Goal: Information Seeking & Learning: Learn about a topic

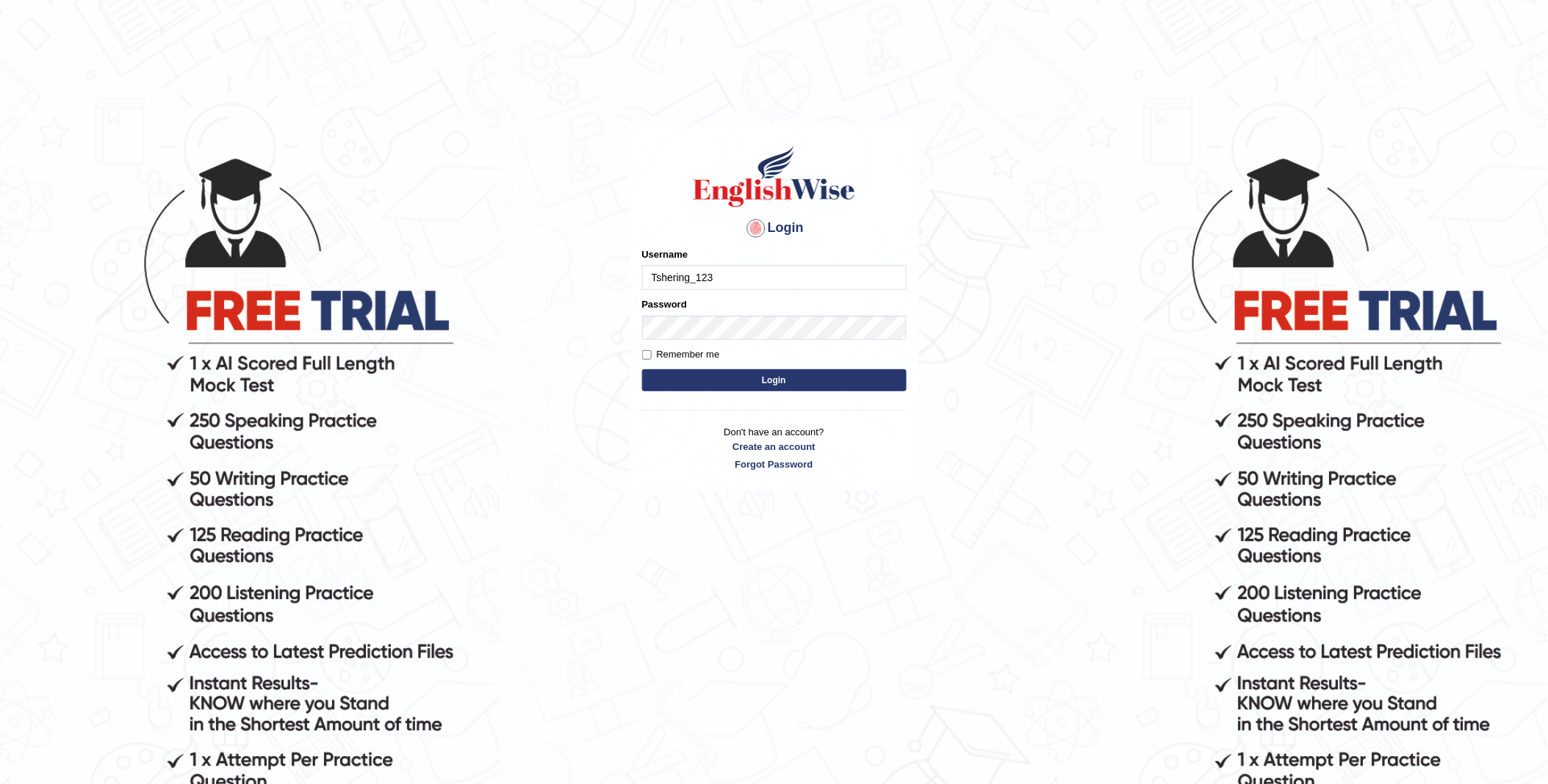
type input "Tshering_123"
click at [756, 383] on button "Login" at bounding box center [774, 380] width 265 height 22
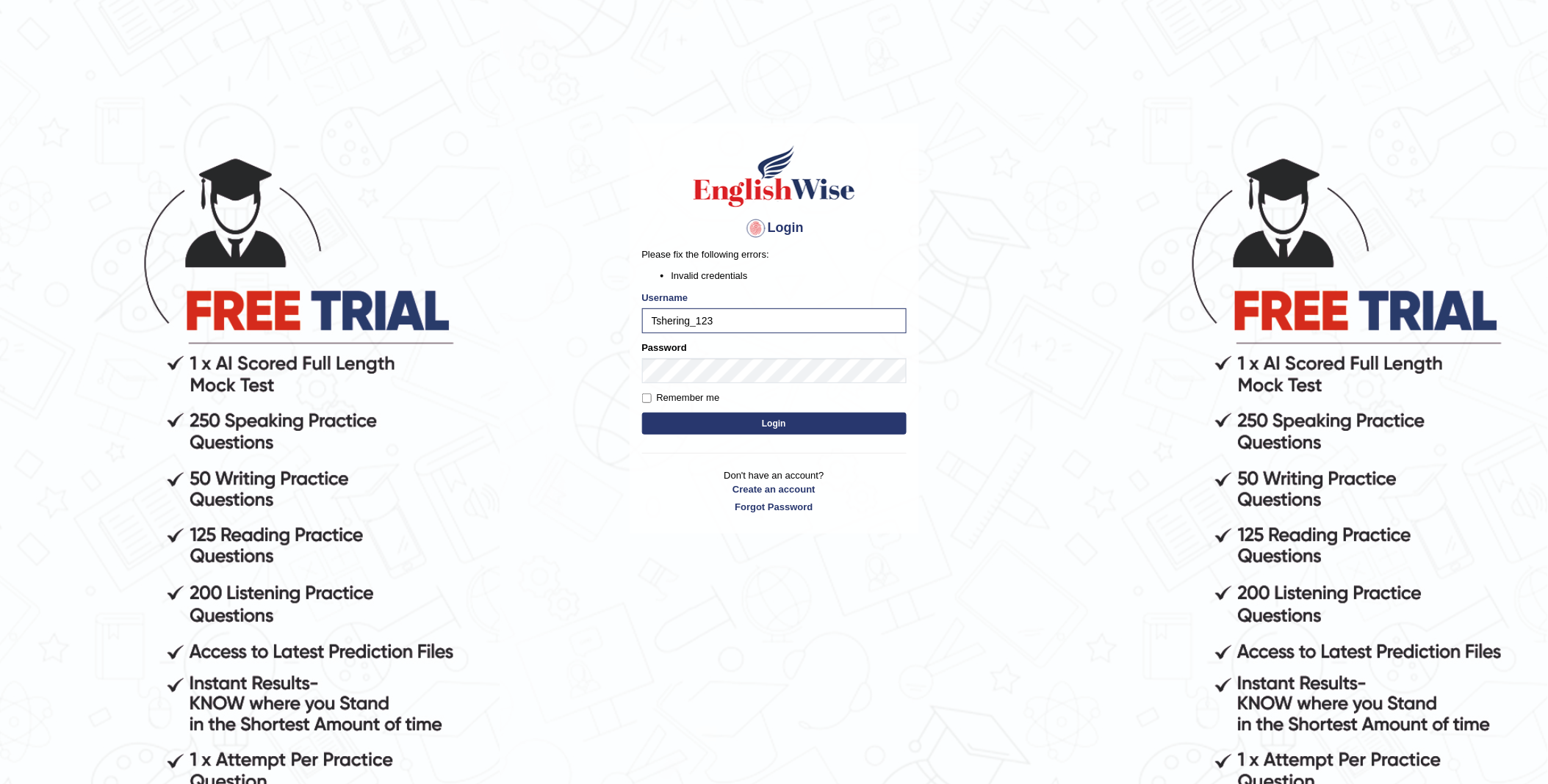
click at [772, 427] on button "Login" at bounding box center [774, 423] width 265 height 22
click at [632, 368] on div "Login Please fix the following errors: Invalid credentials Username Tshering_12…" at bounding box center [774, 329] width 289 height 411
click at [751, 426] on button "Login" at bounding box center [774, 423] width 265 height 22
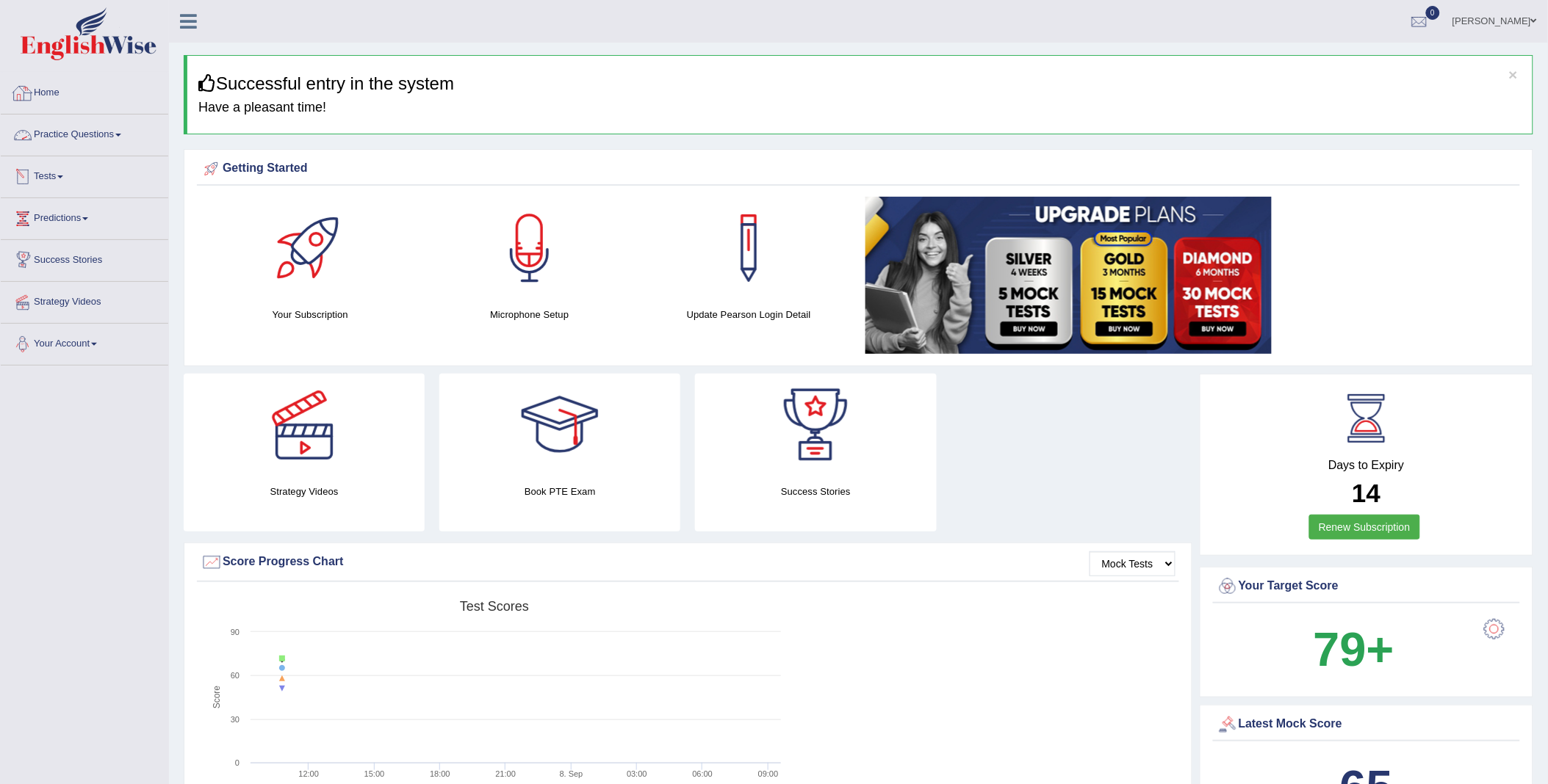
click at [88, 149] on link "Practice Questions" at bounding box center [85, 132] width 168 height 37
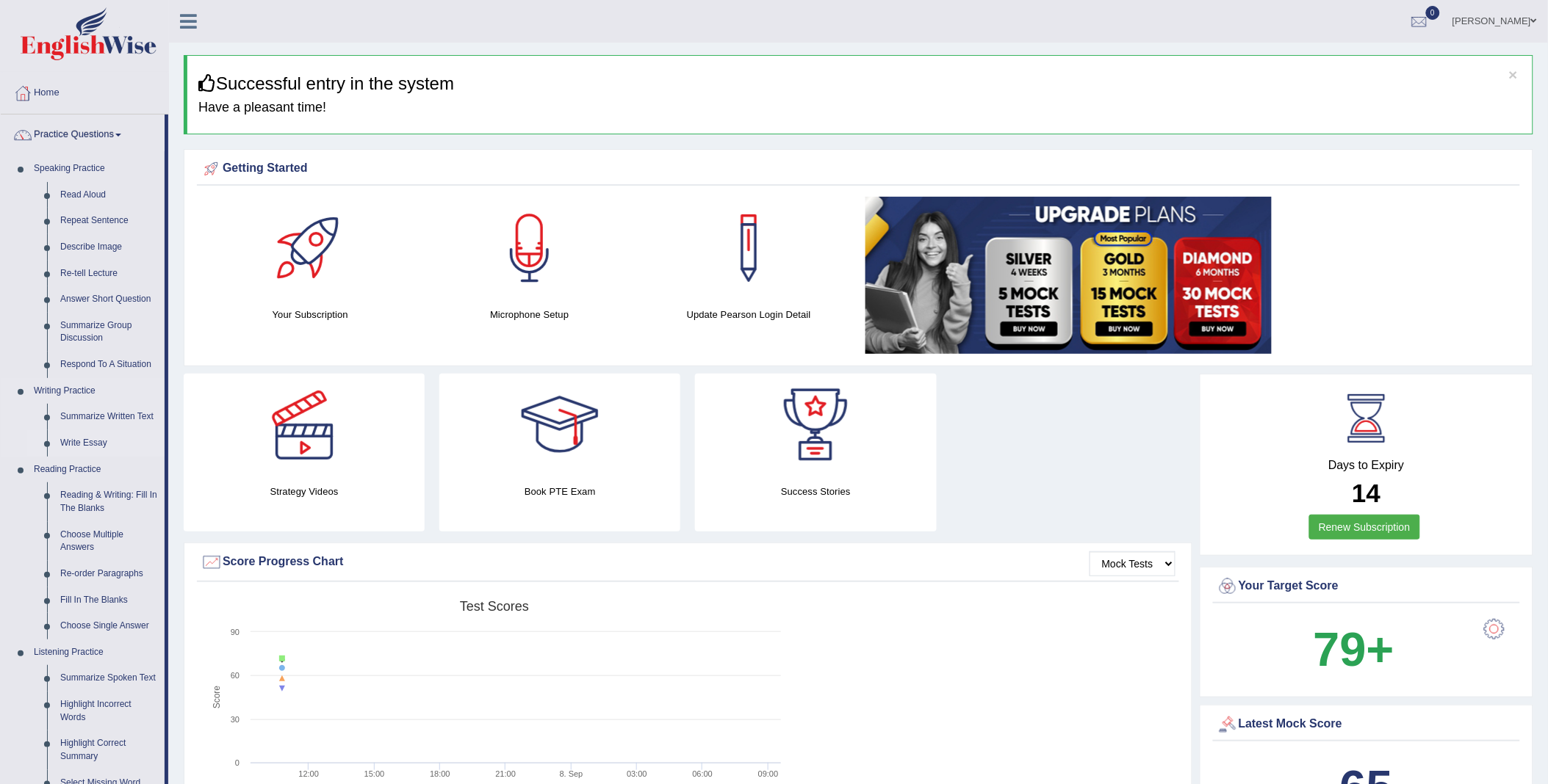
click at [90, 449] on link "Write Essay" at bounding box center [109, 444] width 111 height 26
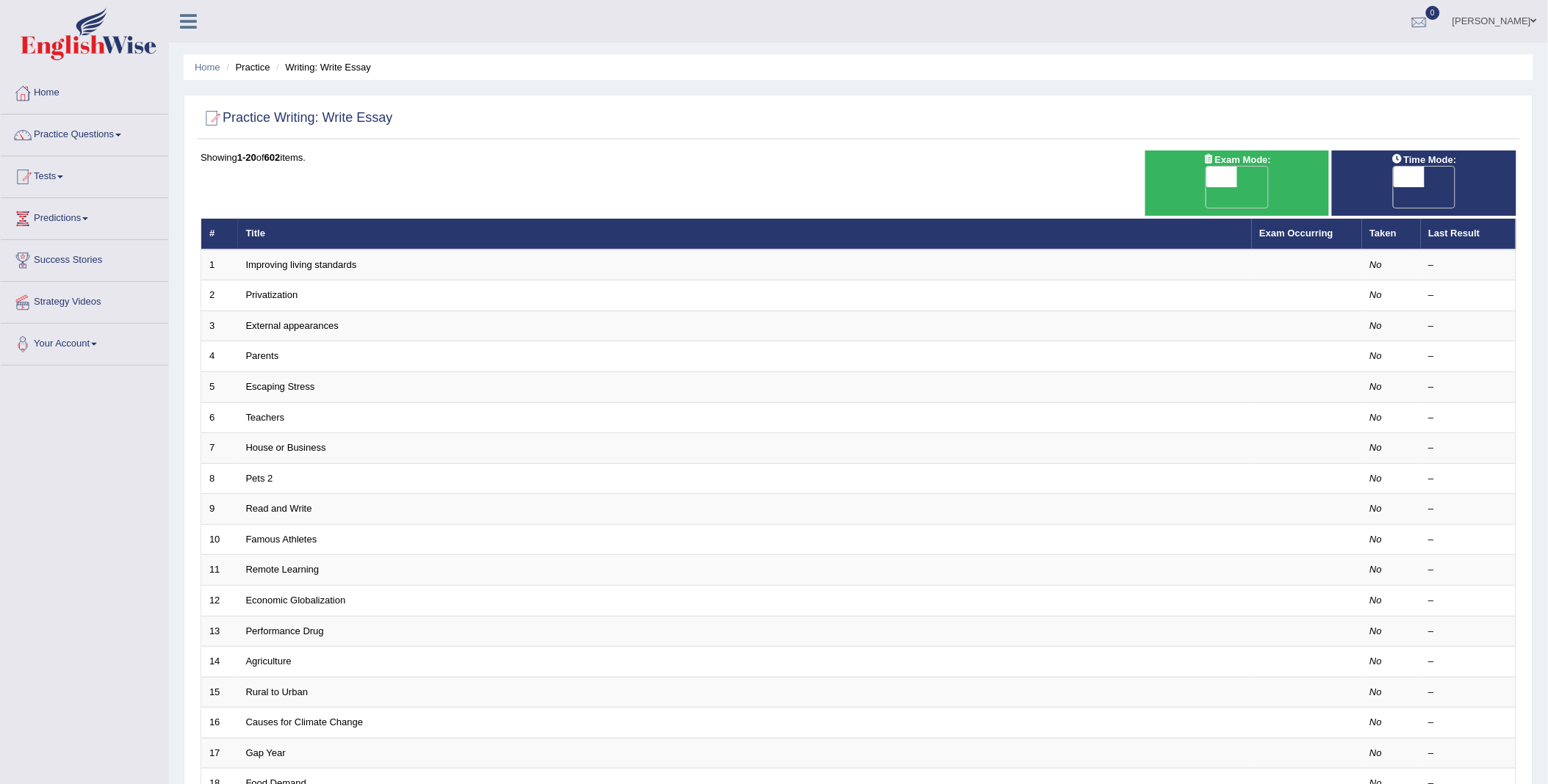
click at [1428, 16] on div at bounding box center [1419, 21] width 22 height 22
click at [1519, 16] on link "[PERSON_NAME]" at bounding box center [1495, 19] width 107 height 38
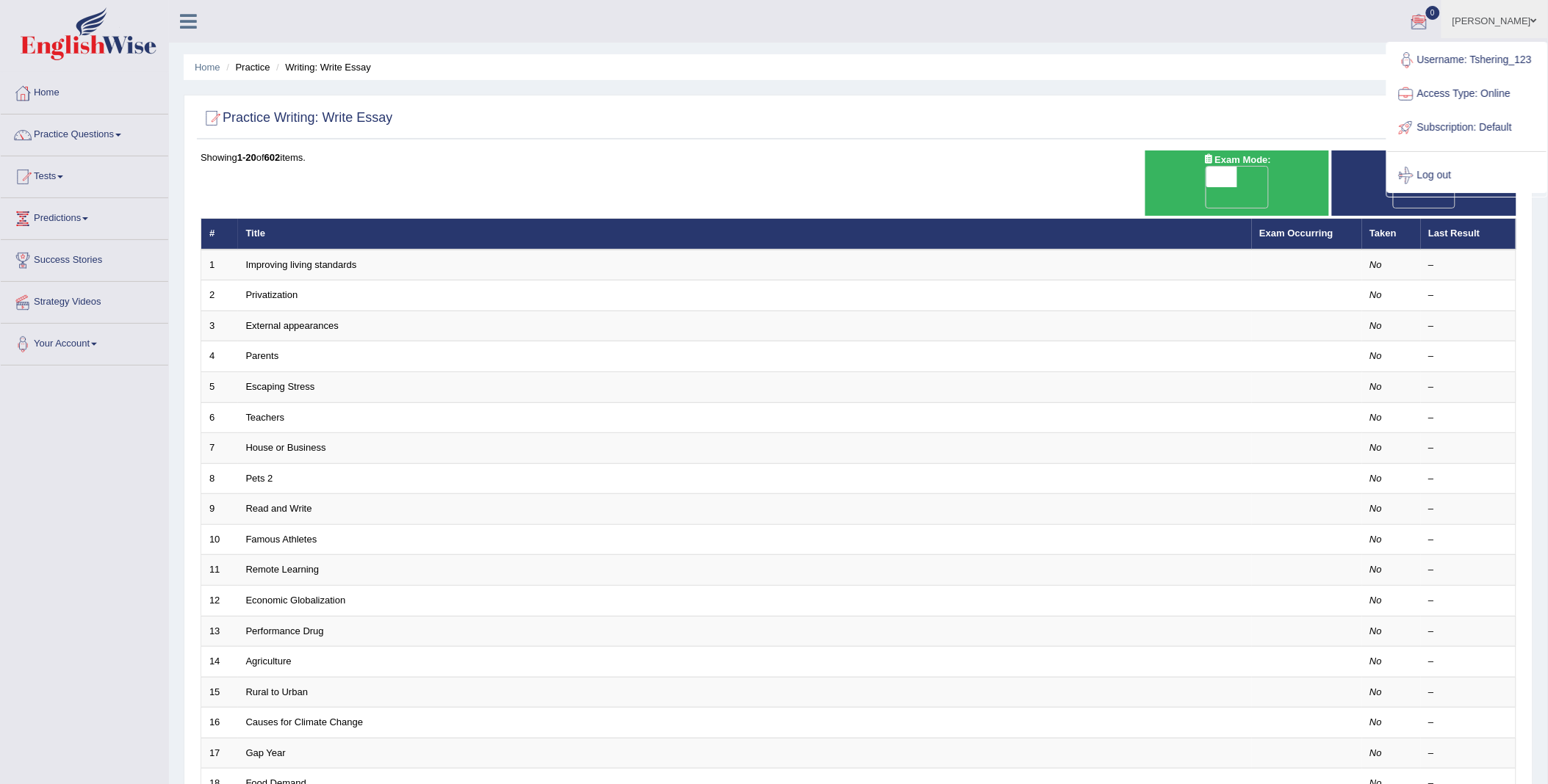
click at [1323, 35] on ul "Tshering Choden Toggle navigation Username: Tshering_123 Access Type: Online Su…" at bounding box center [1065, 21] width 965 height 42
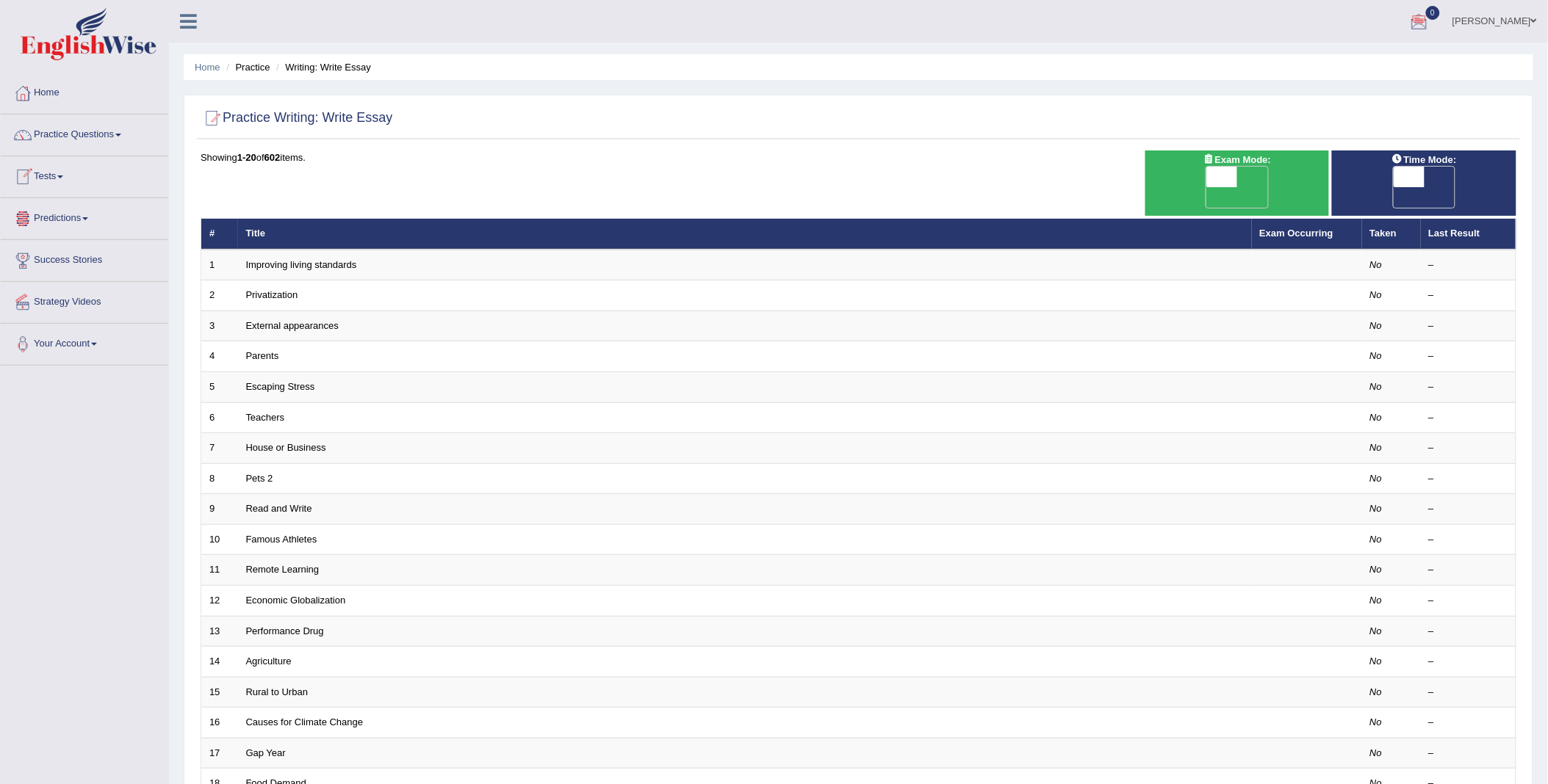
click at [109, 225] on link "Predictions" at bounding box center [85, 216] width 168 height 37
click at [107, 247] on link "Latest Predictions" at bounding box center [95, 252] width 137 height 26
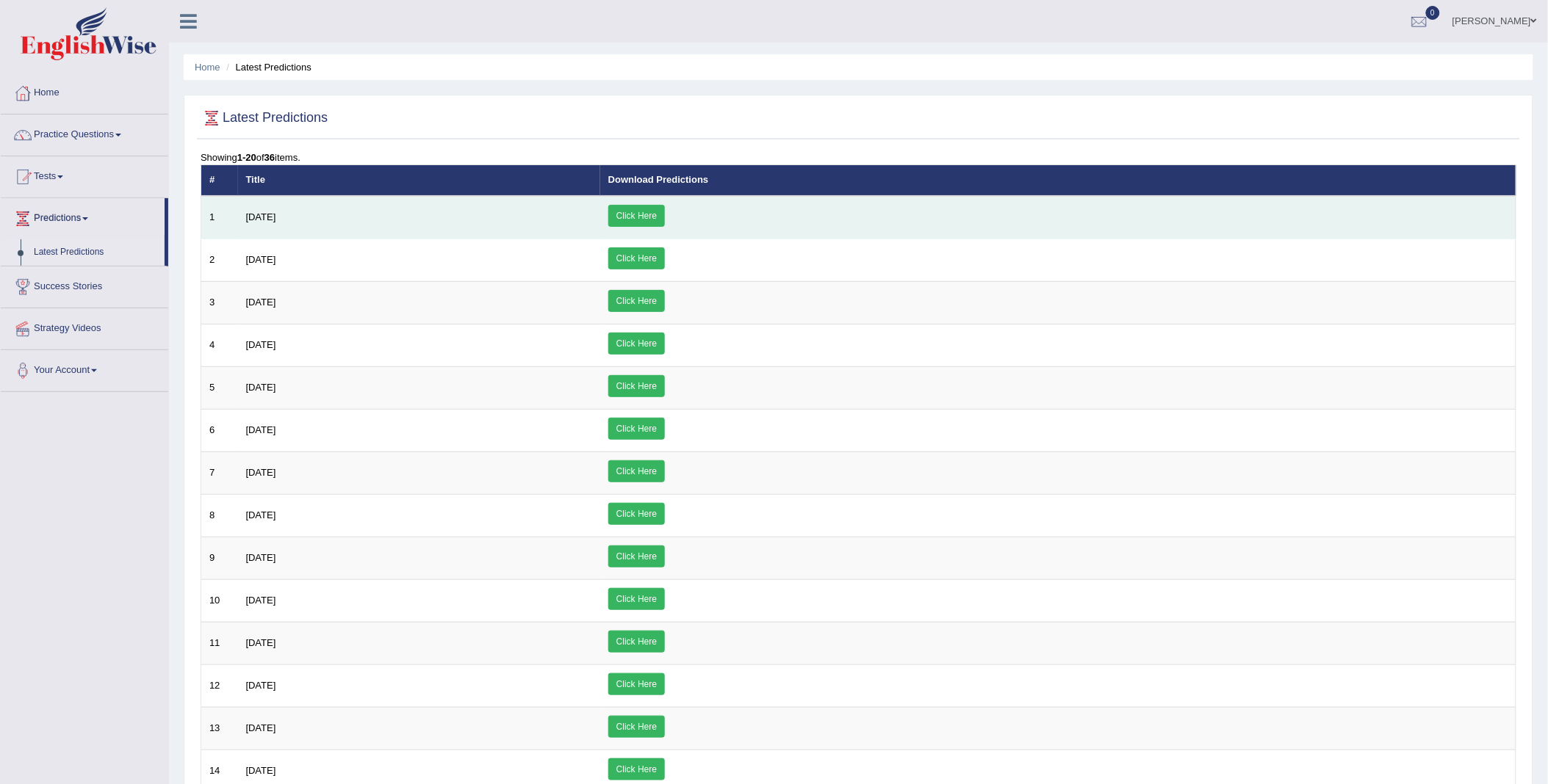
click at [525, 215] on td "August 2025" at bounding box center [419, 218] width 363 height 44
click at [665, 205] on link "Click Here" at bounding box center [636, 215] width 57 height 22
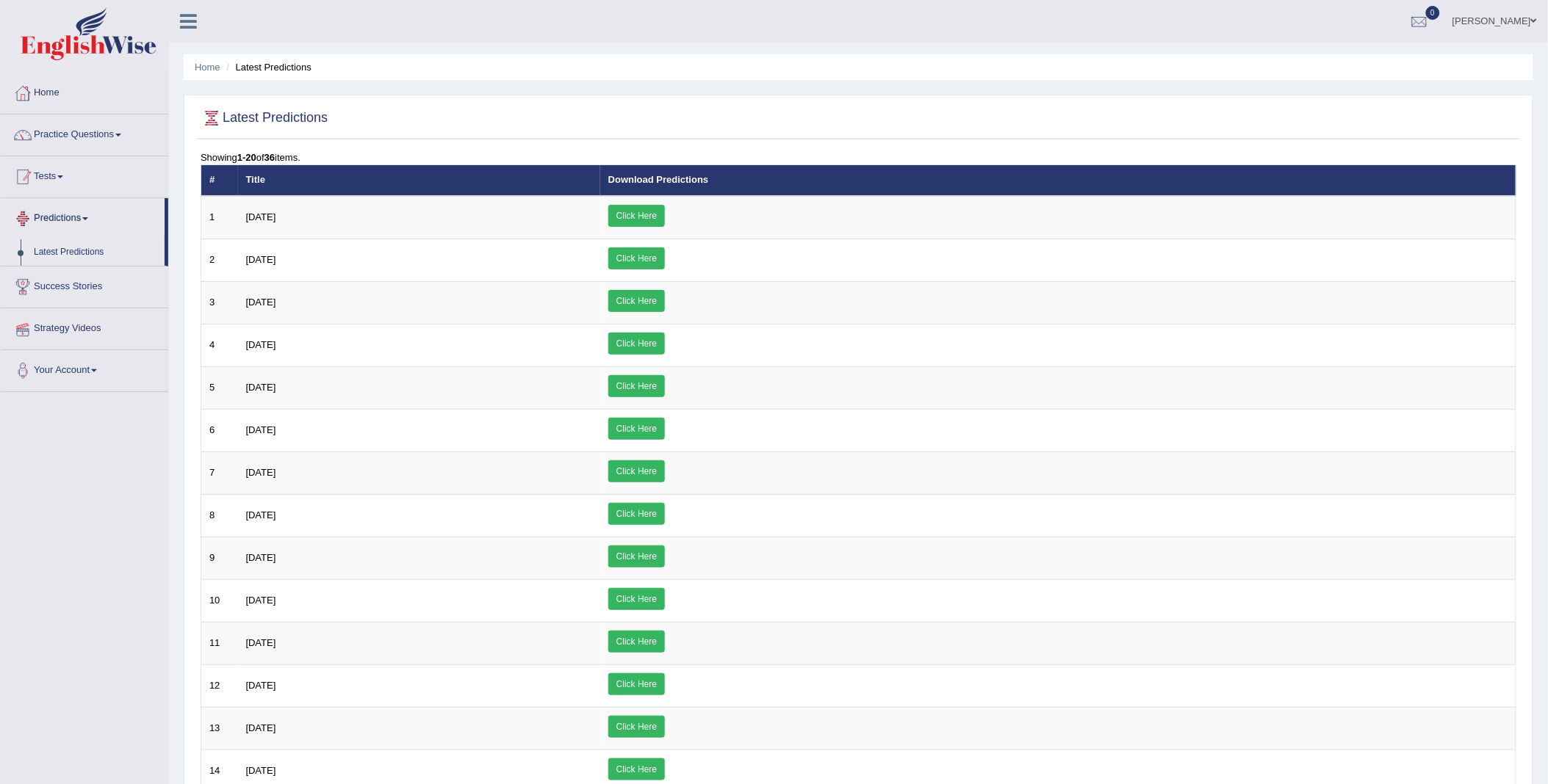
click at [66, 191] on link "Tests" at bounding box center [85, 174] width 168 height 37
click at [62, 240] on link "Take Mock Test" at bounding box center [95, 238] width 137 height 26
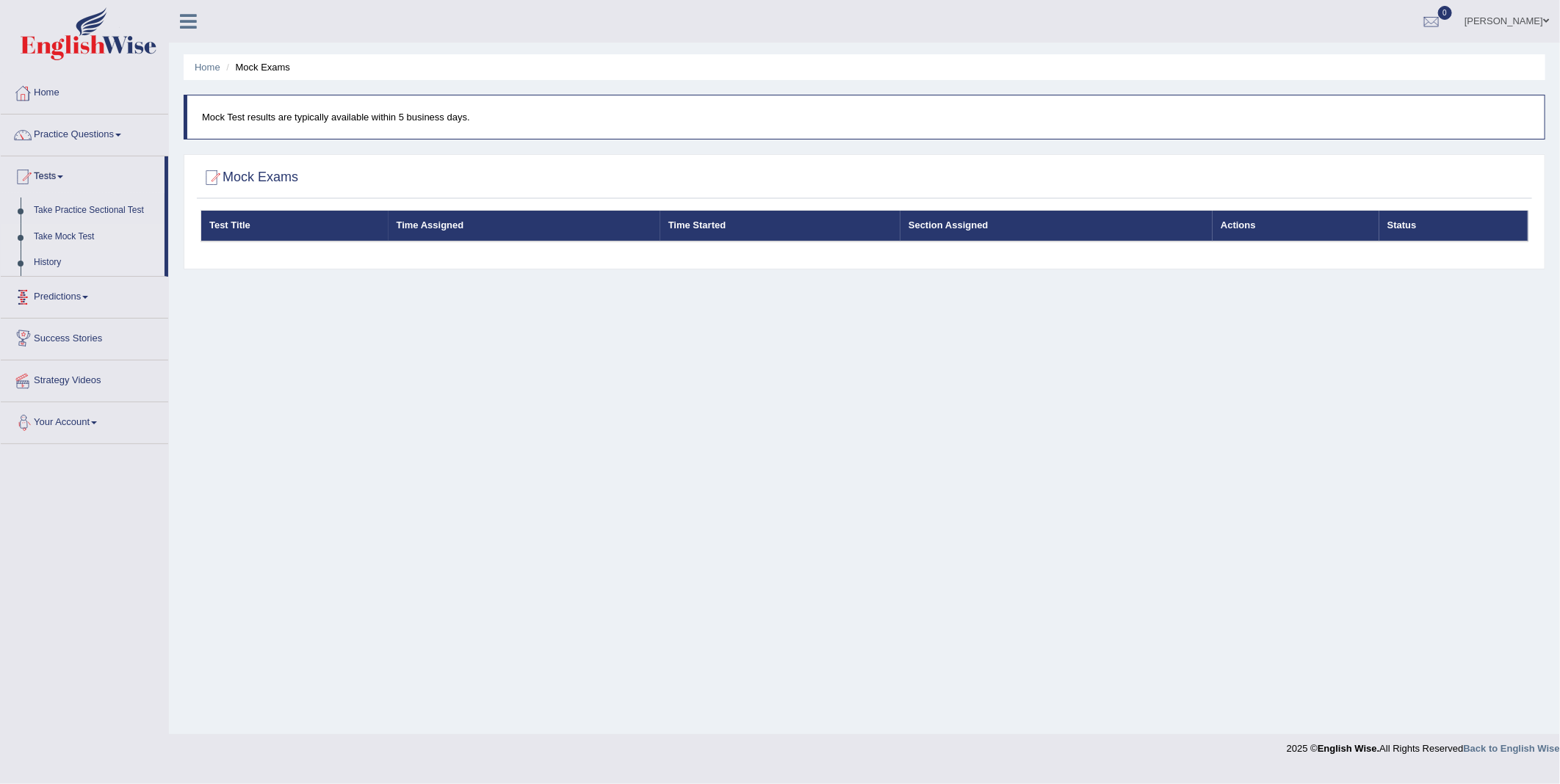
click at [64, 266] on link "History" at bounding box center [95, 263] width 137 height 26
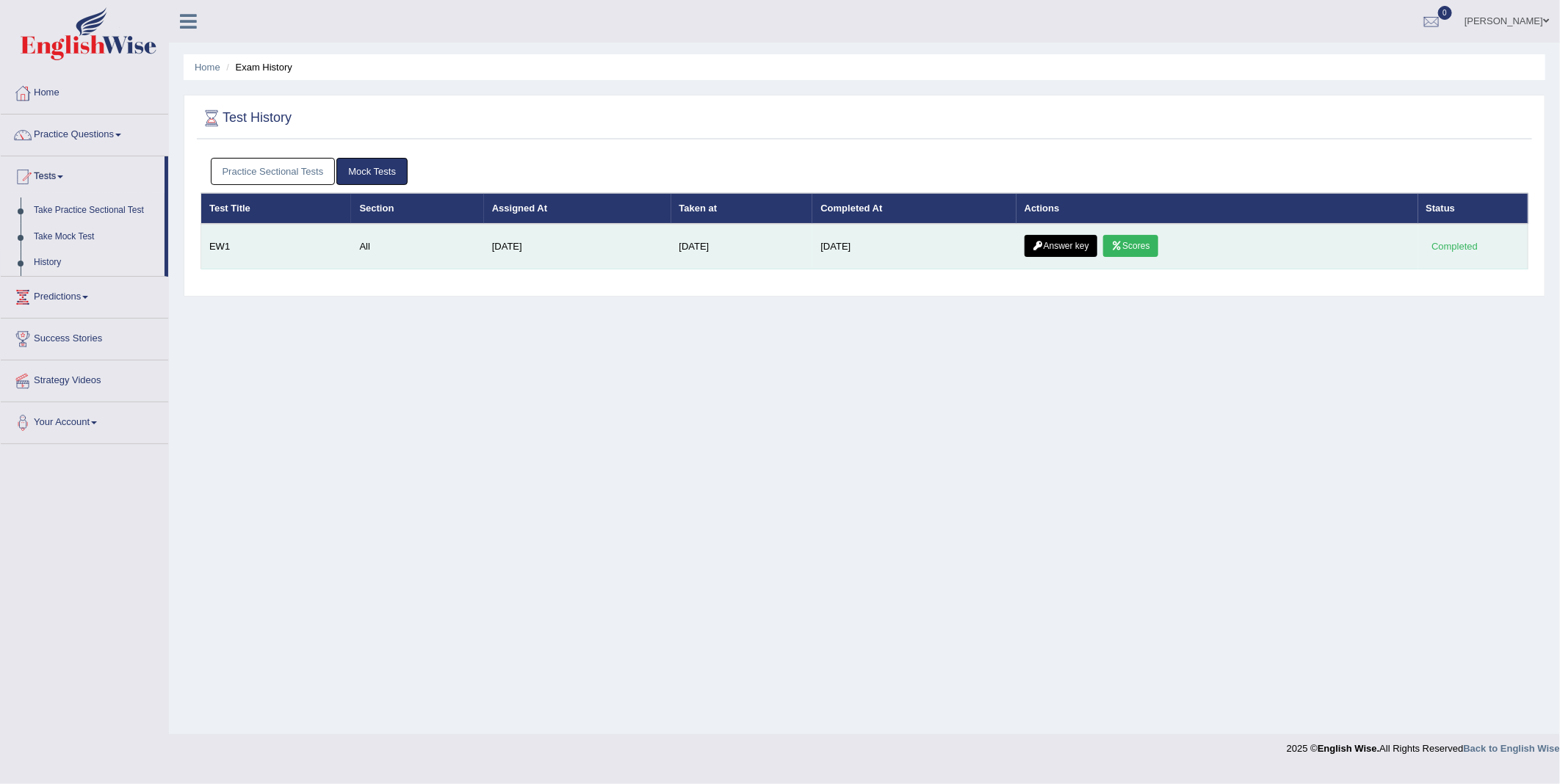
click at [1136, 241] on link "Scores" at bounding box center [1130, 246] width 54 height 22
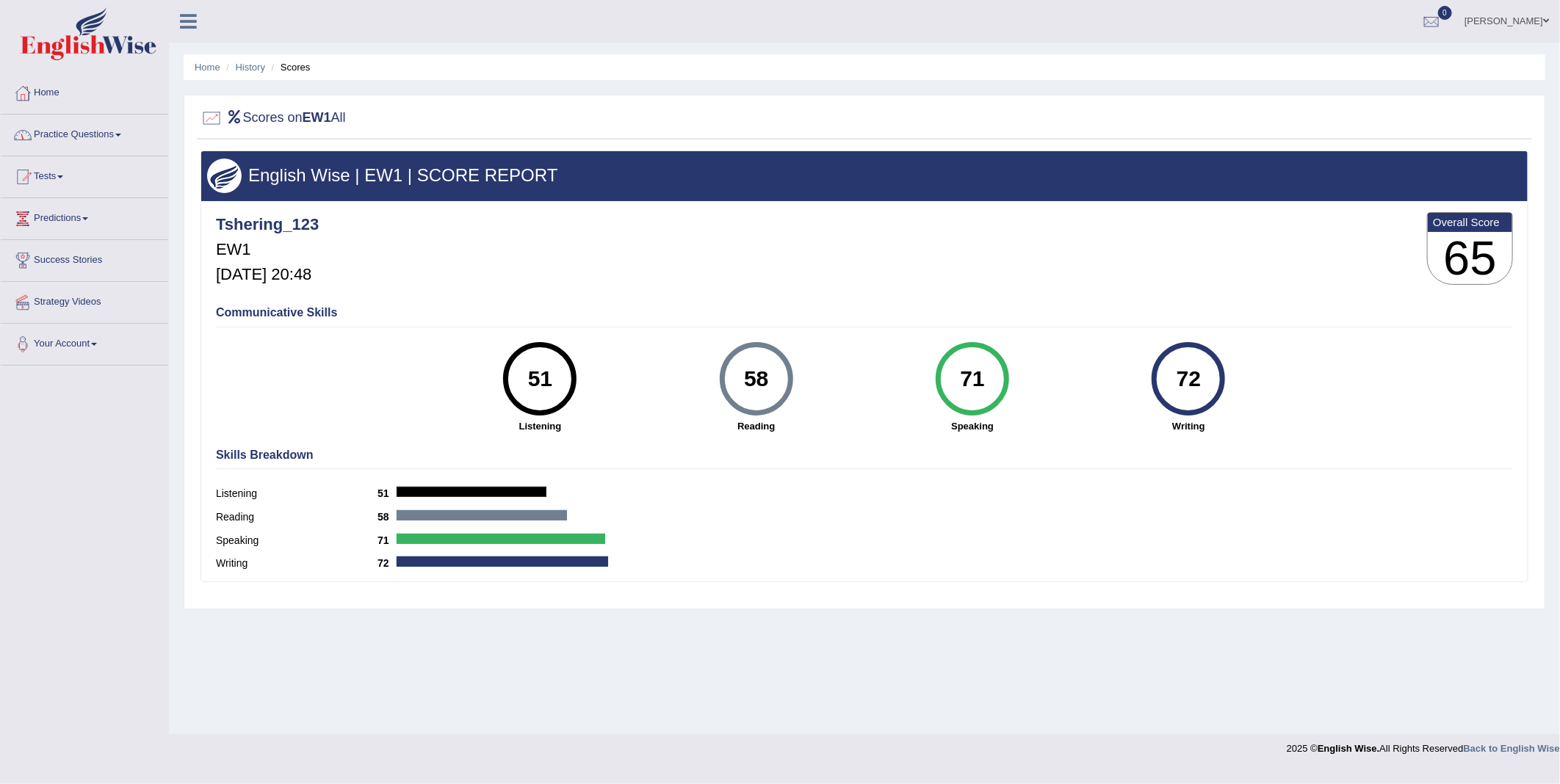
click at [119, 132] on link "Practice Questions" at bounding box center [85, 132] width 168 height 37
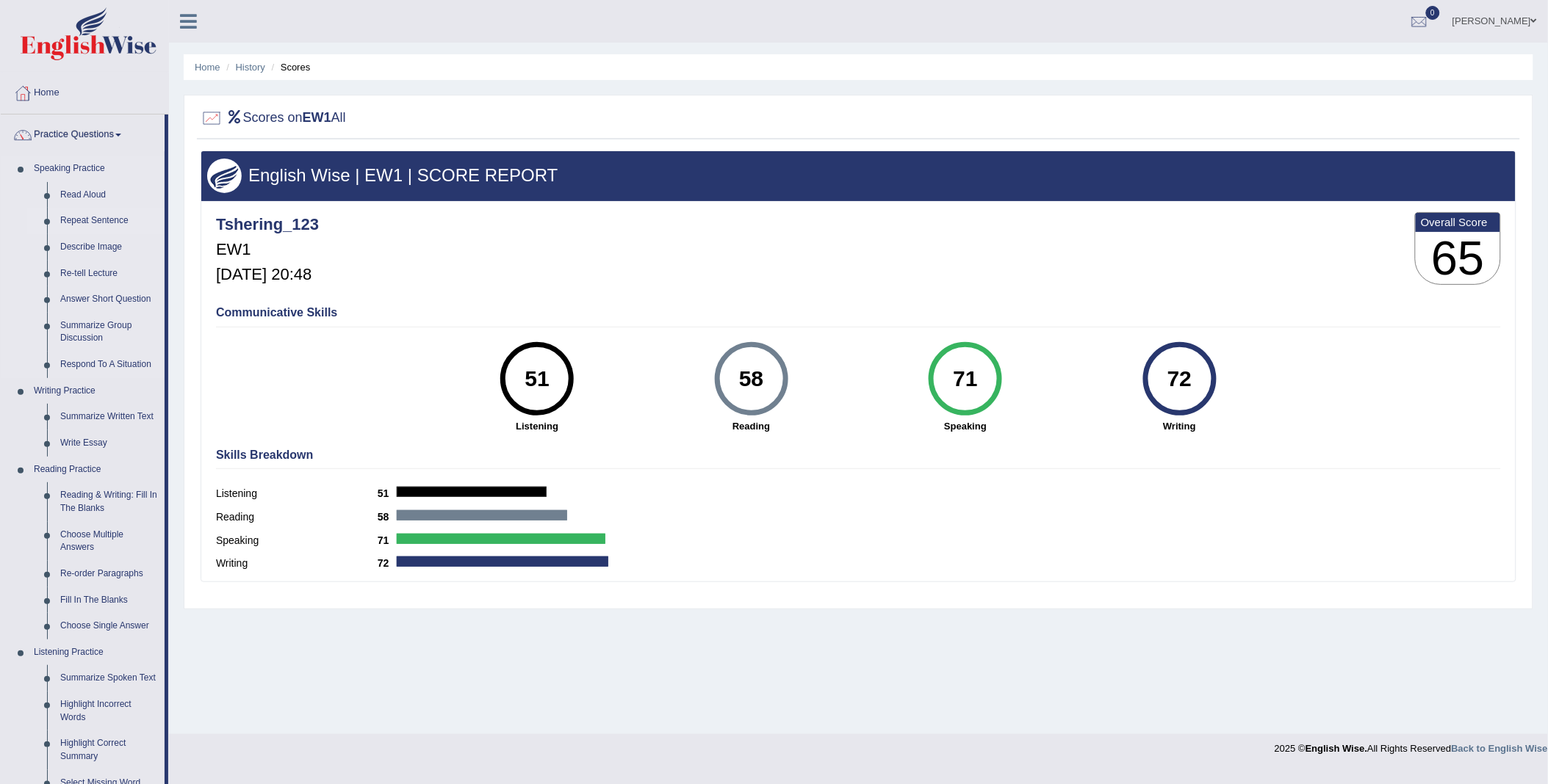
click at [81, 224] on link "Repeat Sentence" at bounding box center [109, 221] width 111 height 26
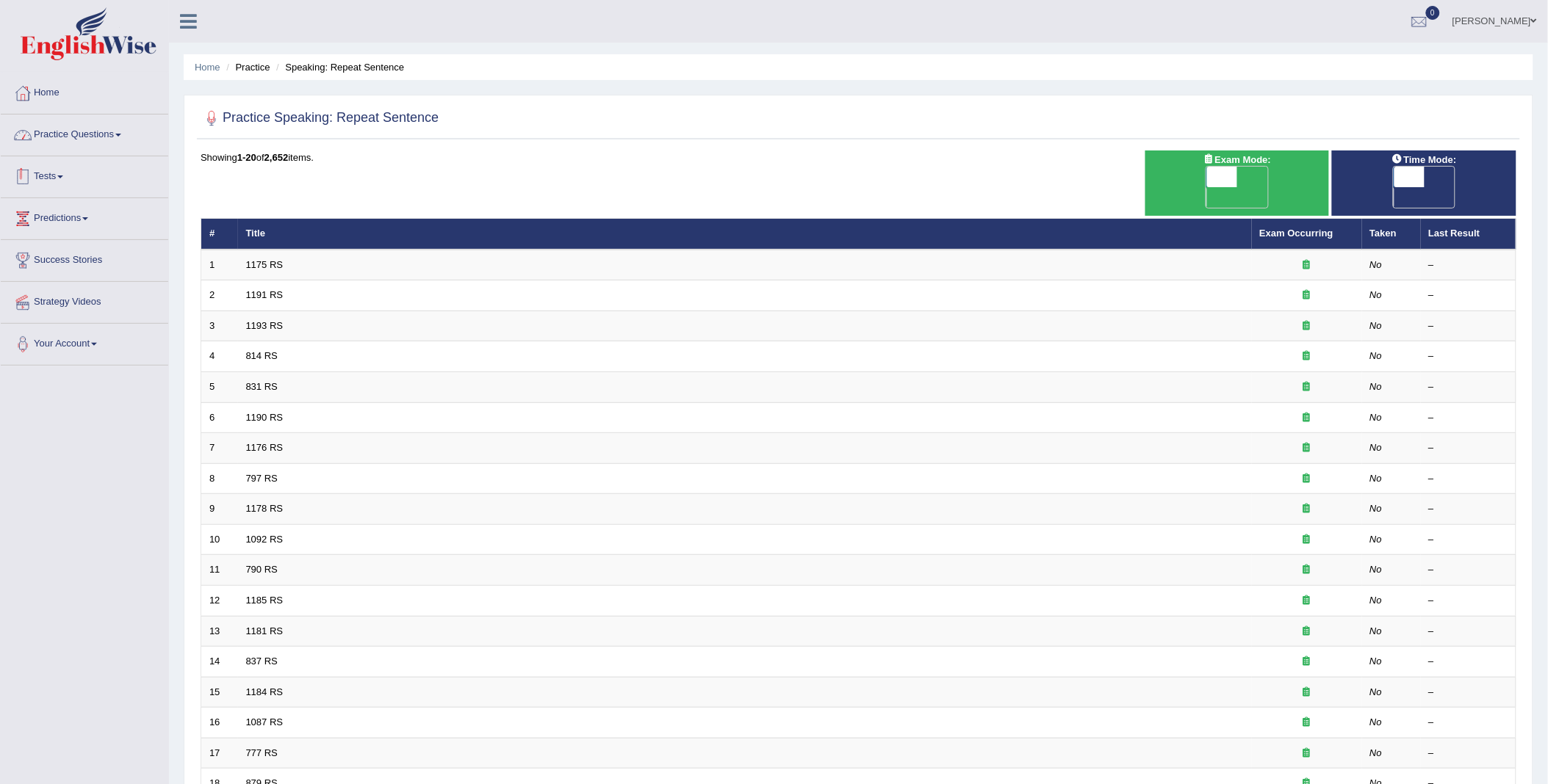
click at [100, 141] on link "Practice Questions" at bounding box center [85, 132] width 168 height 37
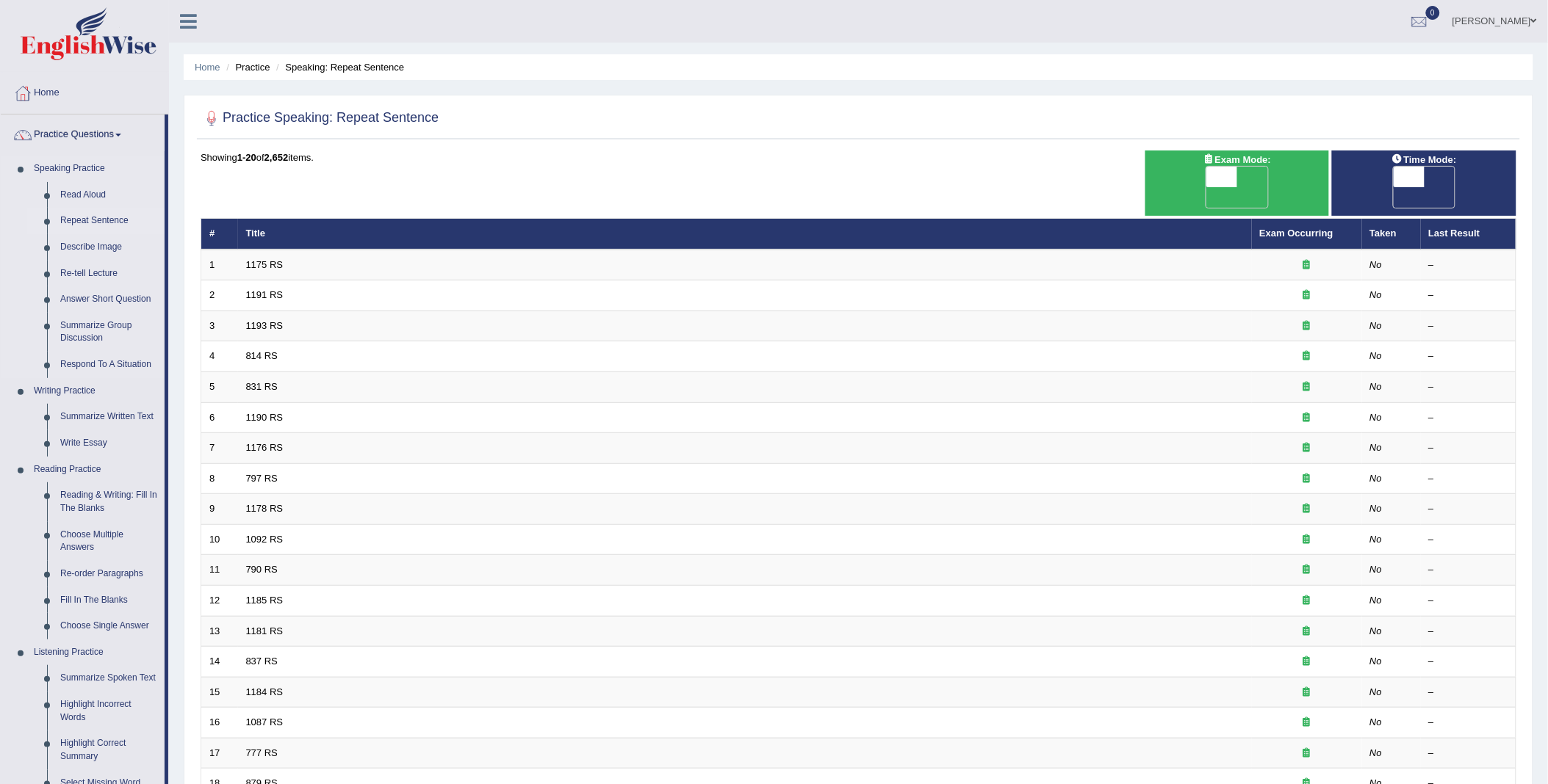
click at [90, 172] on link "Speaking Practice" at bounding box center [95, 168] width 137 height 26
click at [83, 196] on link "Read Aloud" at bounding box center [109, 196] width 111 height 26
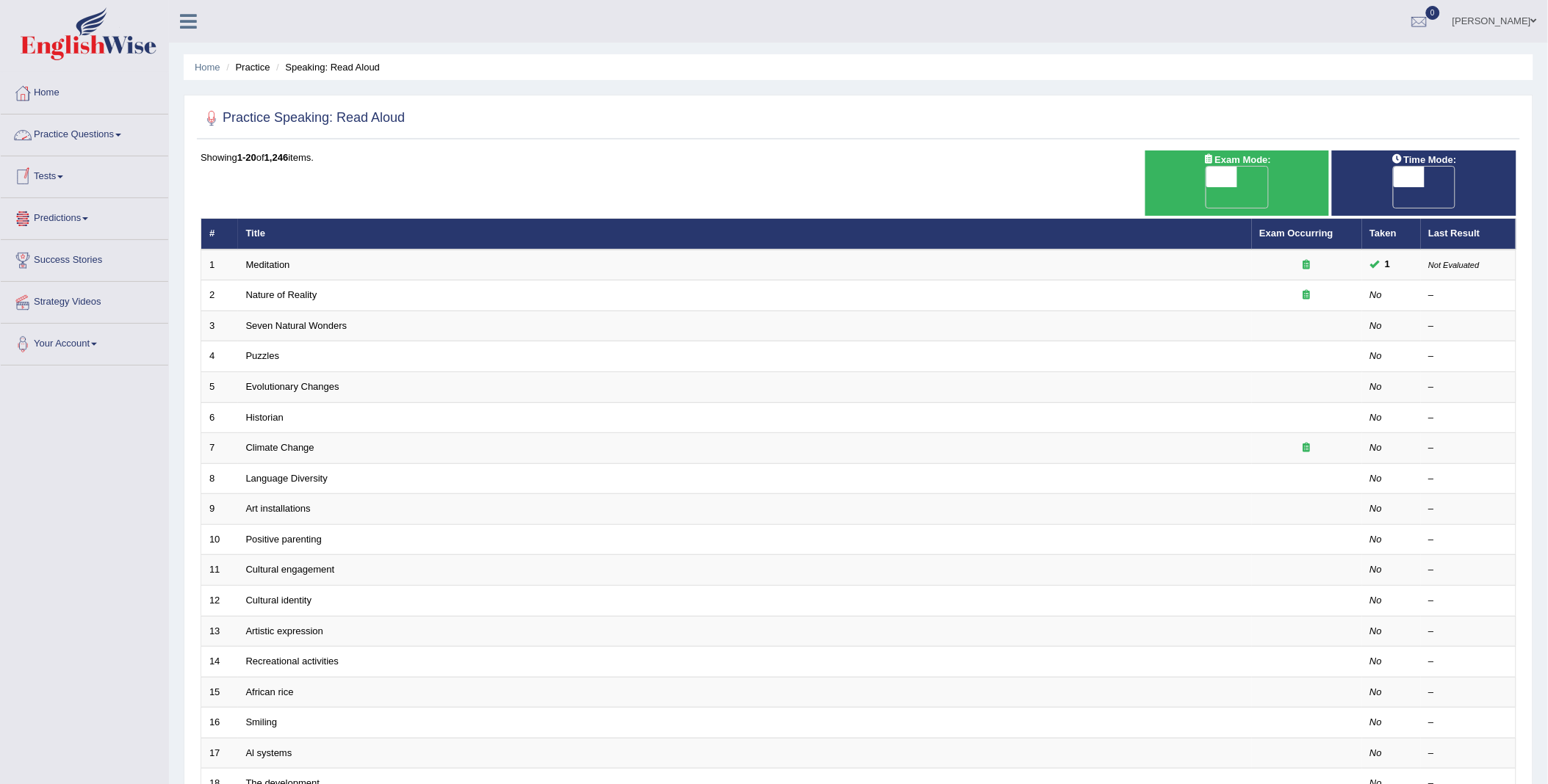
click at [86, 138] on link "Practice Questions" at bounding box center [85, 132] width 168 height 37
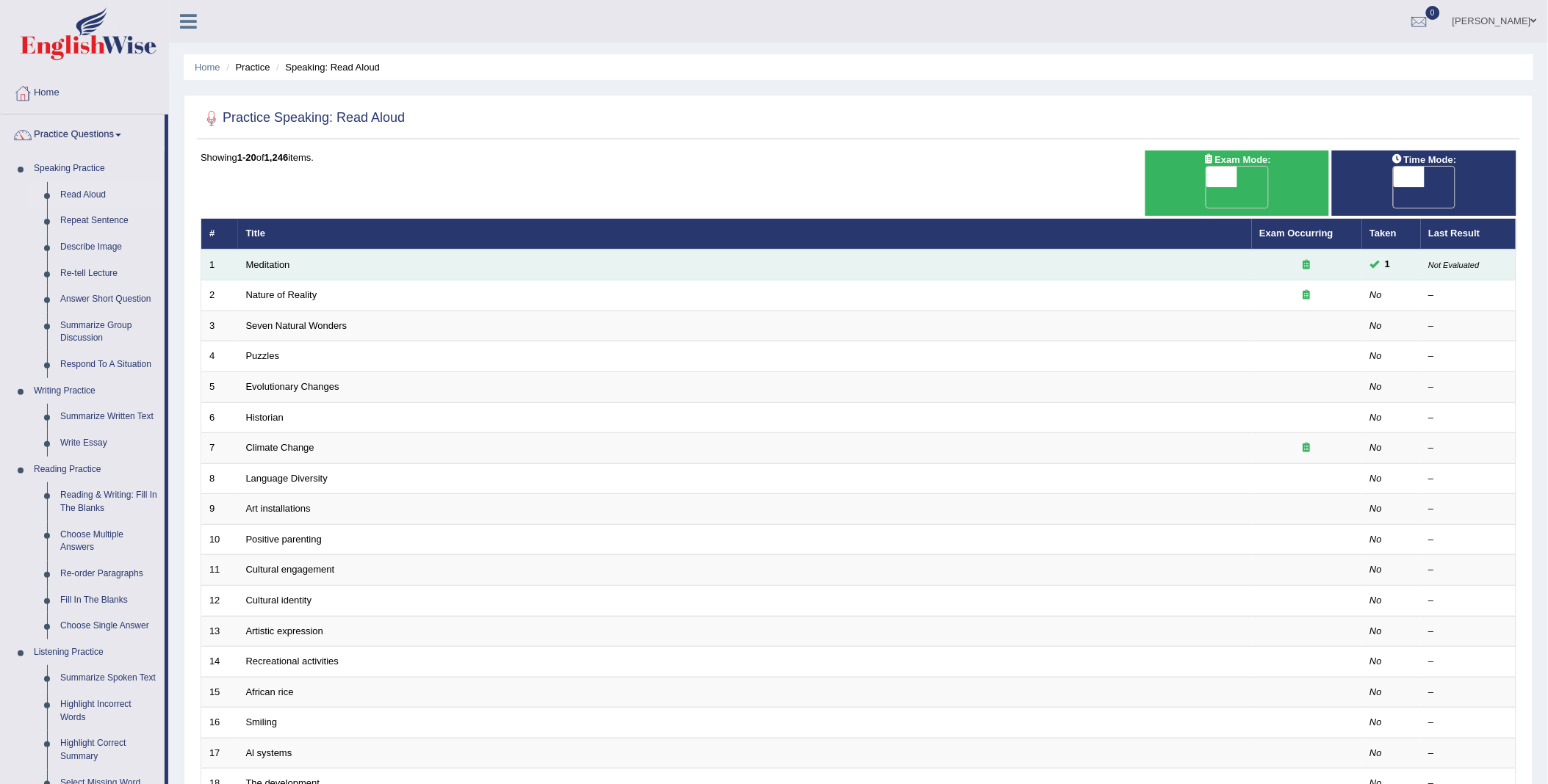
click at [369, 250] on td "Meditation" at bounding box center [745, 265] width 1014 height 31
click at [364, 253] on td "Meditation" at bounding box center [745, 265] width 1014 height 31
click at [1440, 261] on small "Not Evaluated" at bounding box center [1454, 265] width 51 height 9
click at [1279, 259] on div at bounding box center [1307, 265] width 94 height 14
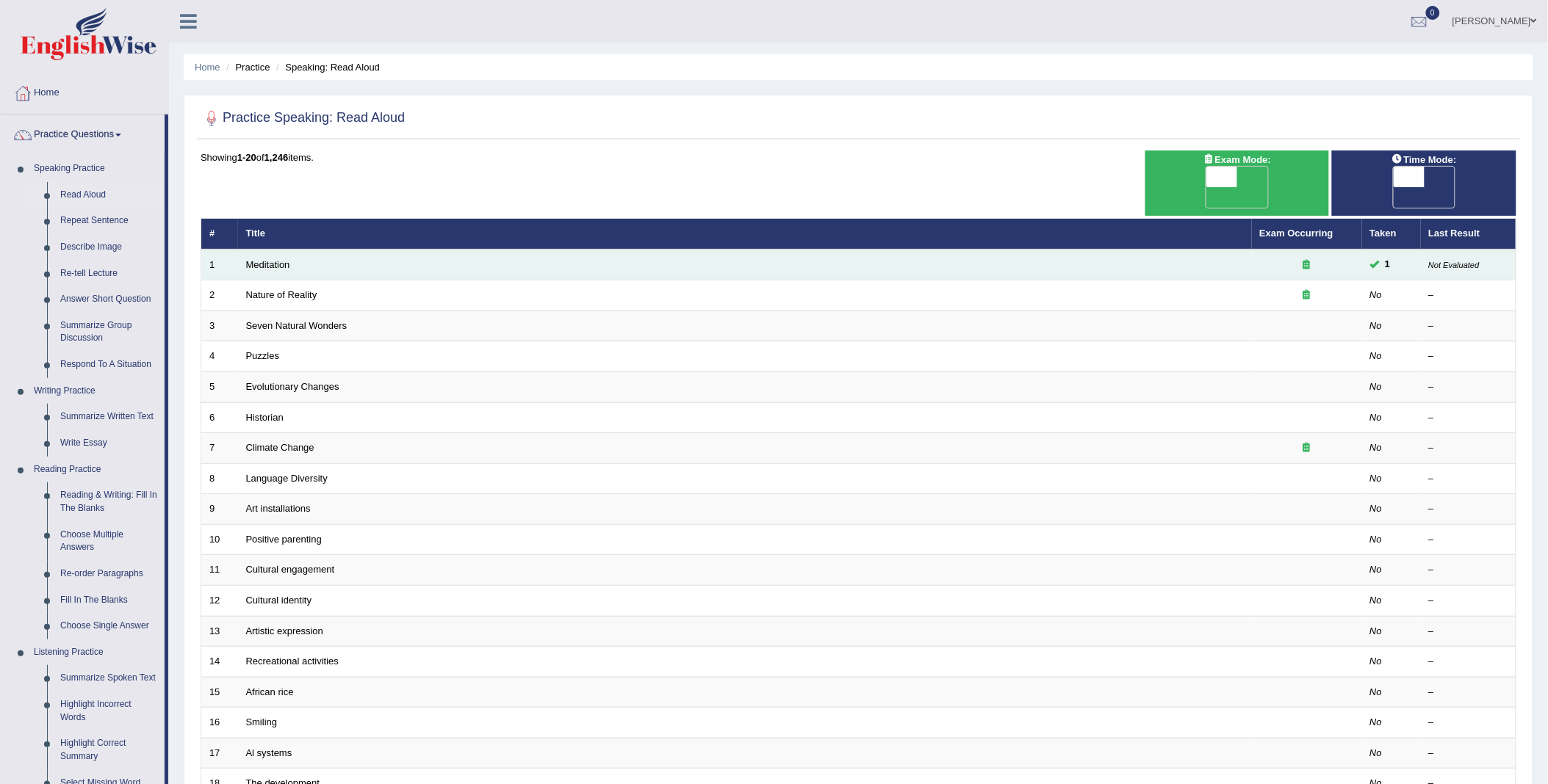
click at [1310, 260] on icon at bounding box center [1306, 265] width 7 height 10
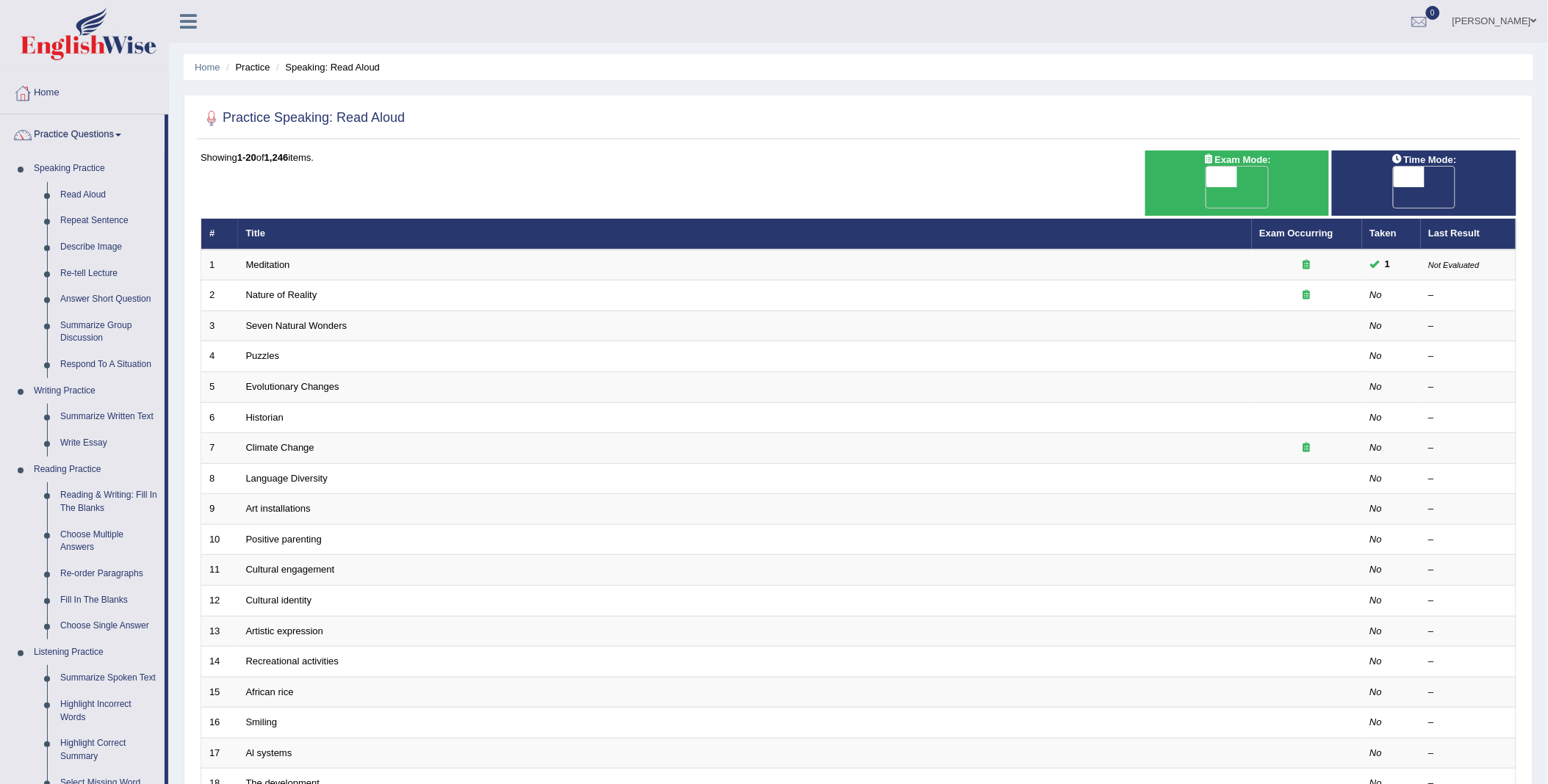
click at [112, 127] on link "Practice Questions" at bounding box center [82, 132] width 164 height 37
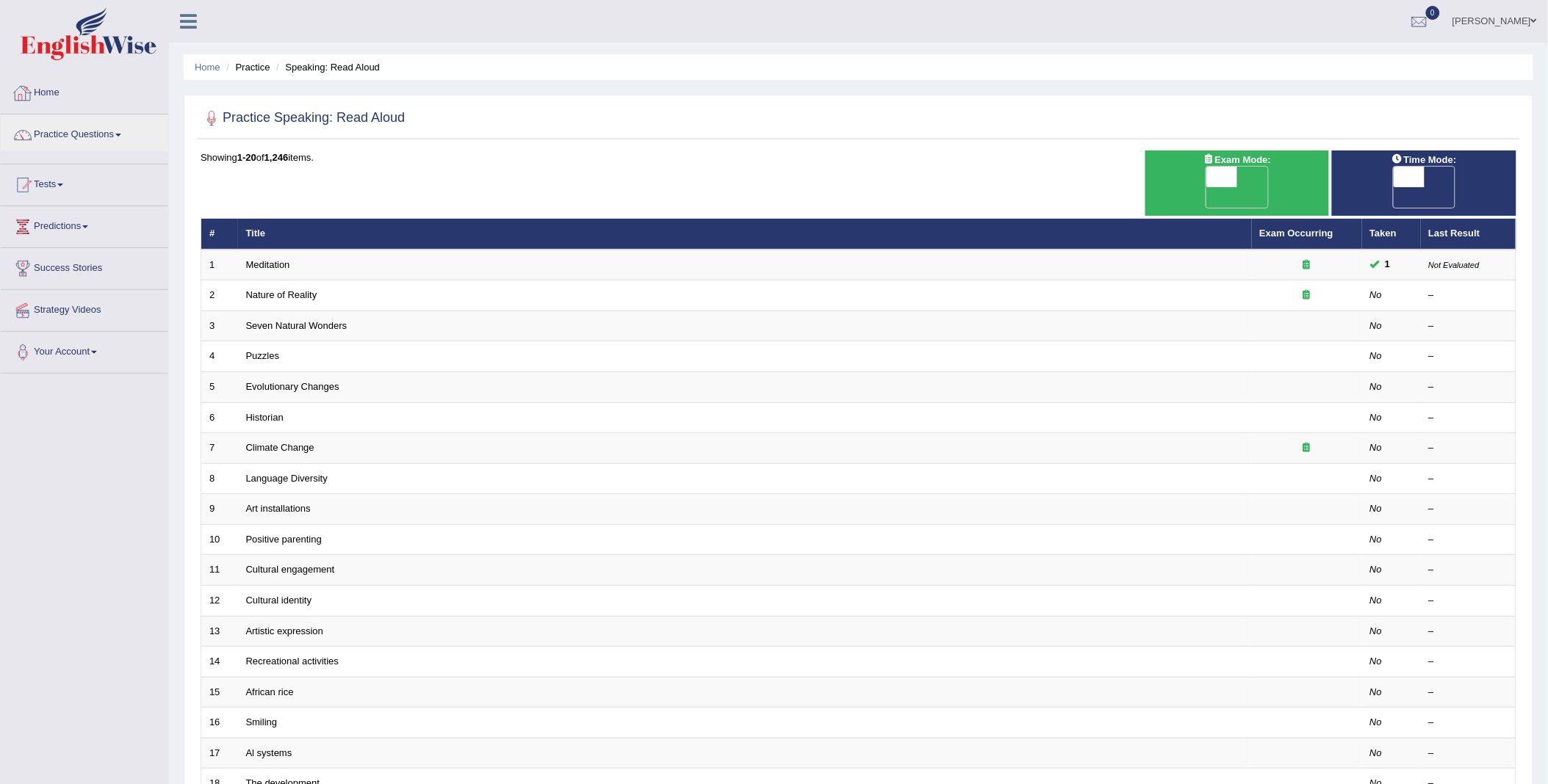
click at [46, 90] on link "Home" at bounding box center [85, 90] width 168 height 37
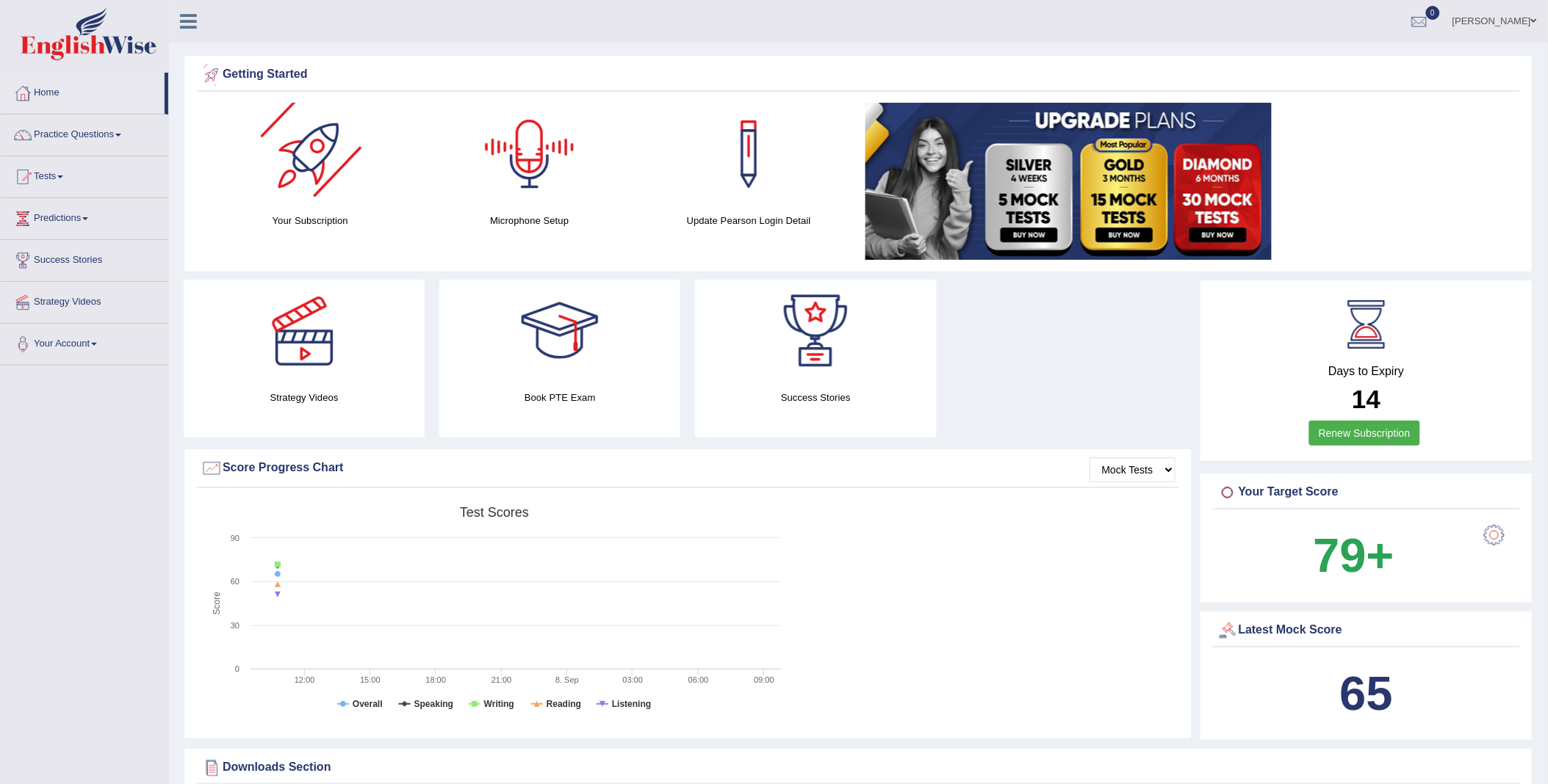
click at [529, 150] on div at bounding box center [529, 154] width 103 height 103
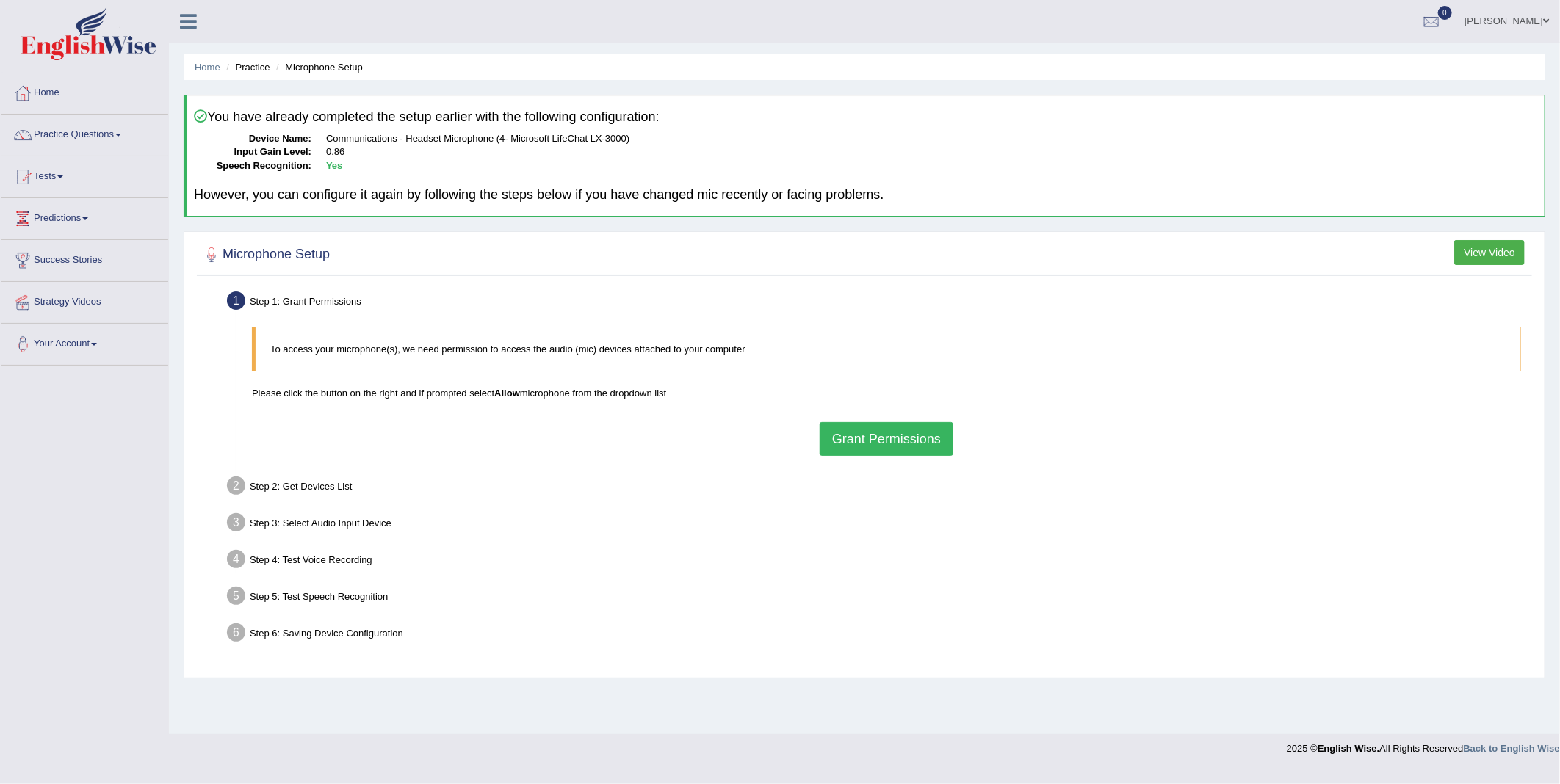
click at [891, 441] on button "Grant Permissions" at bounding box center [886, 439] width 134 height 34
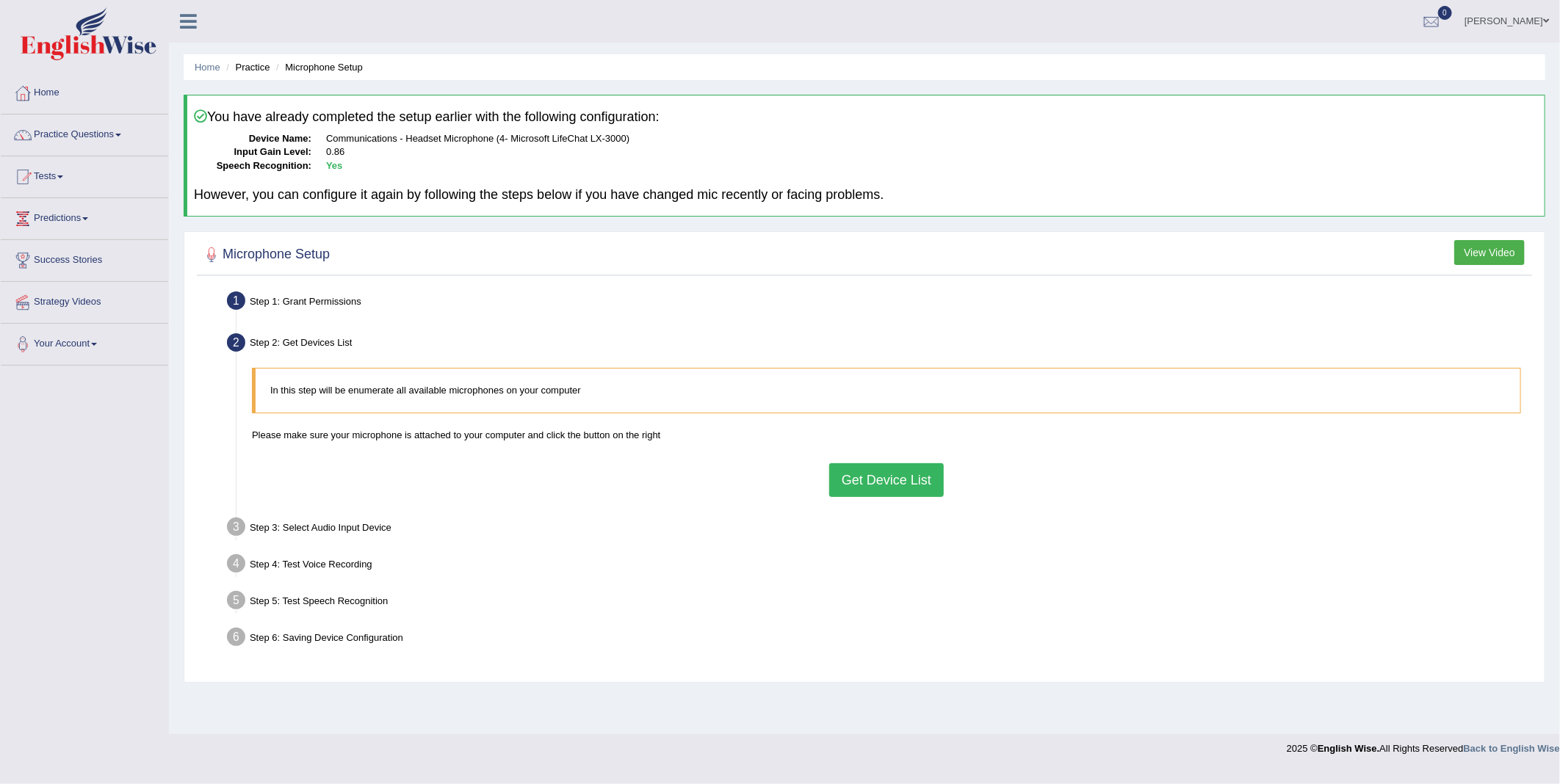
click at [908, 486] on button "Get Device List" at bounding box center [886, 480] width 114 height 34
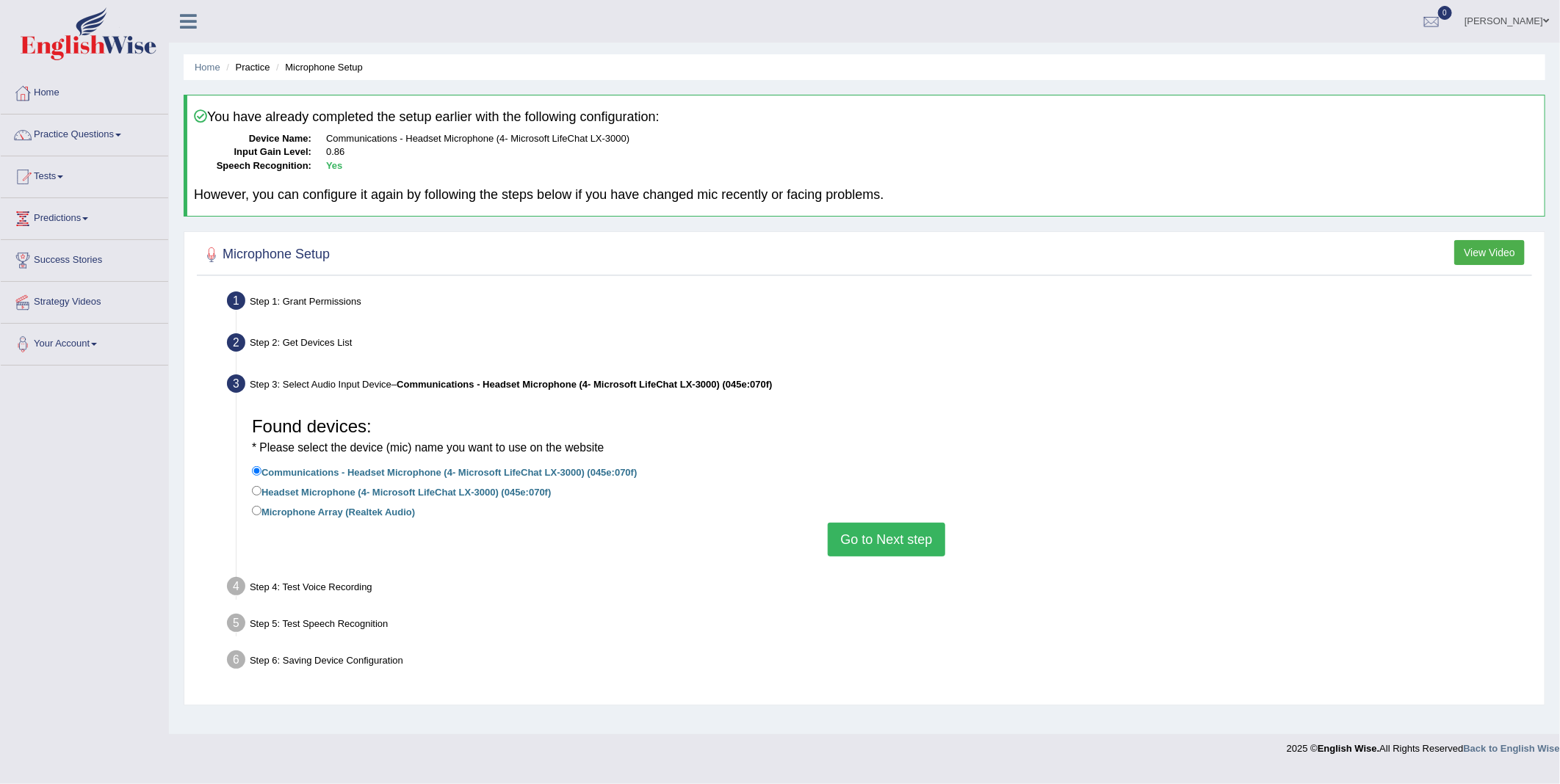
click at [871, 543] on button "Go to Next step" at bounding box center [886, 539] width 117 height 34
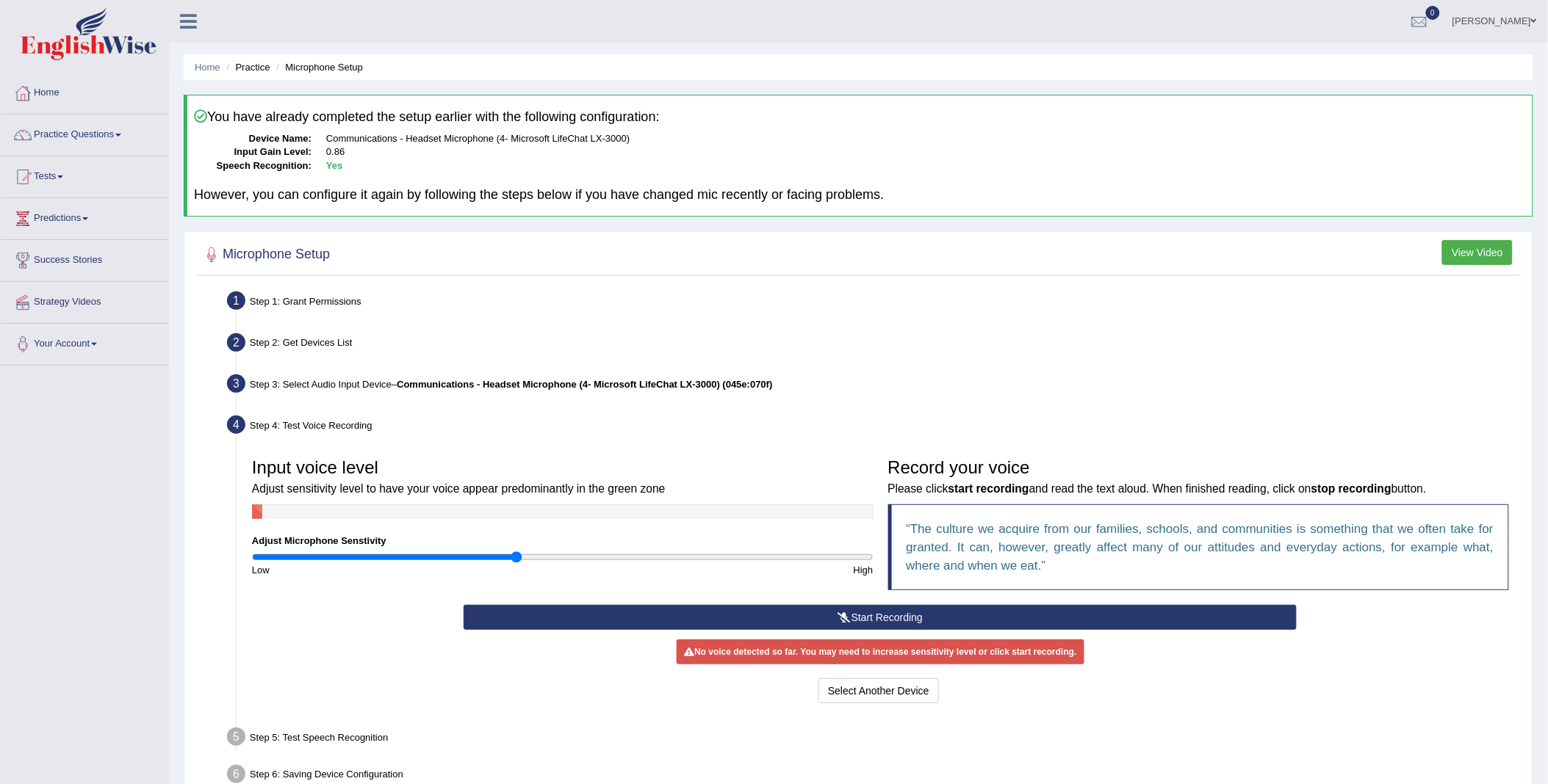
click at [871, 620] on button "Start Recording" at bounding box center [880, 617] width 833 height 25
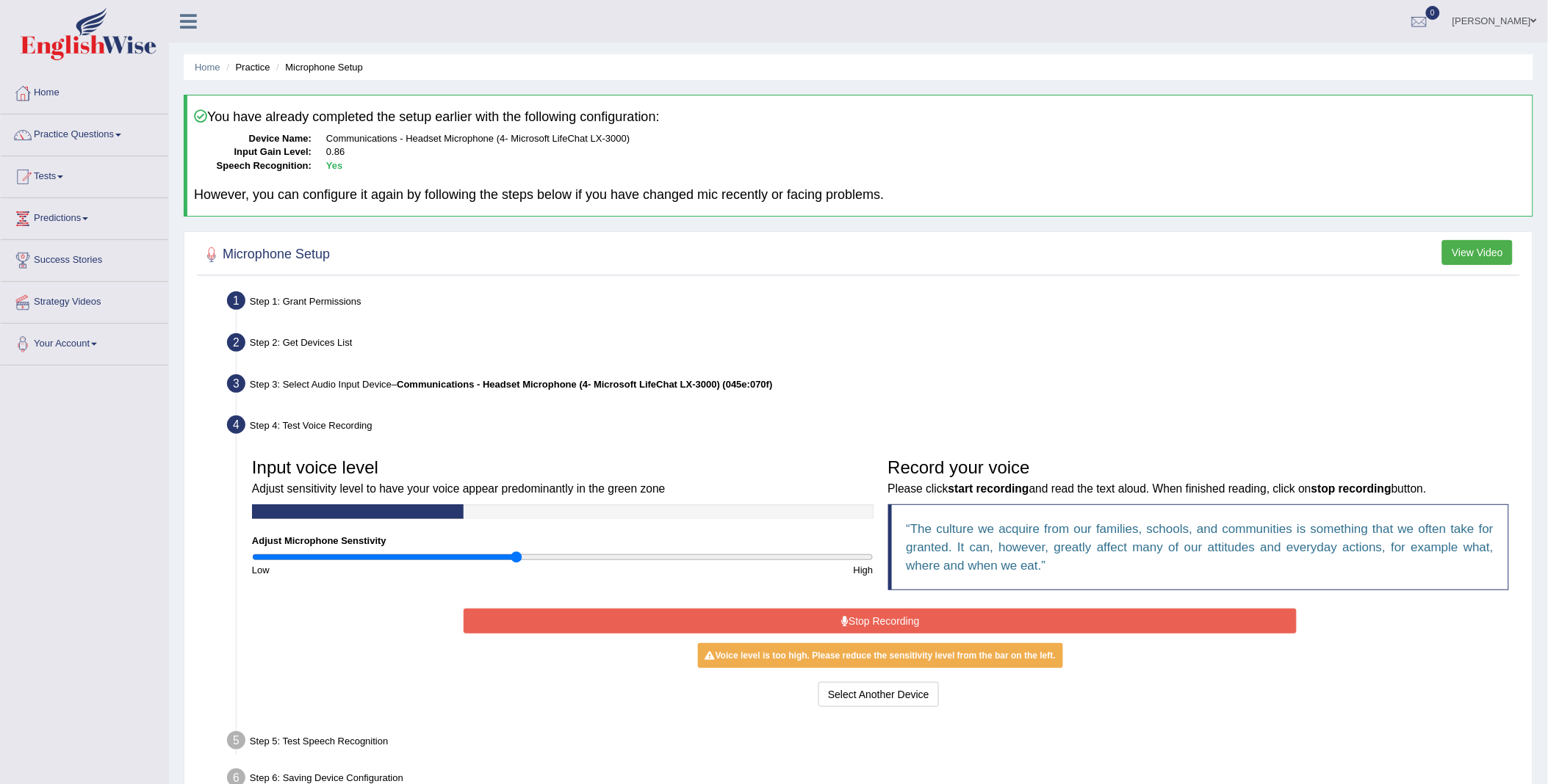
click at [871, 620] on button "Stop Recording" at bounding box center [880, 621] width 833 height 25
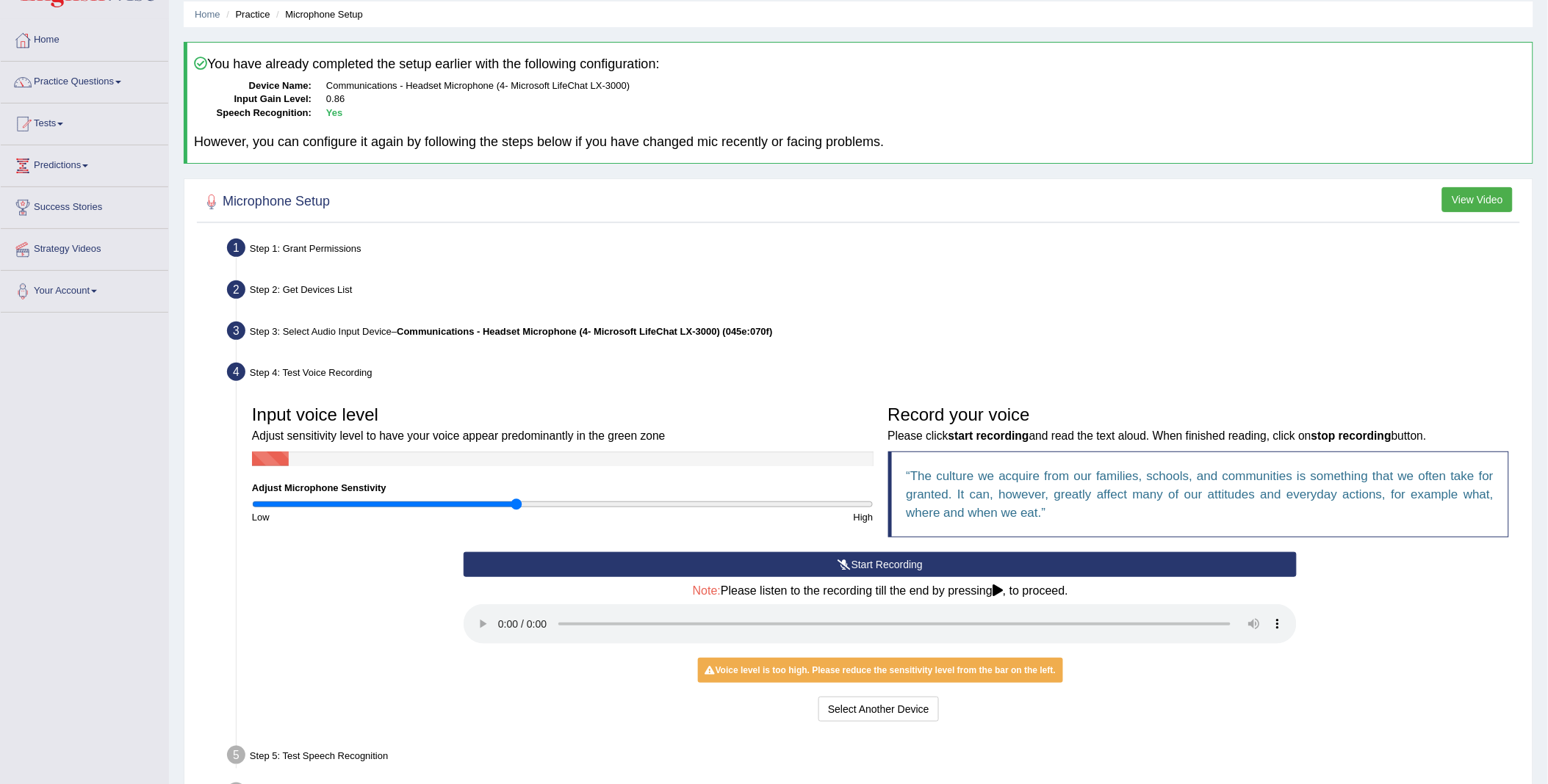
scroll to position [81, 0]
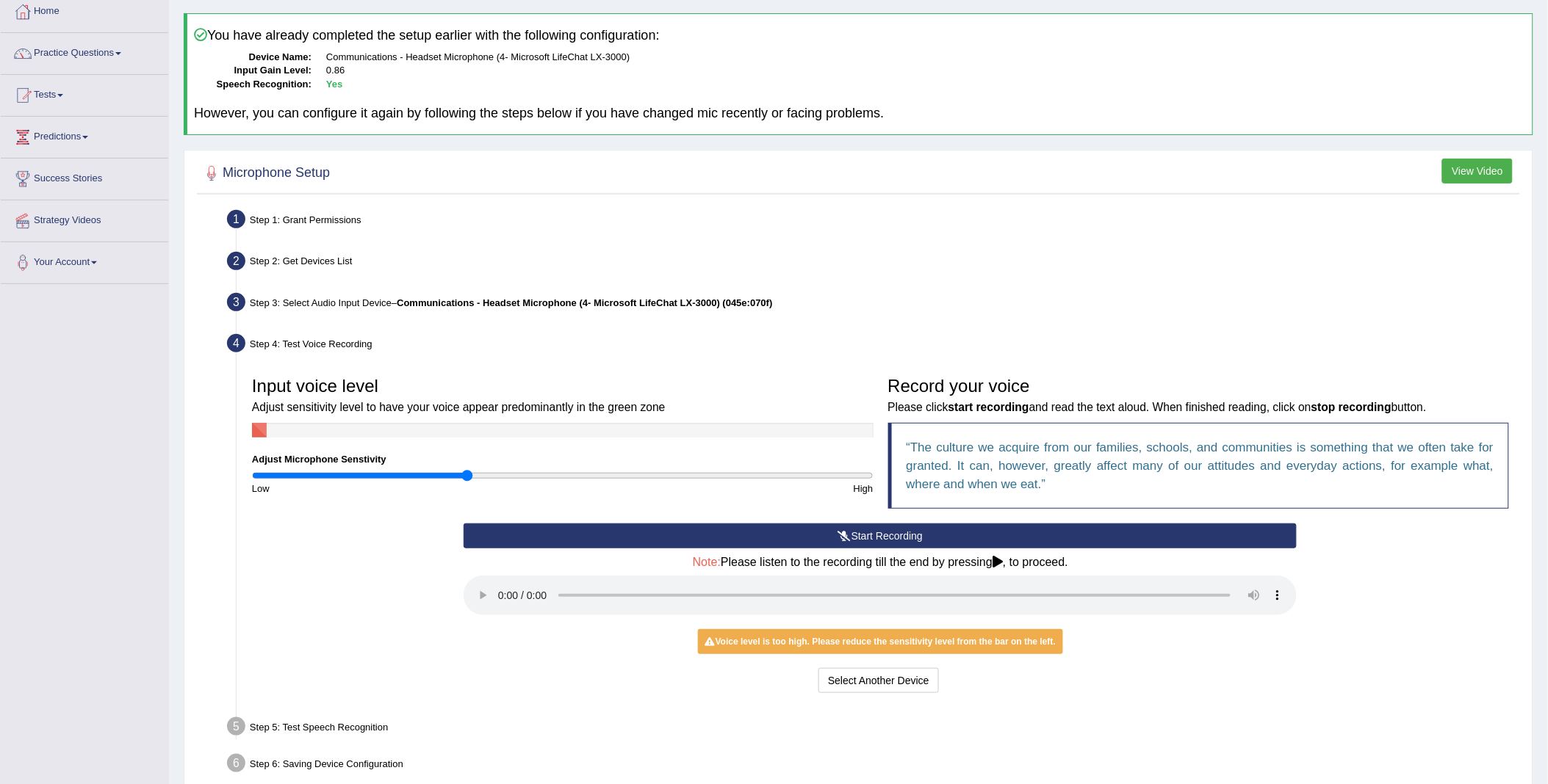
click at [468, 477] on input "range" at bounding box center [563, 476] width 622 height 12
click at [479, 474] on input "range" at bounding box center [563, 476] width 622 height 12
click at [487, 473] on input "range" at bounding box center [563, 476] width 622 height 12
click at [502, 473] on input "range" at bounding box center [563, 476] width 622 height 12
click at [515, 473] on input "range" at bounding box center [563, 476] width 622 height 12
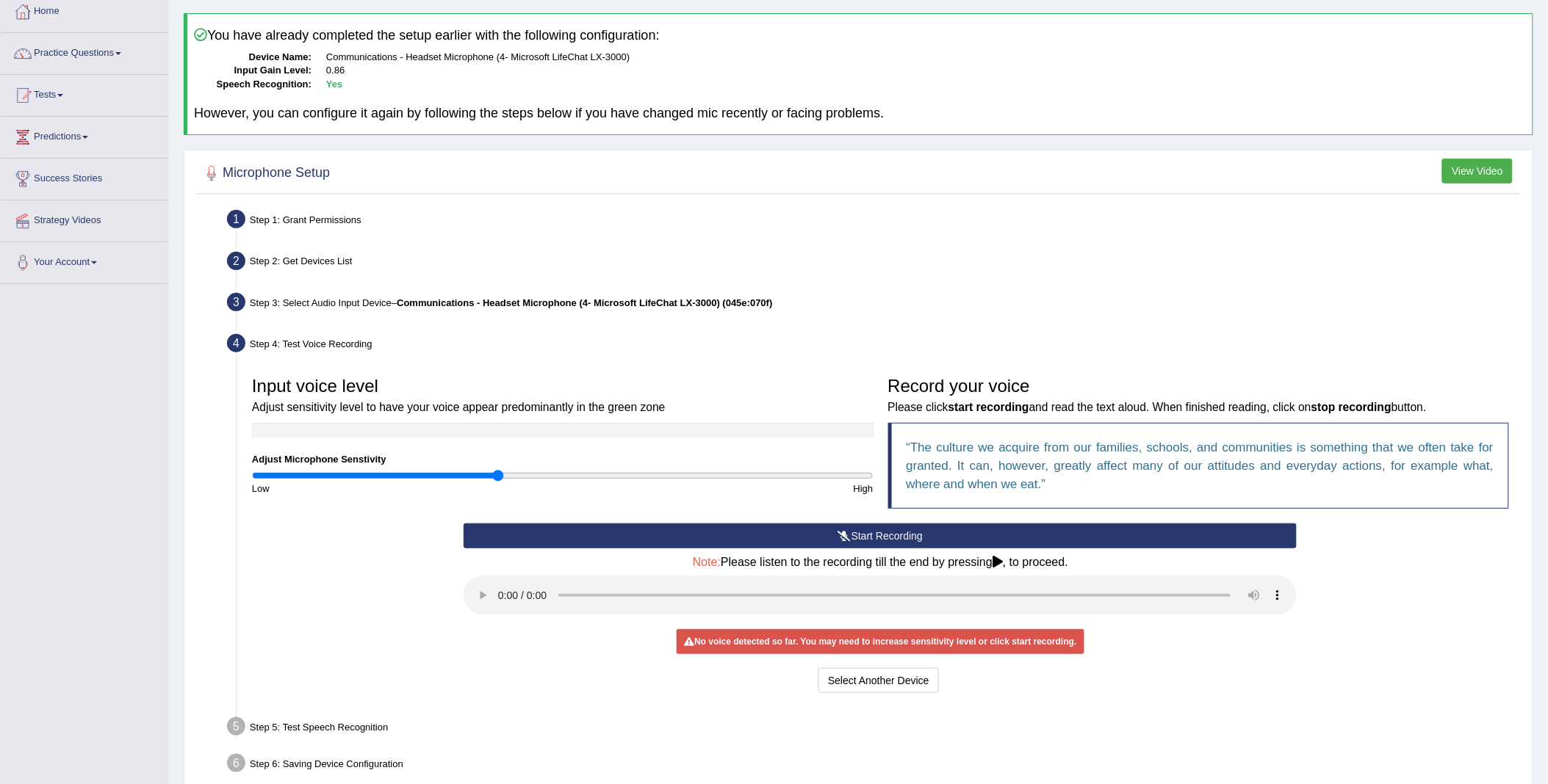
click at [501, 473] on input "range" at bounding box center [563, 476] width 622 height 12
drag, startPoint x: 501, startPoint y: 473, endPoint x: 523, endPoint y: 472, distance: 22.0
click at [523, 472] on input "range" at bounding box center [563, 476] width 622 height 12
click at [529, 470] on input "range" at bounding box center [563, 476] width 622 height 12
drag, startPoint x: 525, startPoint y: 478, endPoint x: 534, endPoint y: 478, distance: 9.0
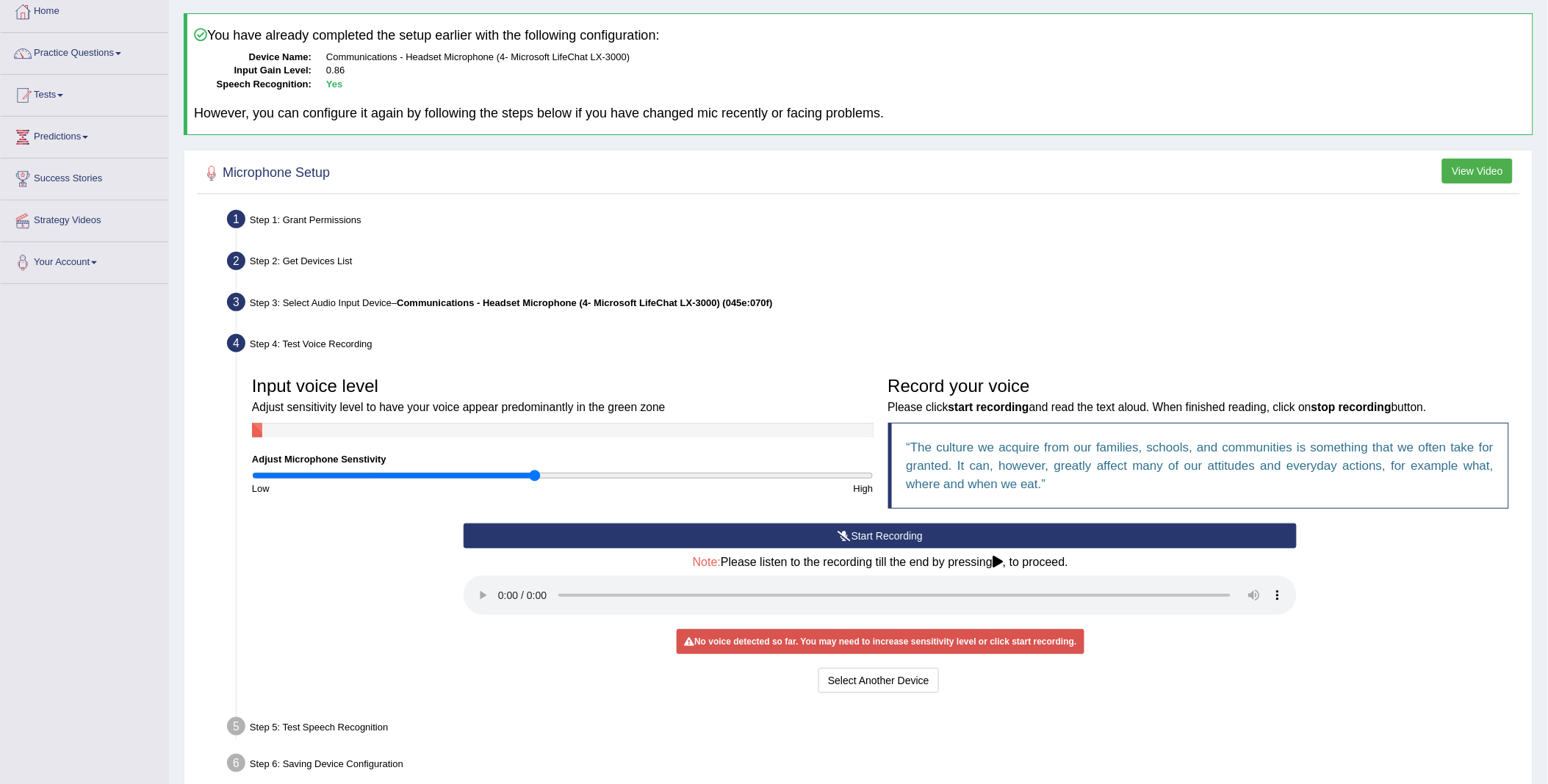
click at [534, 478] on input "range" at bounding box center [563, 476] width 622 height 12
type input "0.9"
click at [530, 477] on input "range" at bounding box center [563, 476] width 622 height 12
click at [527, 476] on input "range" at bounding box center [563, 476] width 622 height 12
click at [990, 560] on h4 "Note: Please listen to the recording till the end by pressing , to proceed." at bounding box center [880, 563] width 833 height 13
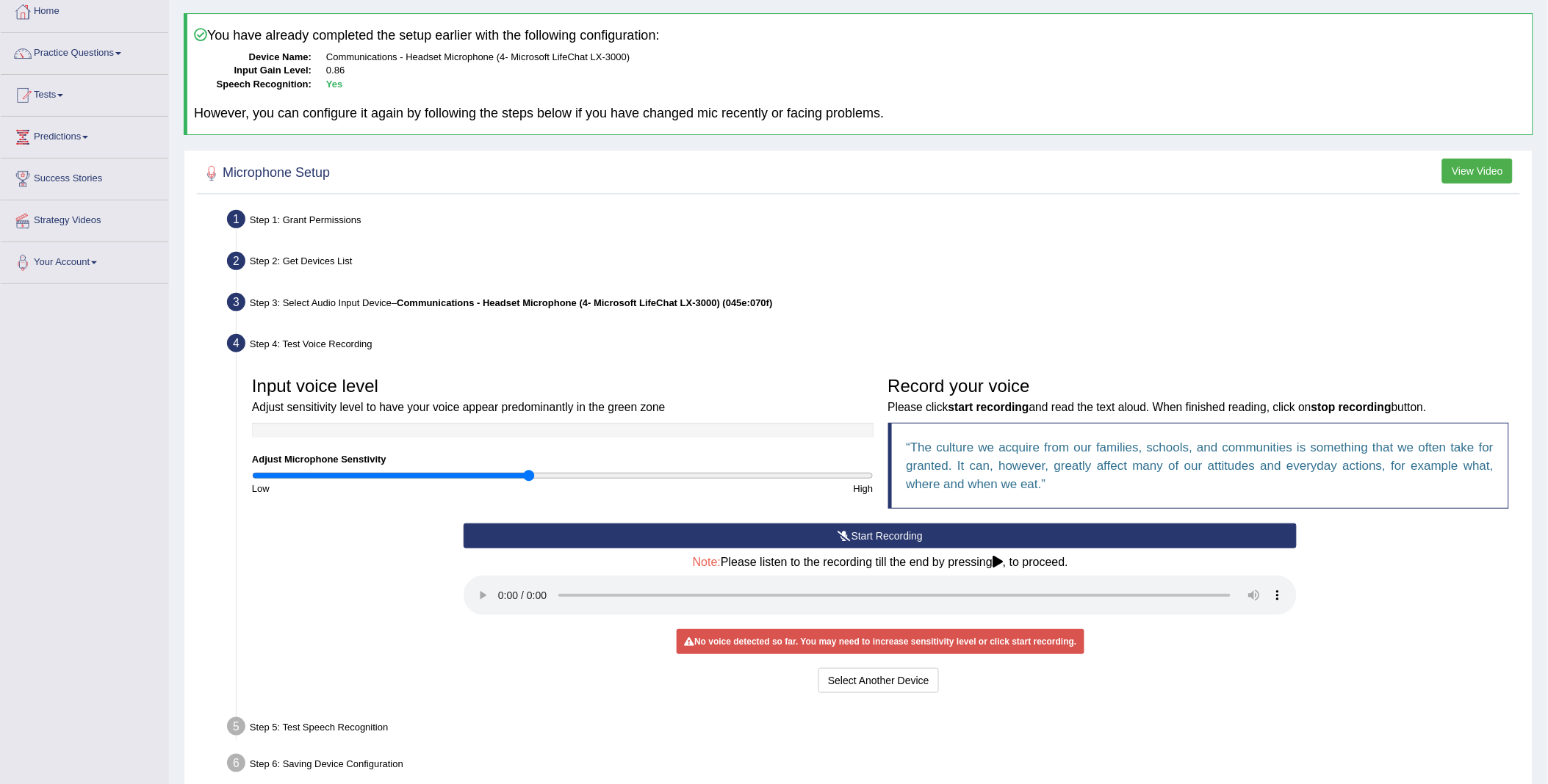
click at [832, 534] on button "Start Recording" at bounding box center [880, 536] width 833 height 25
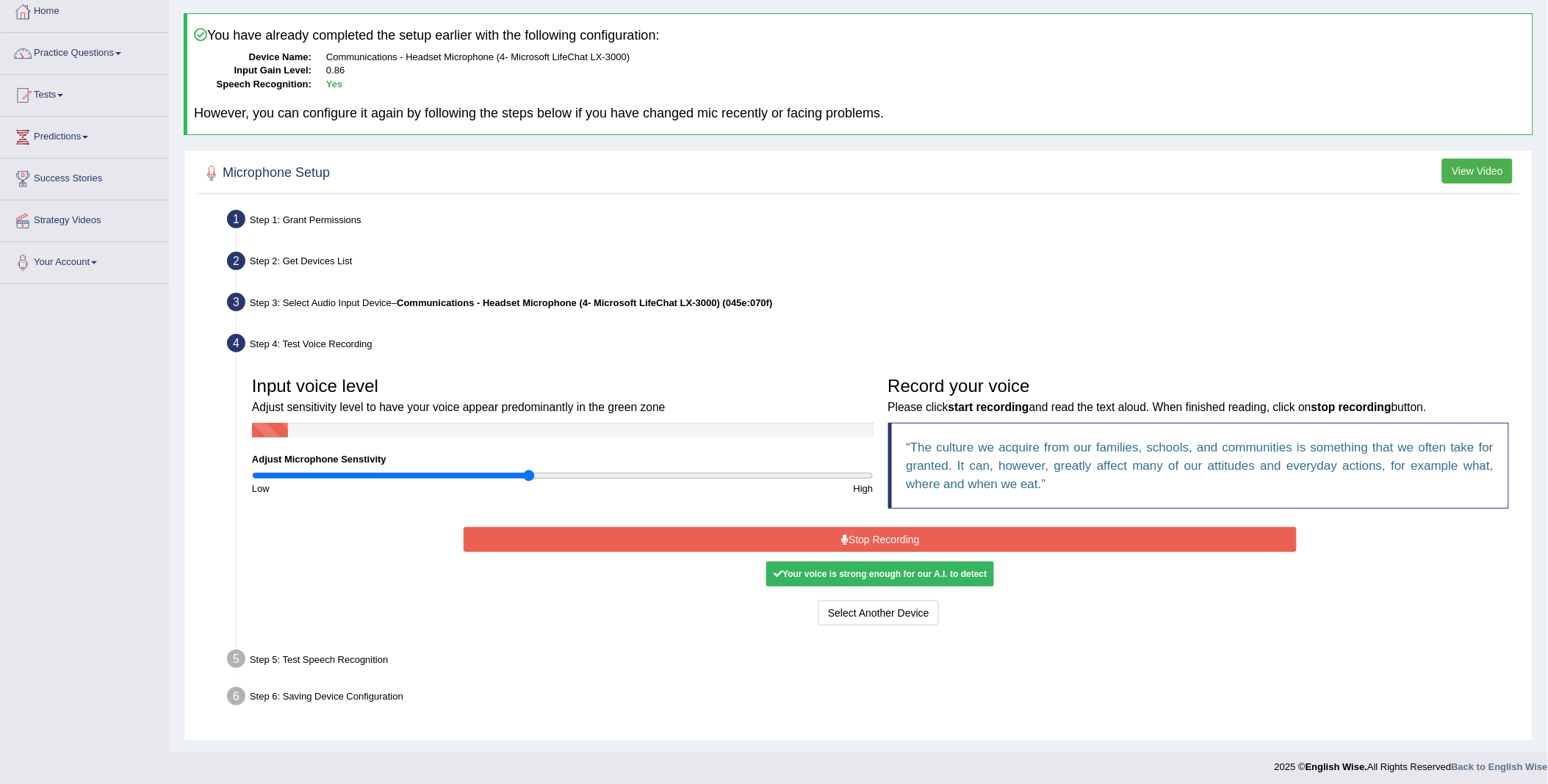
click at [826, 579] on div "Your voice is strong enough for our A.I. to detect" at bounding box center [880, 574] width 228 height 25
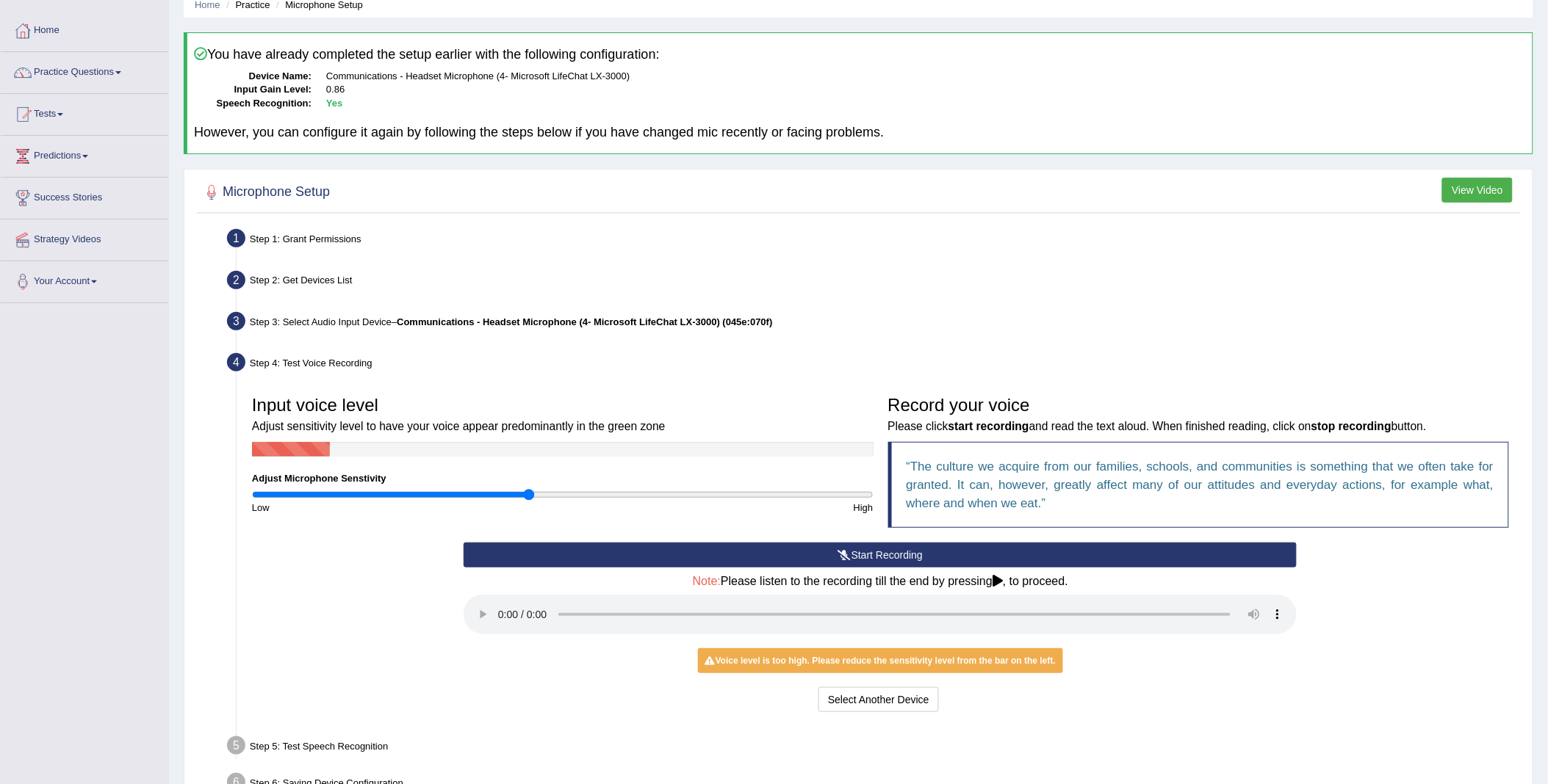
scroll to position [0, 0]
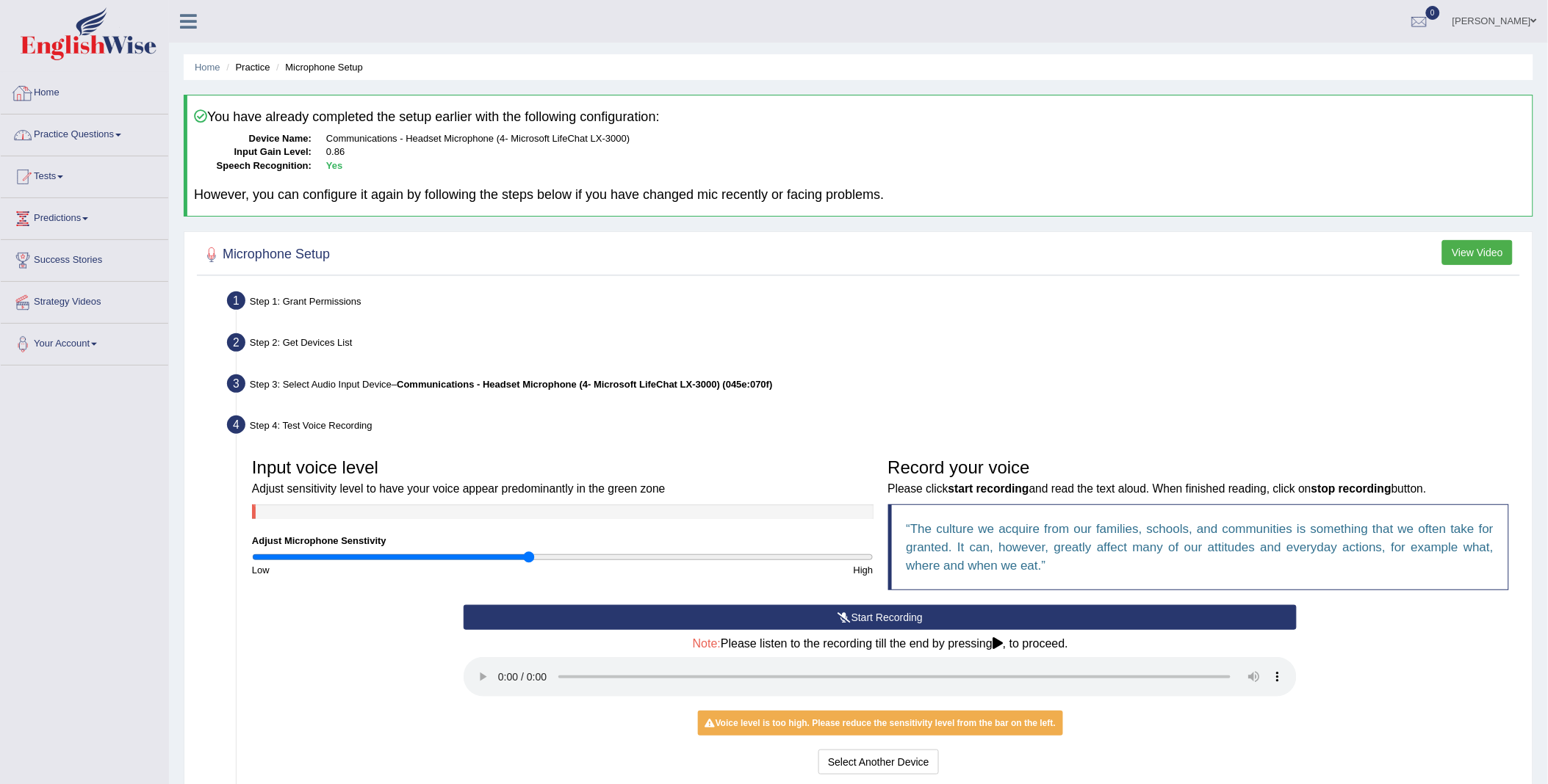
click at [90, 137] on link "Practice Questions" at bounding box center [85, 132] width 168 height 37
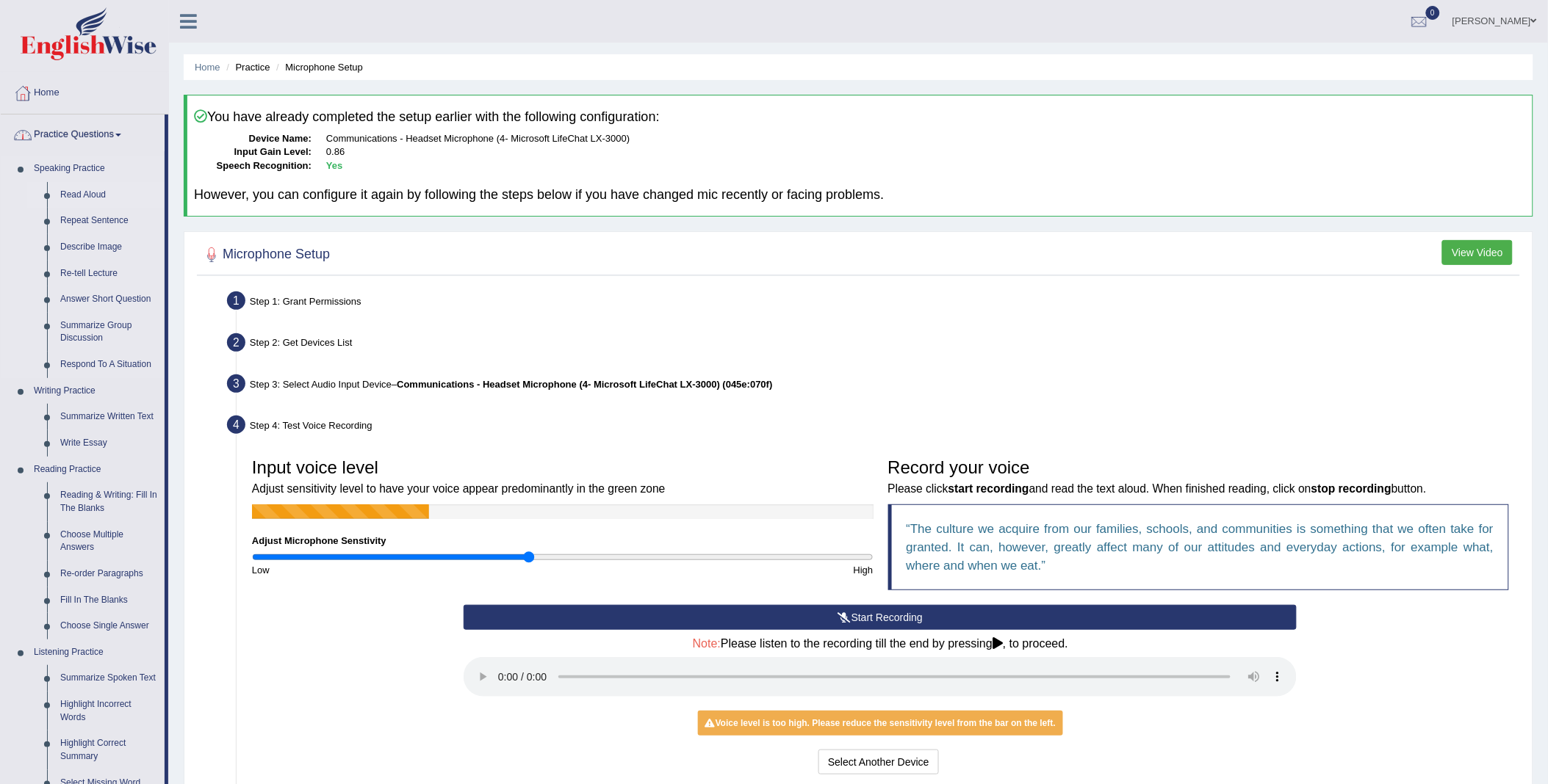
click at [85, 194] on link "Read Aloud" at bounding box center [109, 196] width 111 height 26
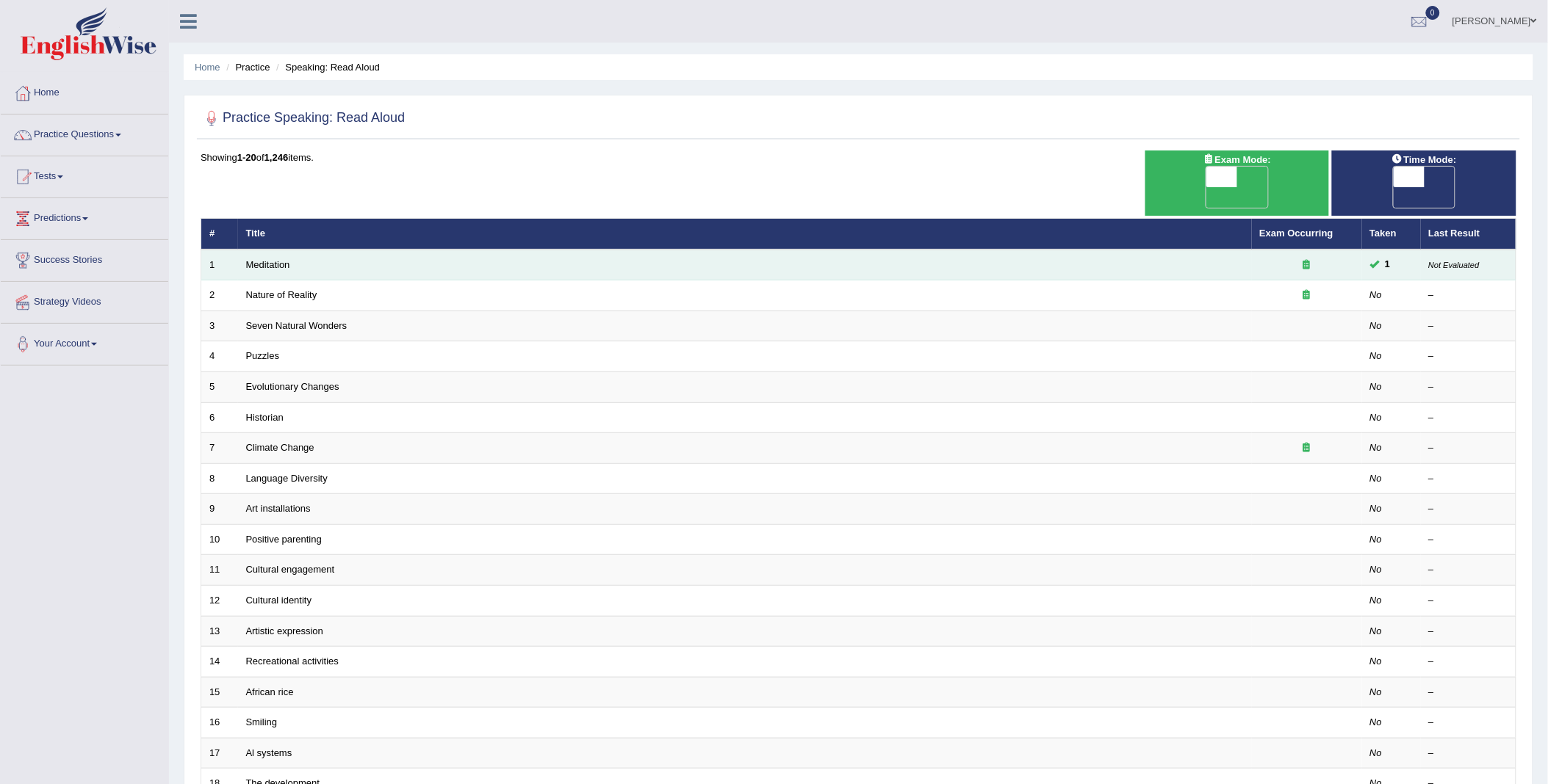
click at [304, 250] on td "Meditation" at bounding box center [745, 265] width 1014 height 31
click at [253, 250] on td "Meditation" at bounding box center [745, 265] width 1014 height 31
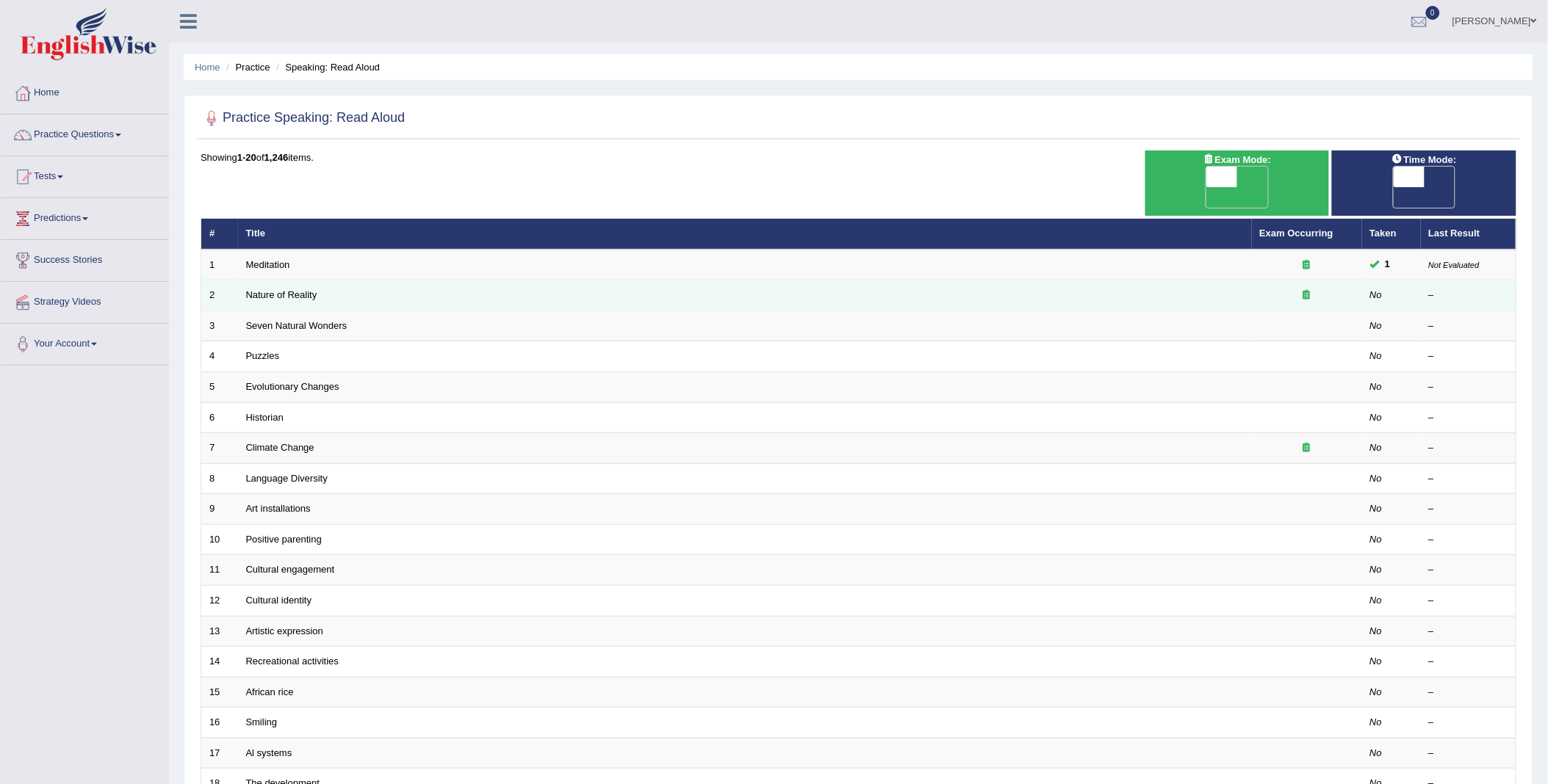
click at [280, 280] on td "Nature of Reality" at bounding box center [745, 296] width 1014 height 31
click at [281, 289] on link "Nature of Reality" at bounding box center [281, 294] width 72 height 11
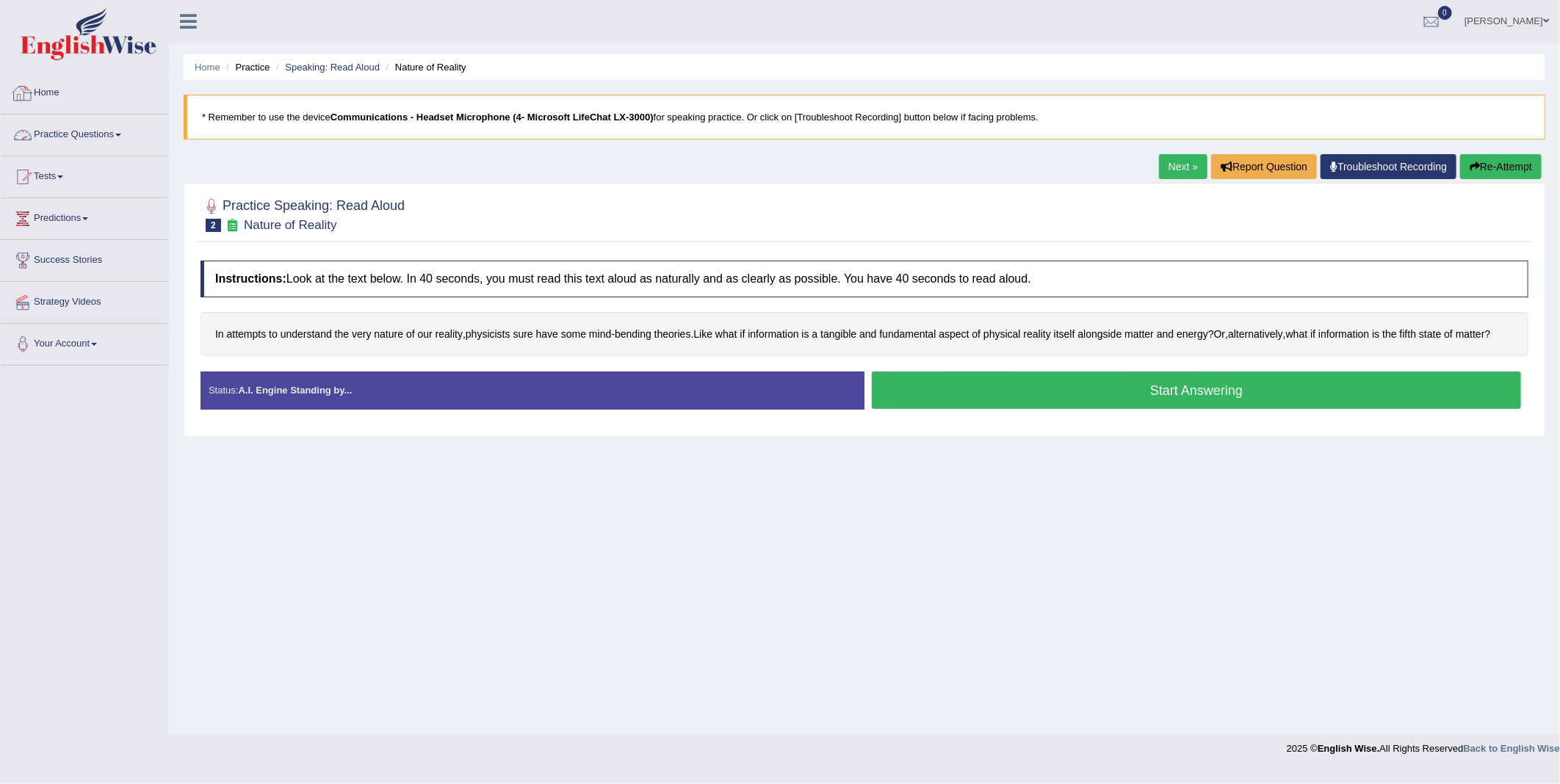
click at [30, 96] on div at bounding box center [22, 93] width 22 height 22
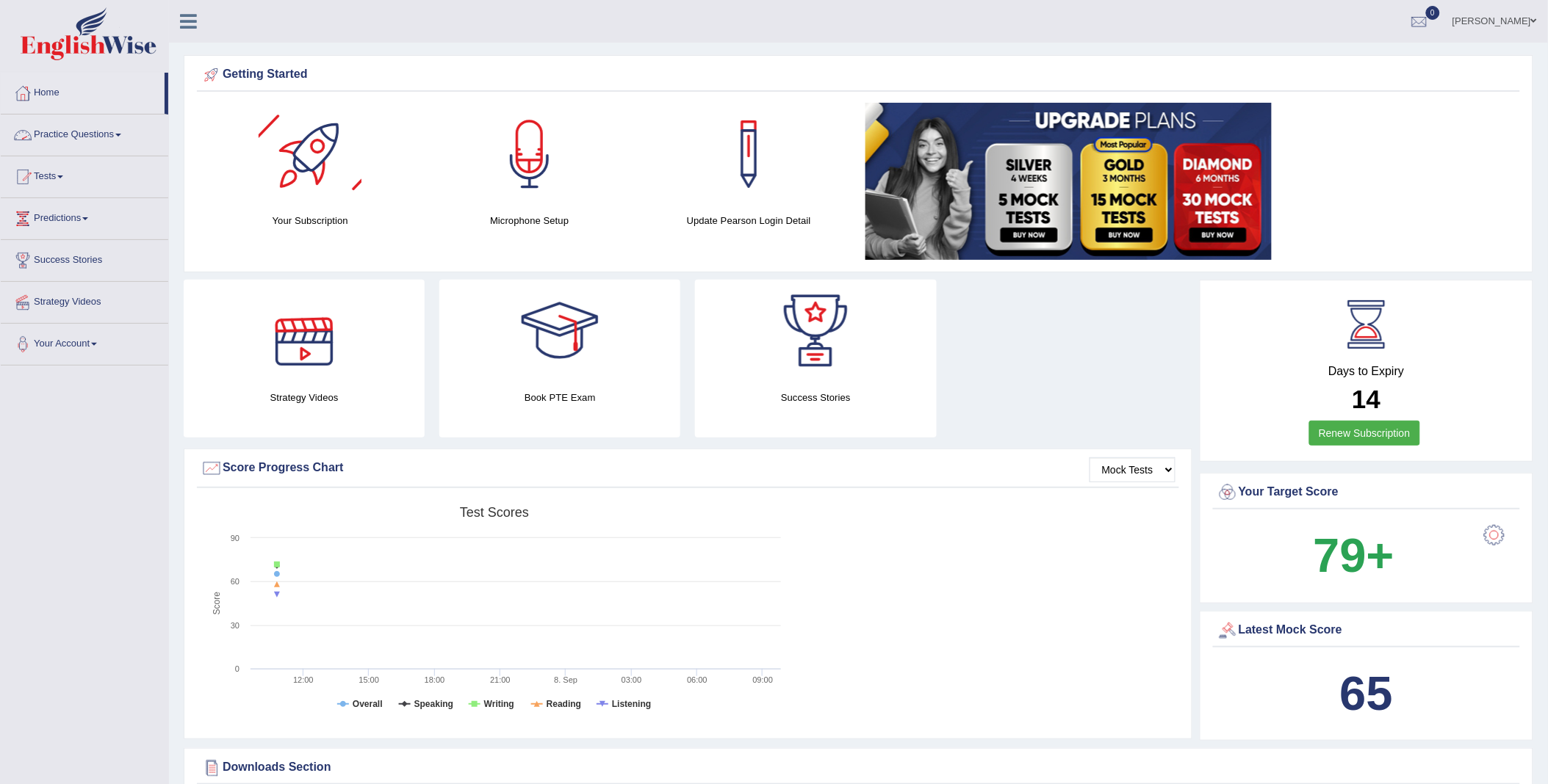
click at [121, 141] on link "Practice Questions" at bounding box center [85, 132] width 168 height 37
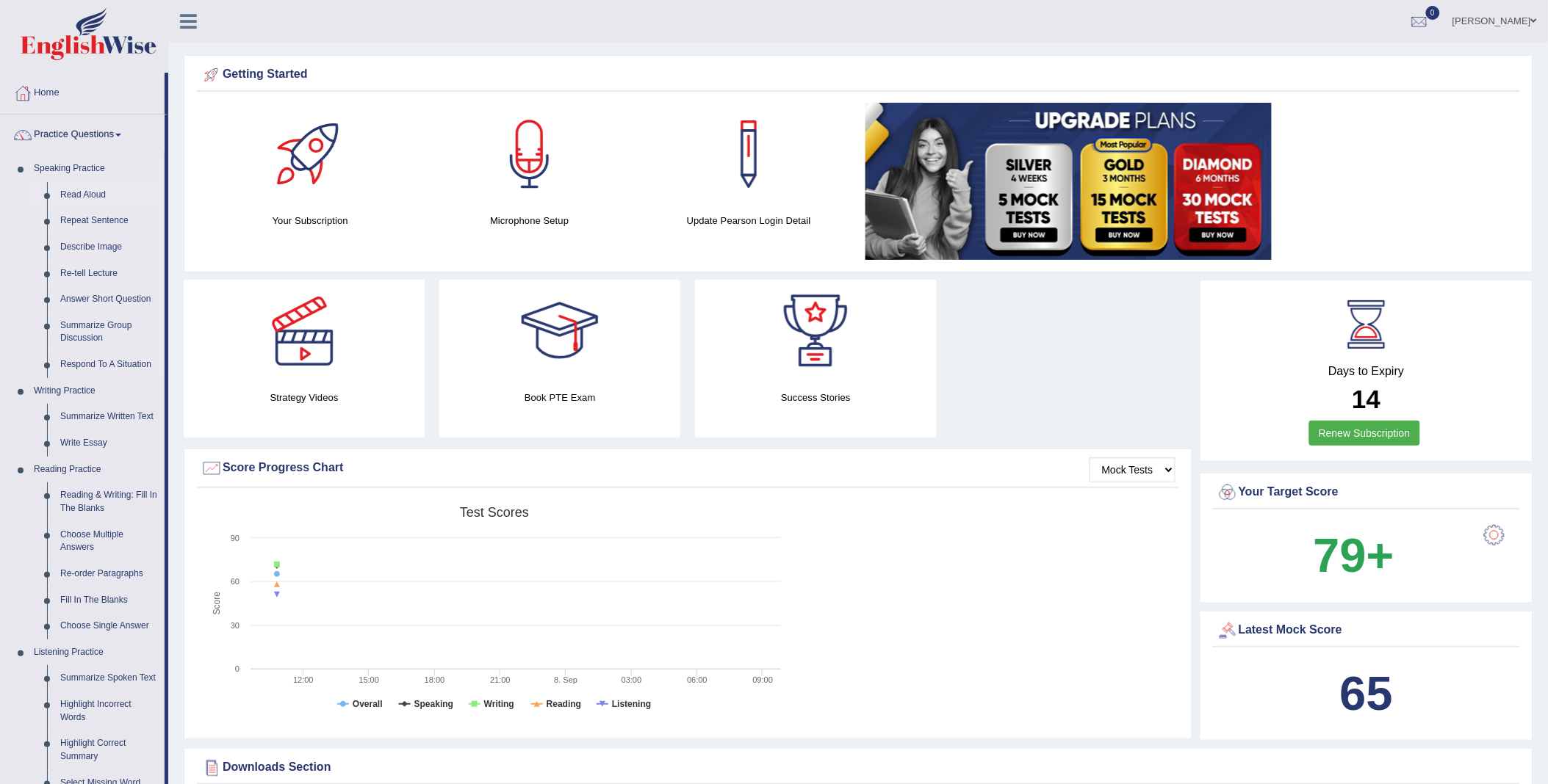
click at [89, 190] on link "Read Aloud" at bounding box center [109, 196] width 111 height 26
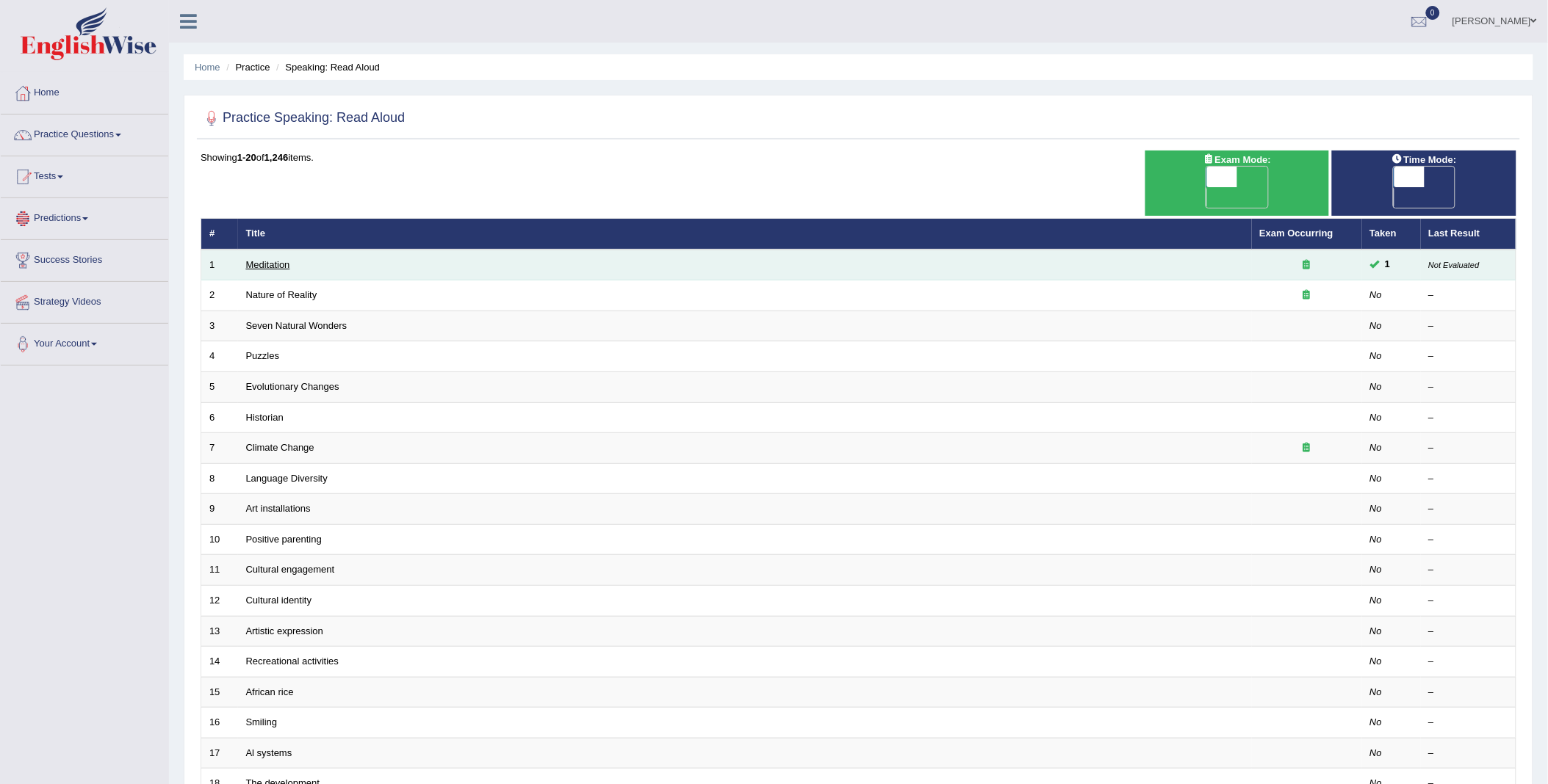
click at [260, 259] on link "Meditation" at bounding box center [268, 264] width 44 height 11
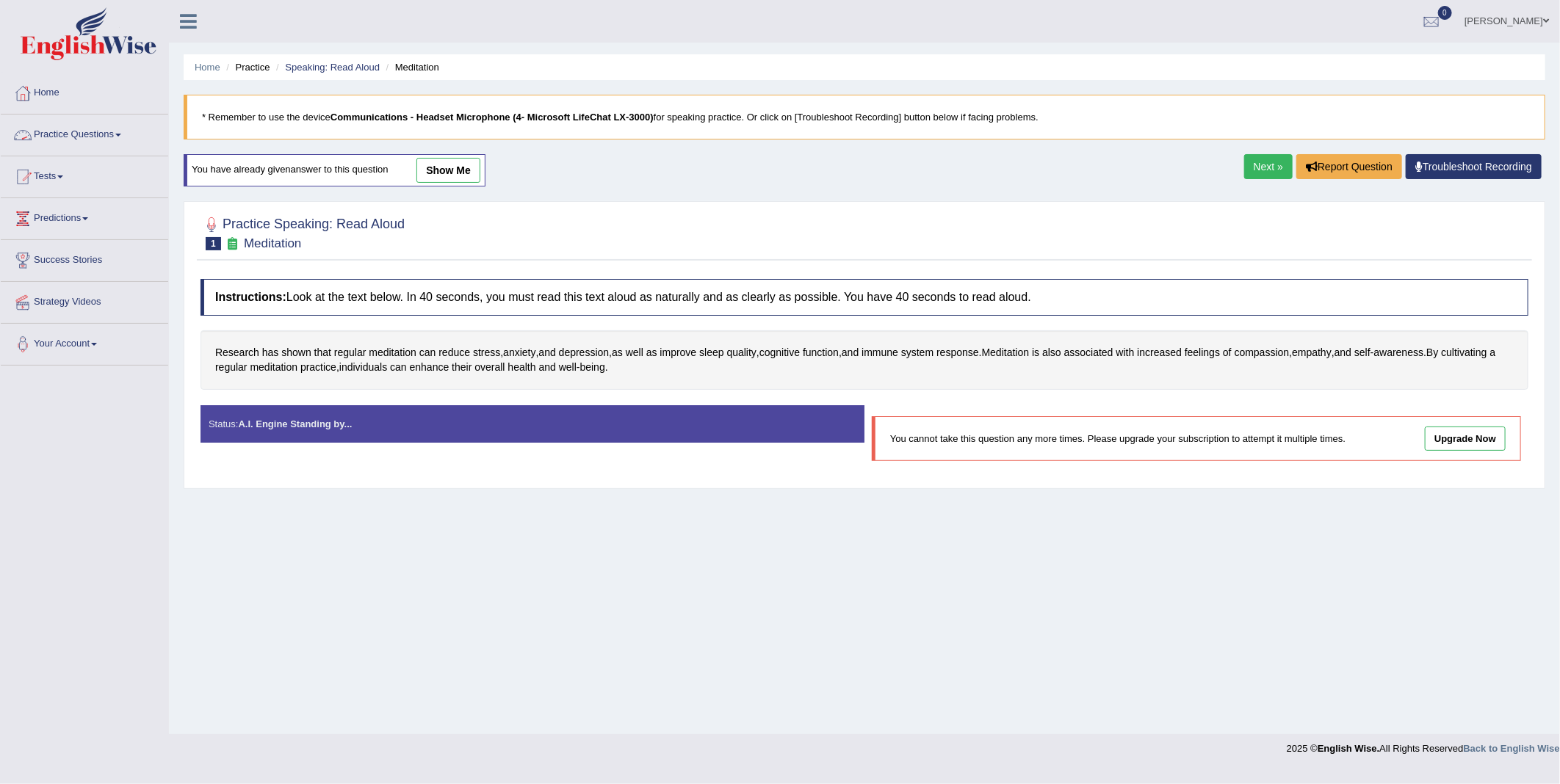
click at [95, 143] on link "Practice Questions" at bounding box center [85, 132] width 168 height 37
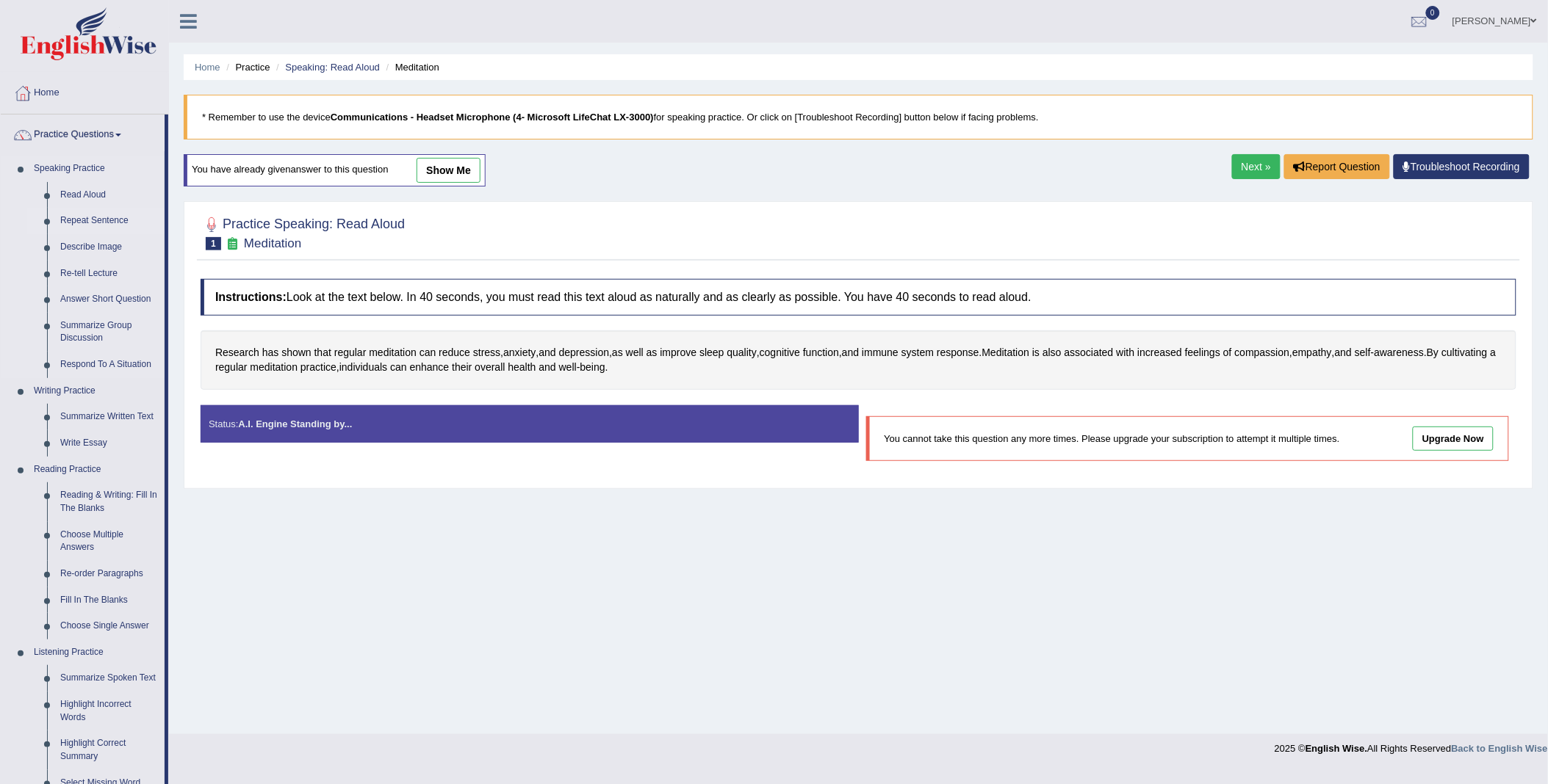
click at [76, 218] on link "Repeat Sentence" at bounding box center [109, 221] width 111 height 26
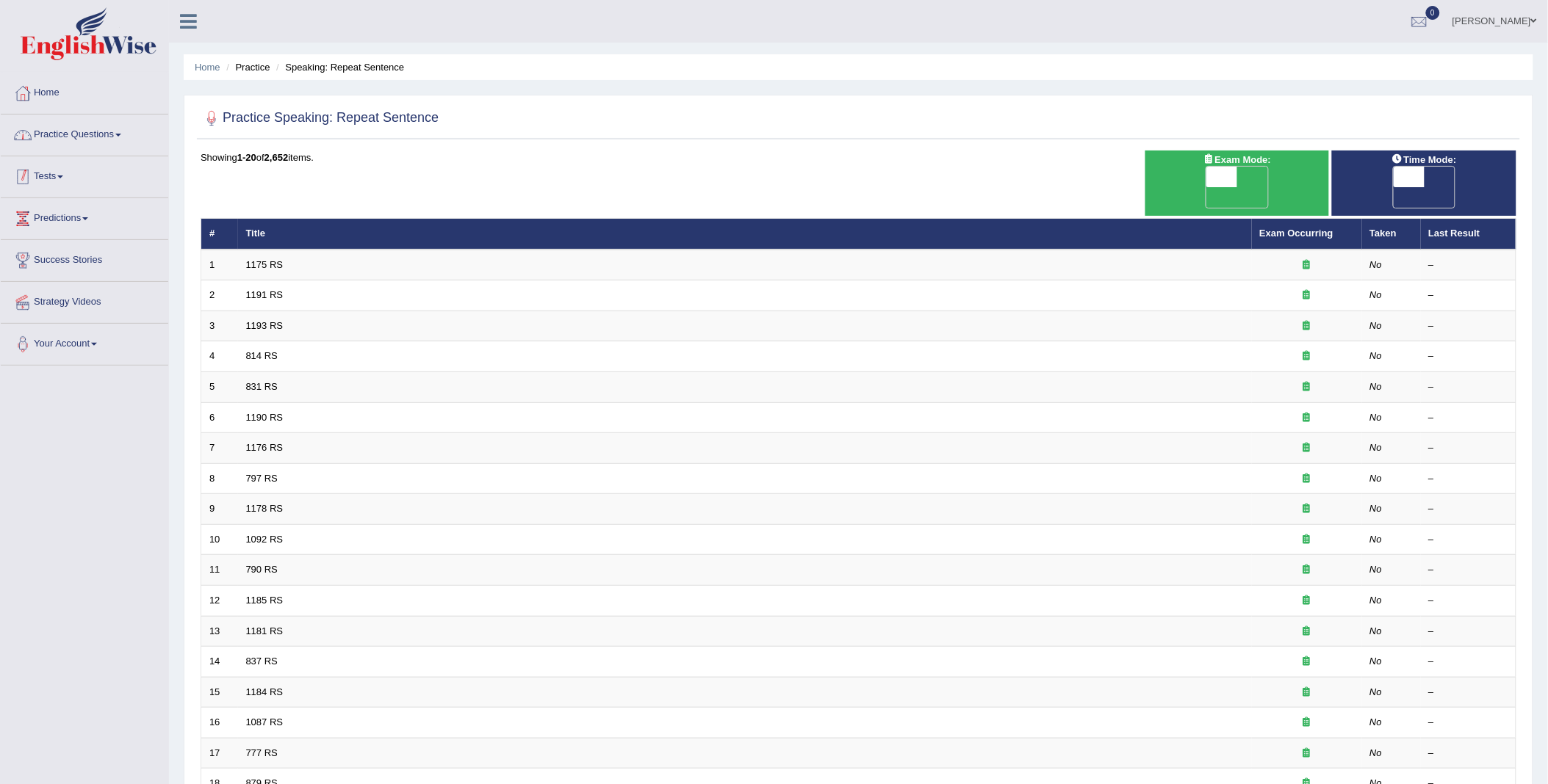
click at [67, 127] on link "Practice Questions" at bounding box center [85, 132] width 168 height 37
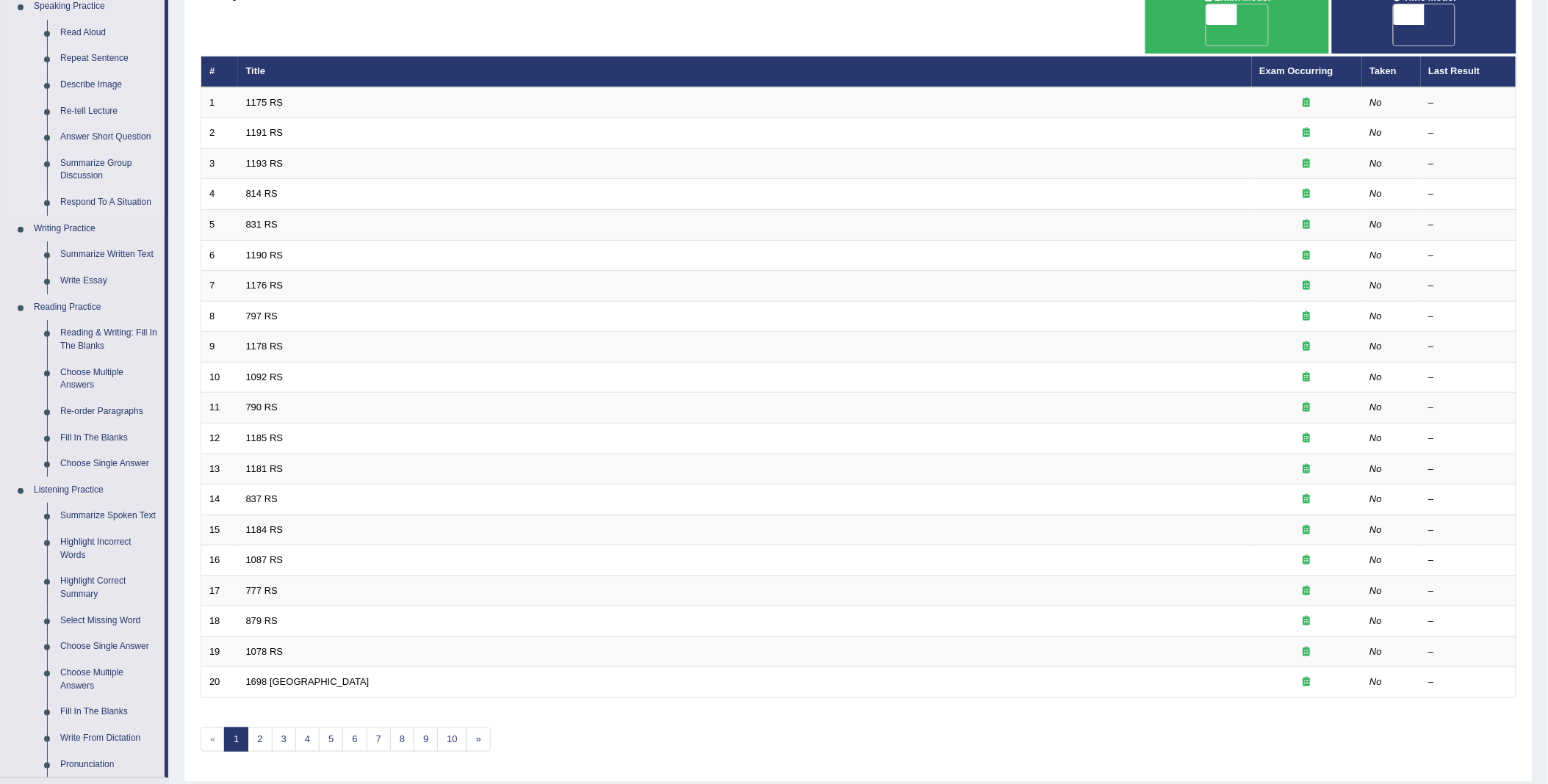
scroll to position [163, 0]
click at [90, 254] on link "Summarize Written Text" at bounding box center [109, 254] width 111 height 26
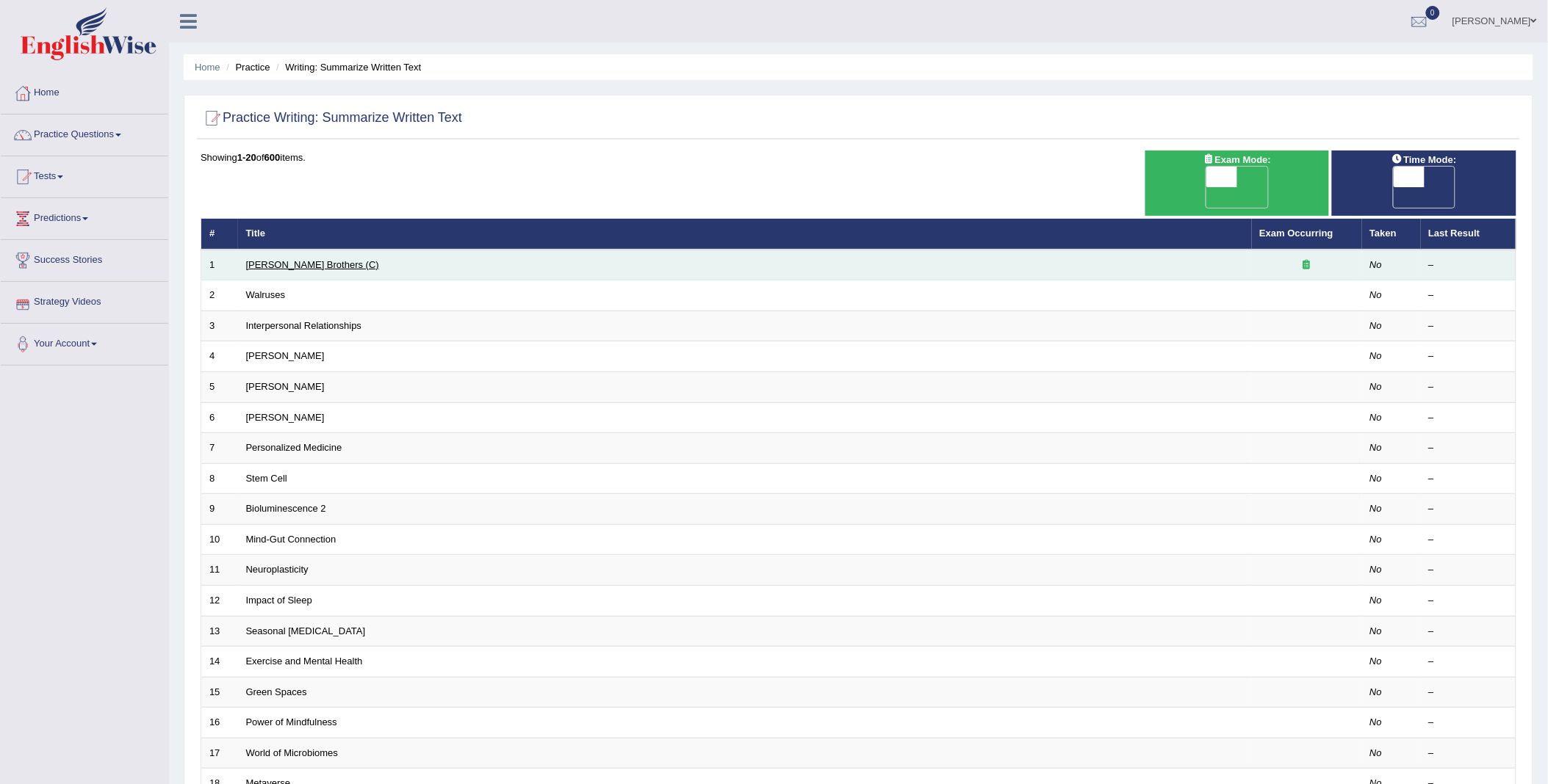
click at [278, 259] on link "Wright Brothers (C)" at bounding box center [312, 264] width 133 height 11
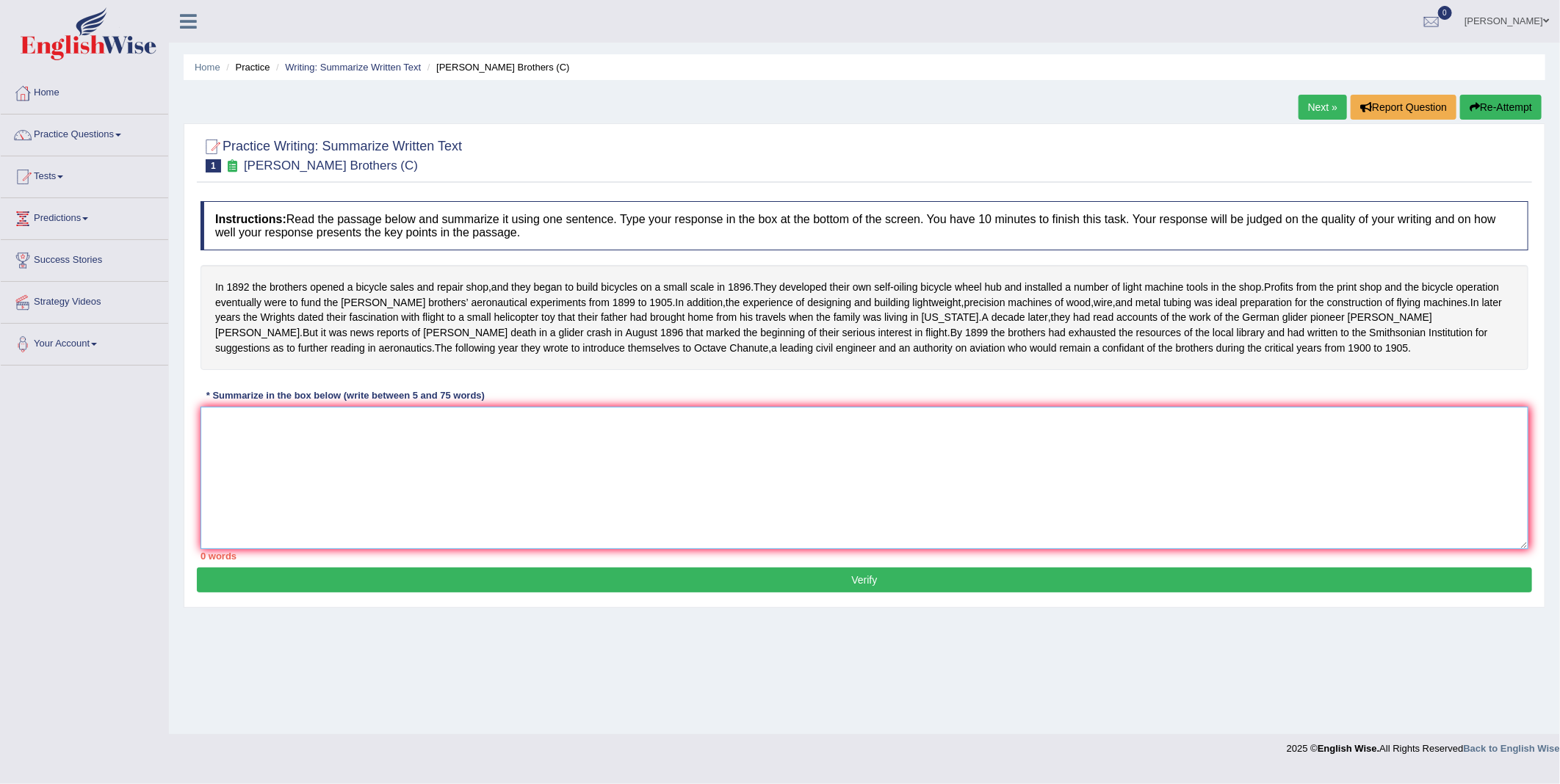
click at [263, 431] on textarea at bounding box center [865, 477] width 1328 height 142
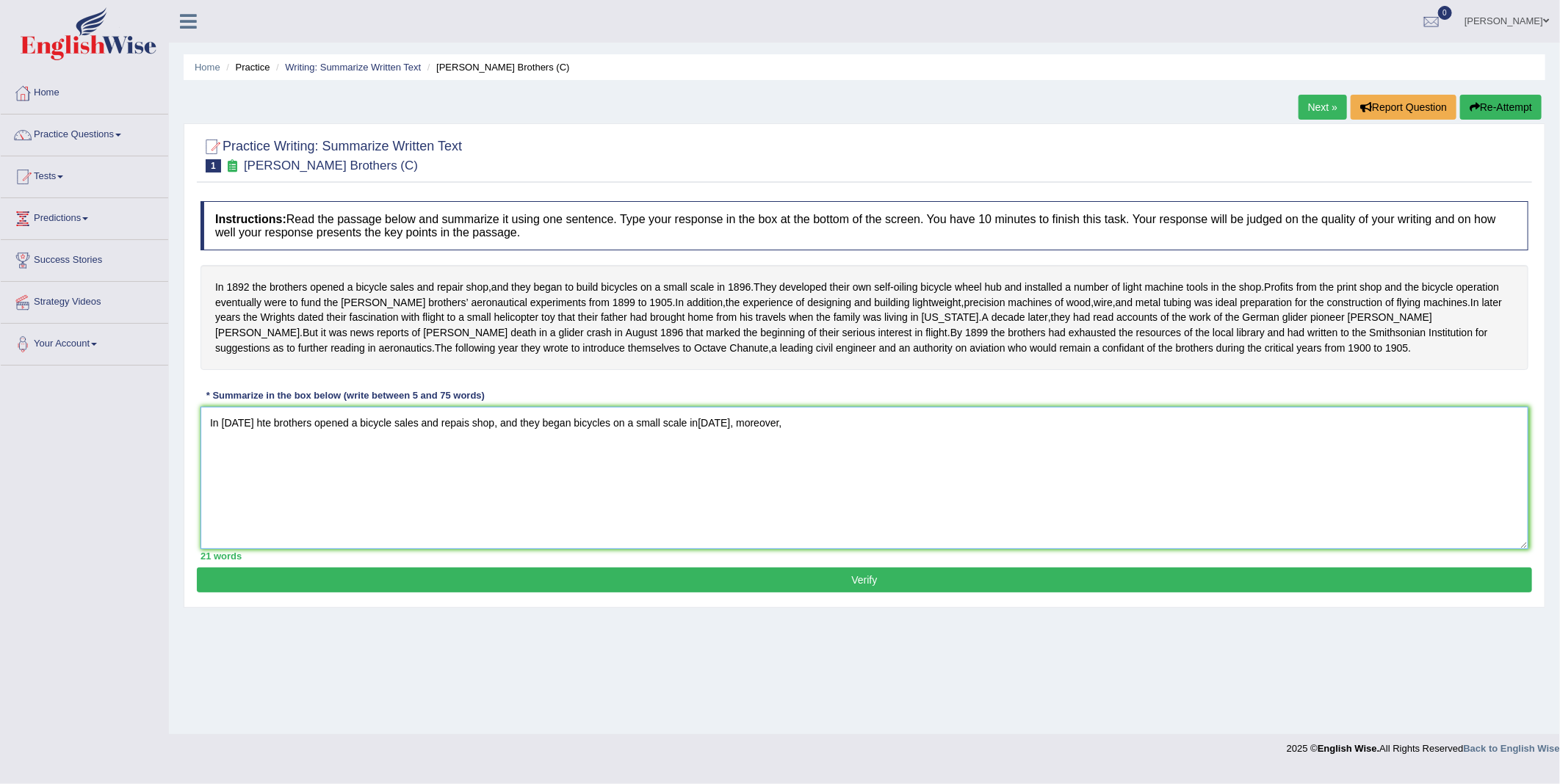
click at [253, 438] on textarea "In 1982 hte brothers opened a bicycle sales and repais shop, and they began bic…" at bounding box center [865, 477] width 1328 height 142
click at [771, 441] on textarea "In 1982 the brothers opened a bicycle sales and repais shop, and they began bic…" at bounding box center [865, 477] width 1328 height 142
type textarea "In 1982 the brothers opened a bicycle sales and repais shop, and they began bic…"
click at [135, 140] on link "Practice Questions" at bounding box center [85, 132] width 168 height 37
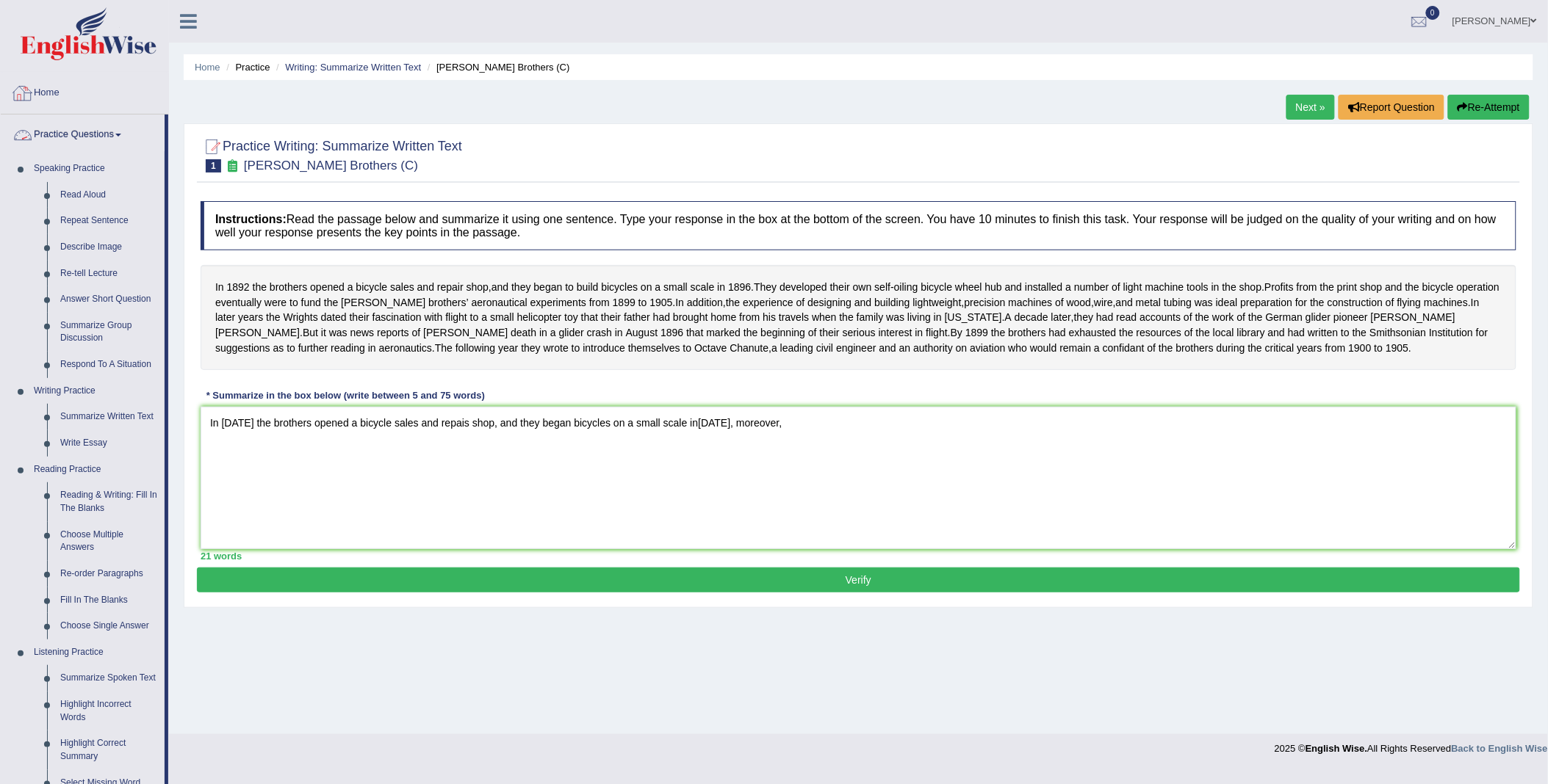
click at [96, 111] on li "Home" at bounding box center [85, 93] width 168 height 42
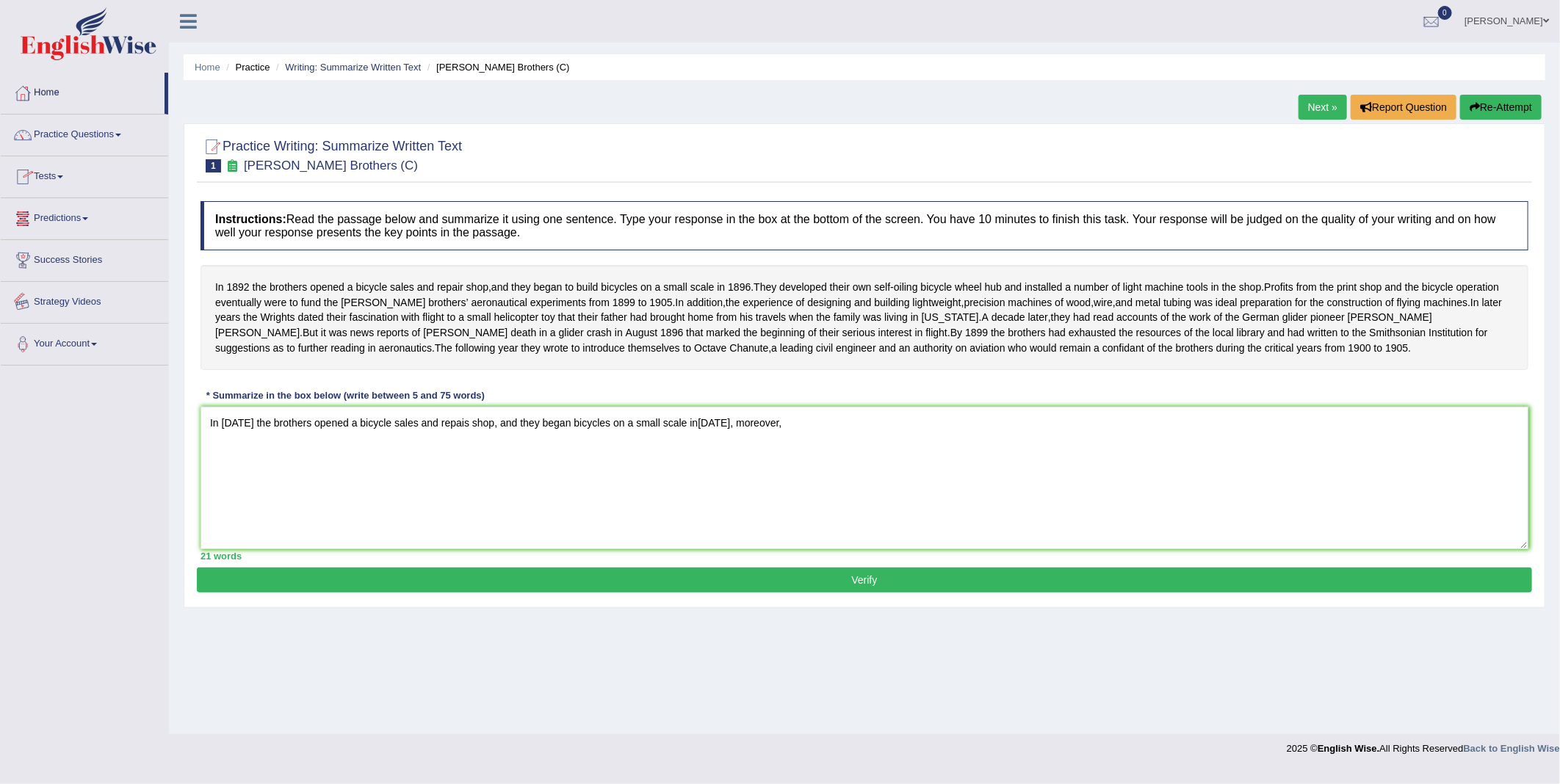
click at [75, 305] on link "Strategy Videos" at bounding box center [85, 300] width 168 height 37
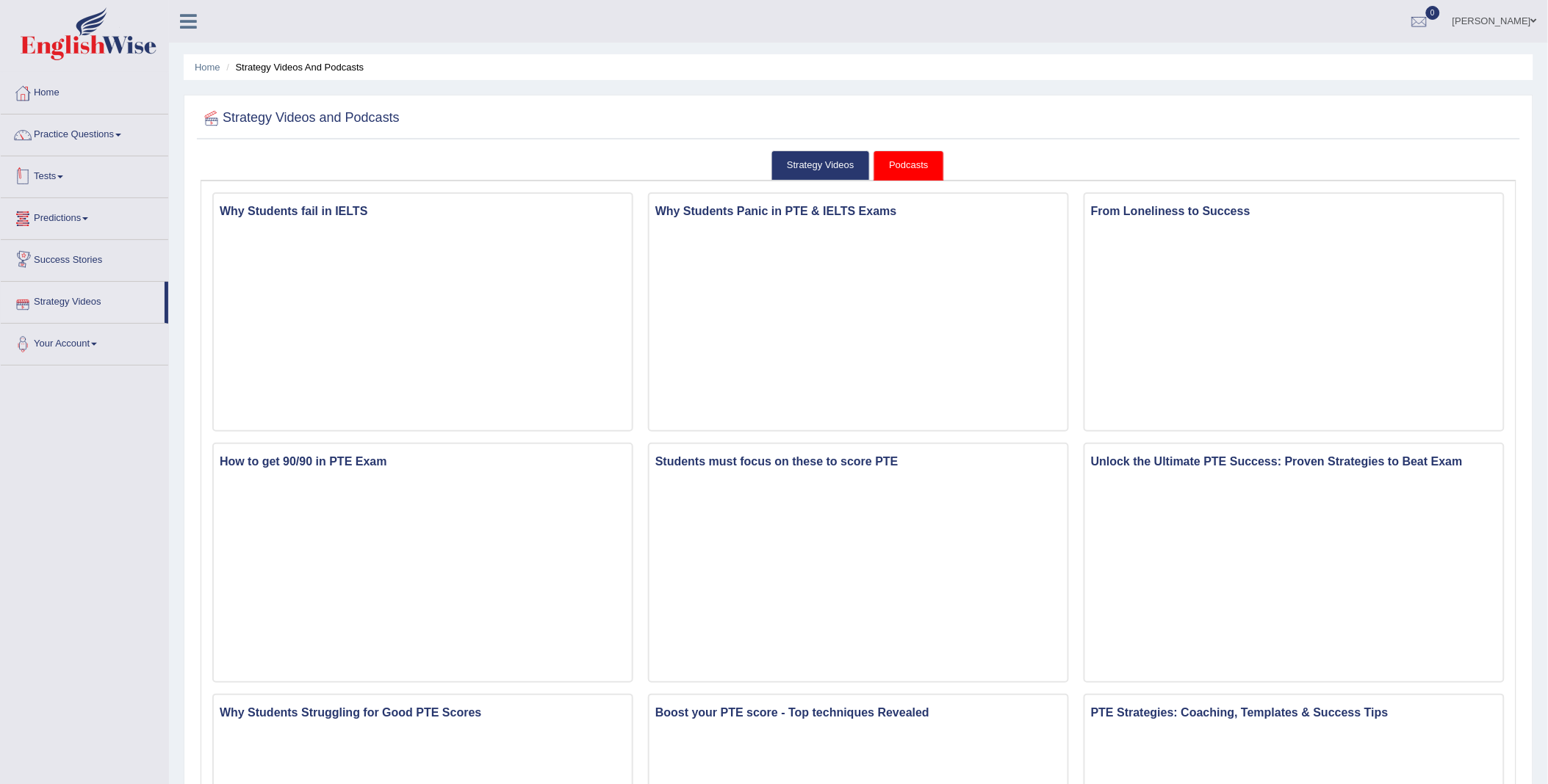
click at [81, 168] on link "Tests" at bounding box center [85, 174] width 168 height 37
click at [81, 144] on link "Practice Questions" at bounding box center [85, 132] width 168 height 37
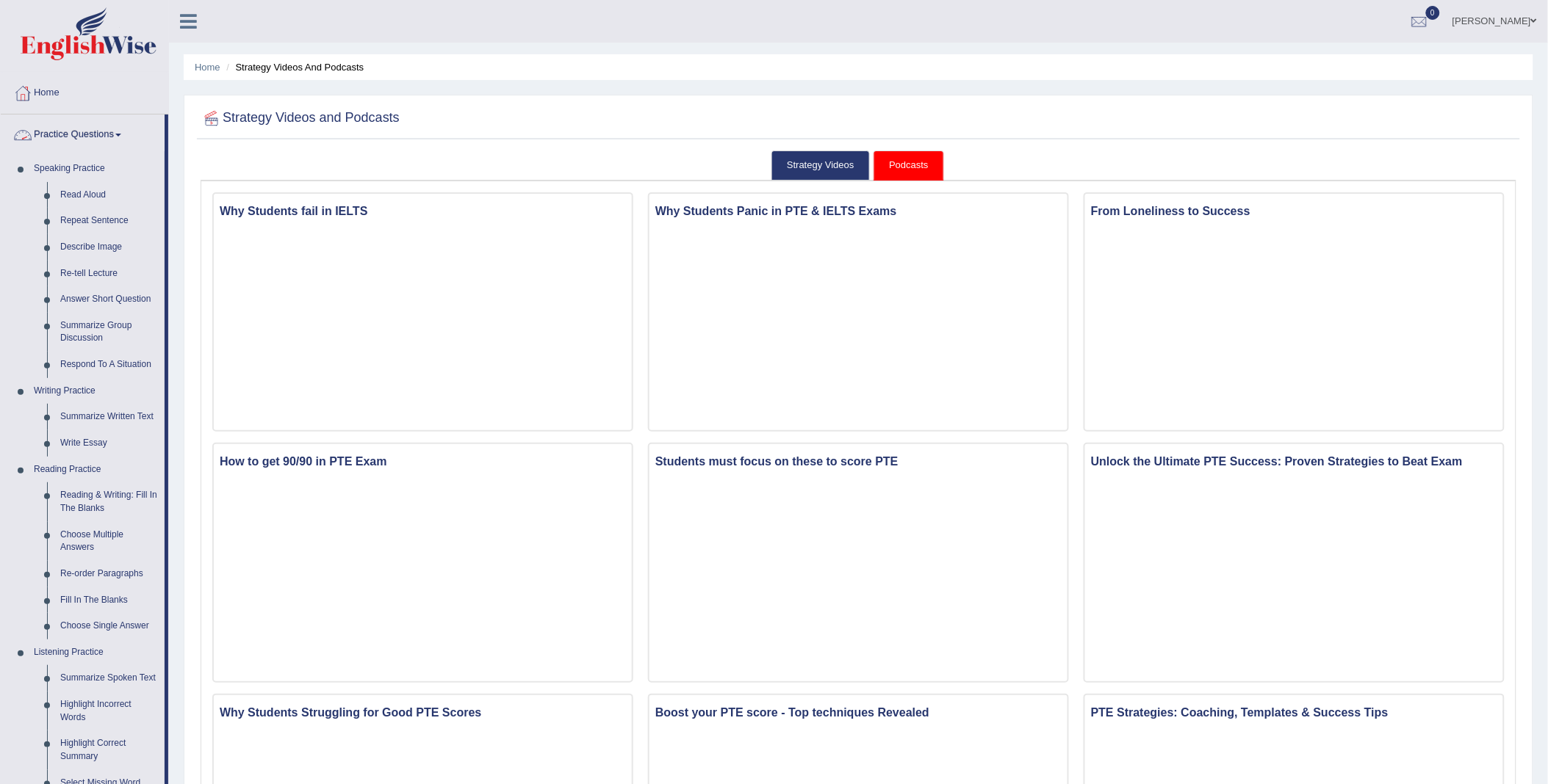
click at [116, 136] on link "Practice Questions" at bounding box center [82, 132] width 164 height 37
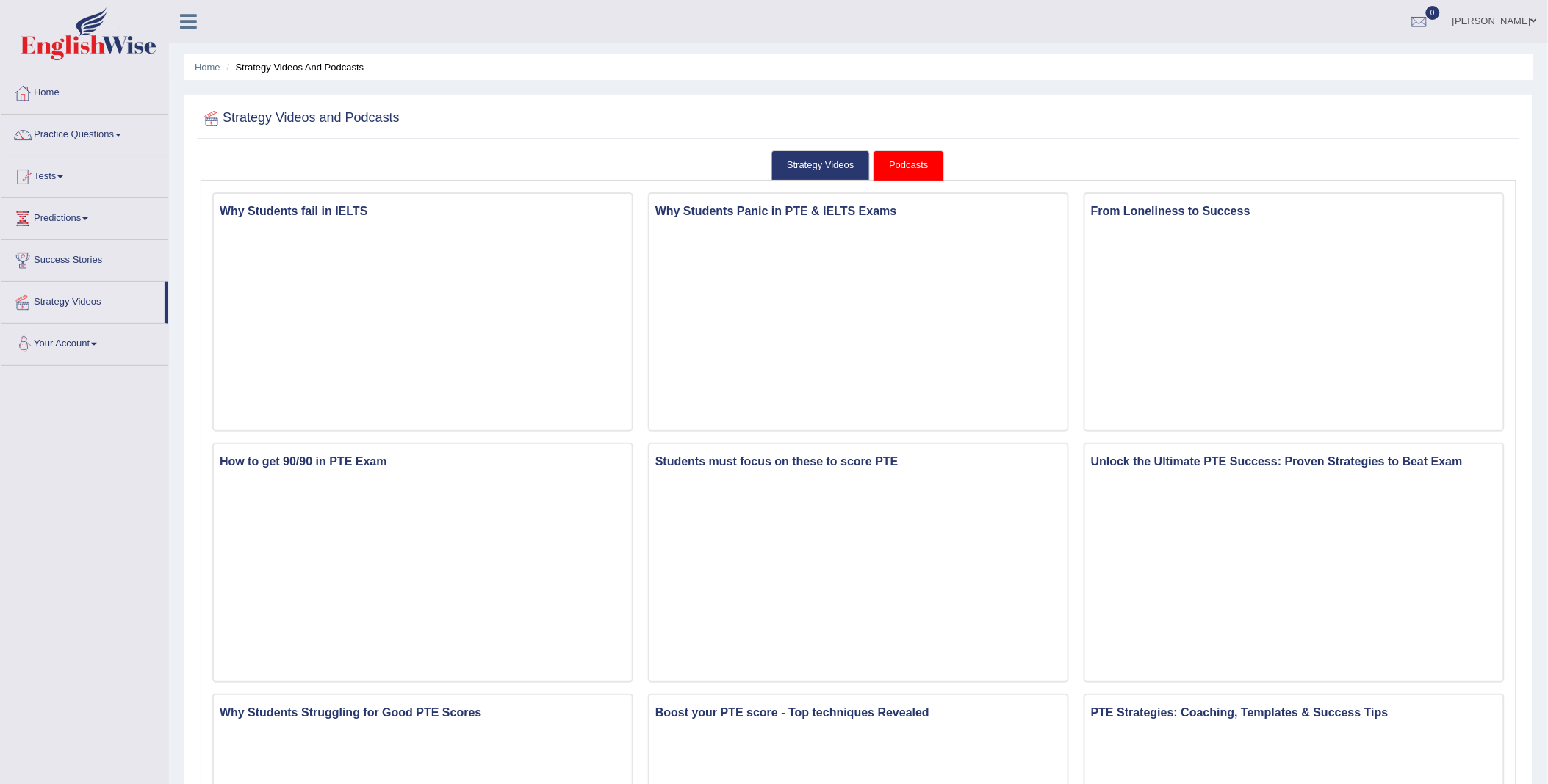
click at [80, 302] on link "Strategy Videos" at bounding box center [82, 300] width 164 height 37
click at [62, 90] on link "Home" at bounding box center [85, 90] width 168 height 37
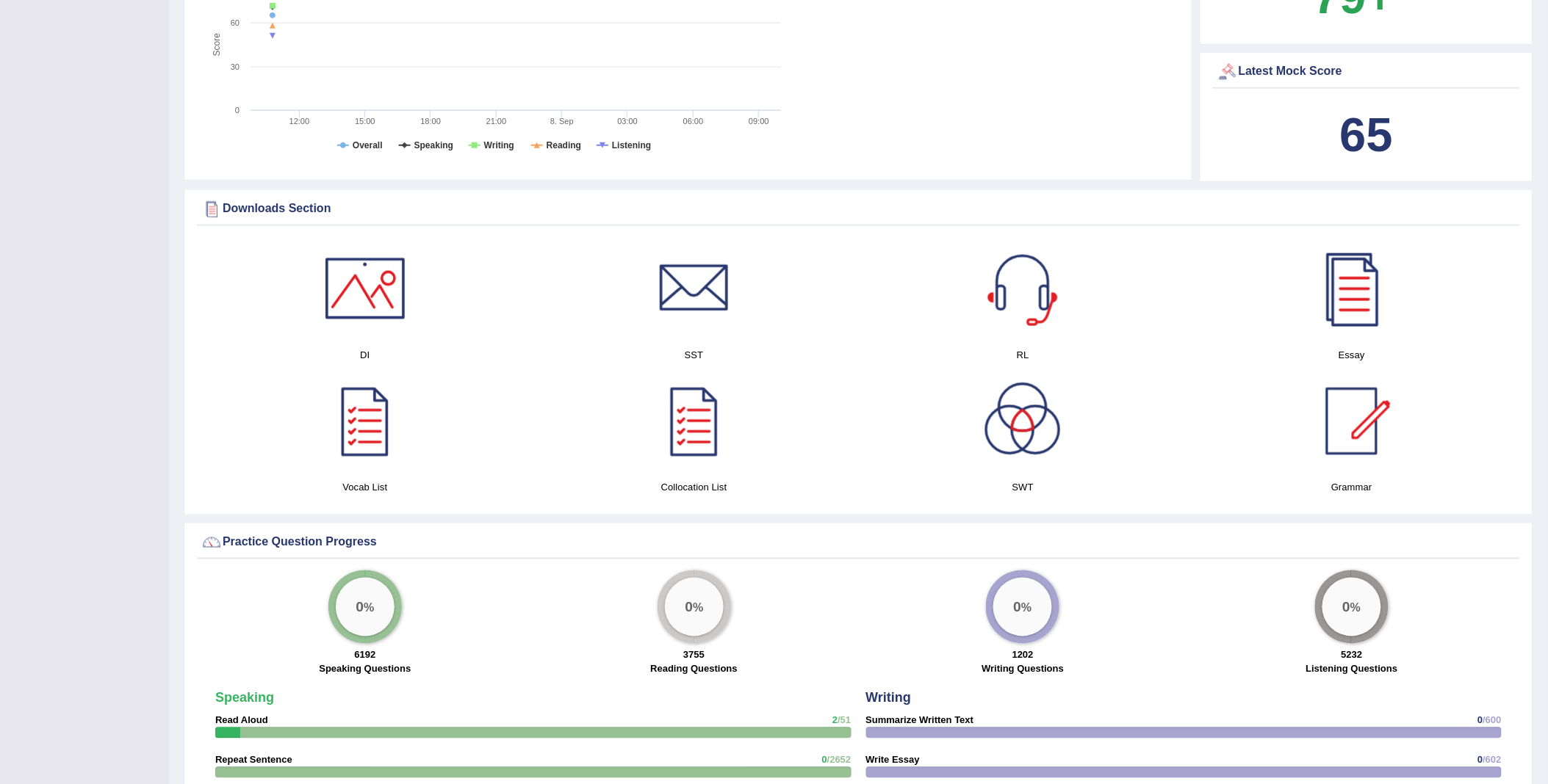
scroll to position [735, 0]
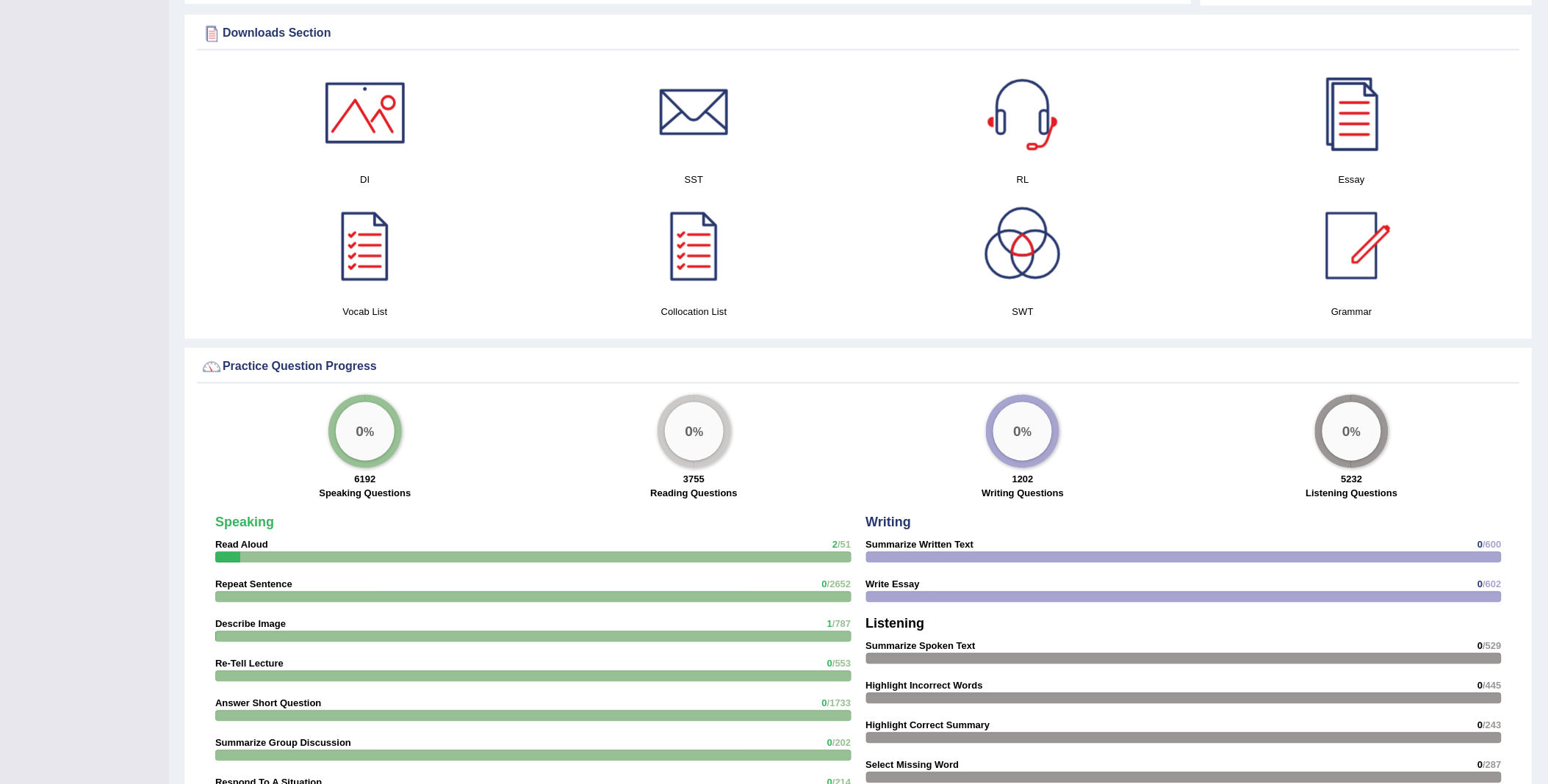
click at [1353, 133] on div at bounding box center [1352, 113] width 103 height 103
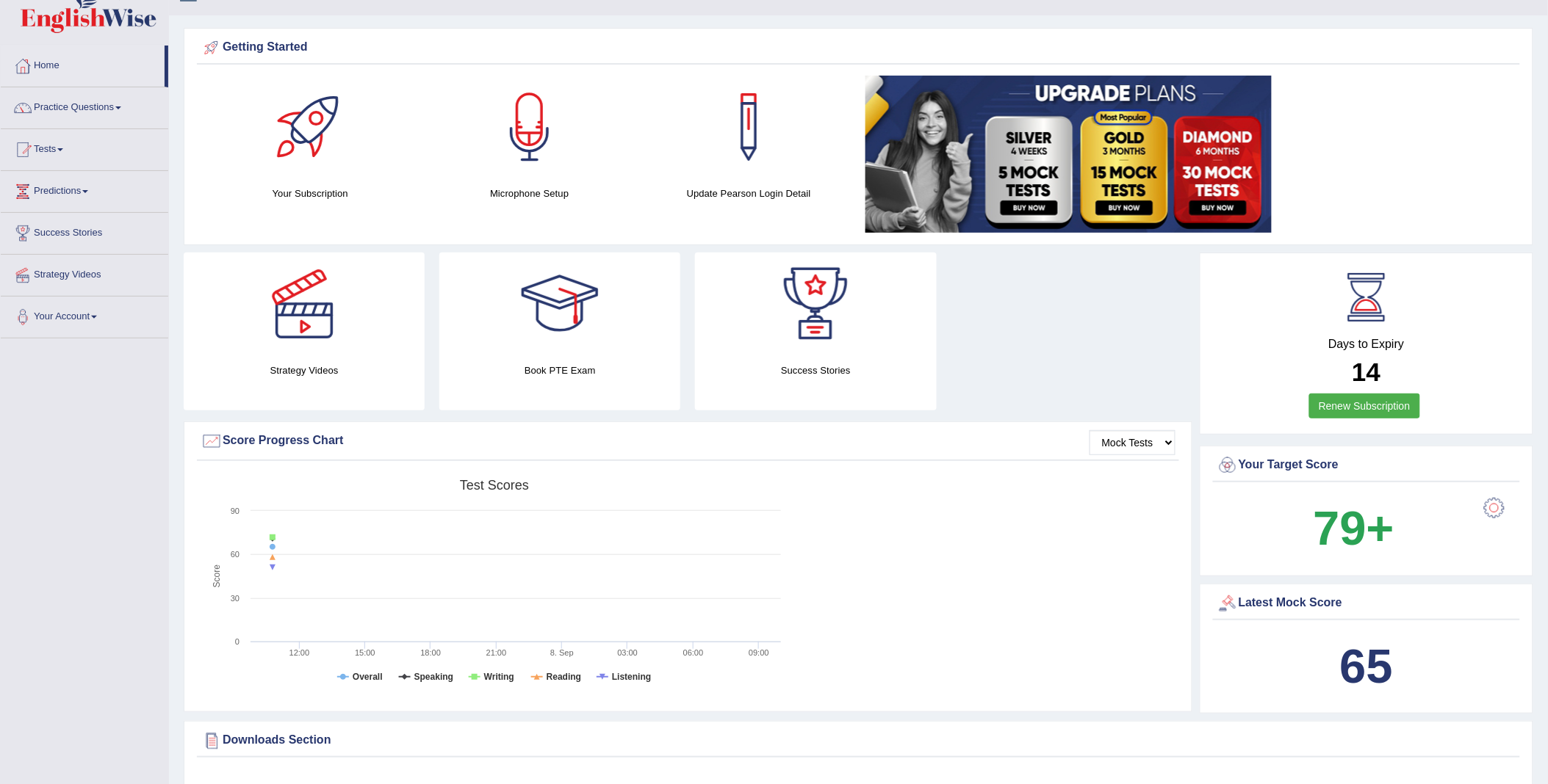
scroll to position [0, 0]
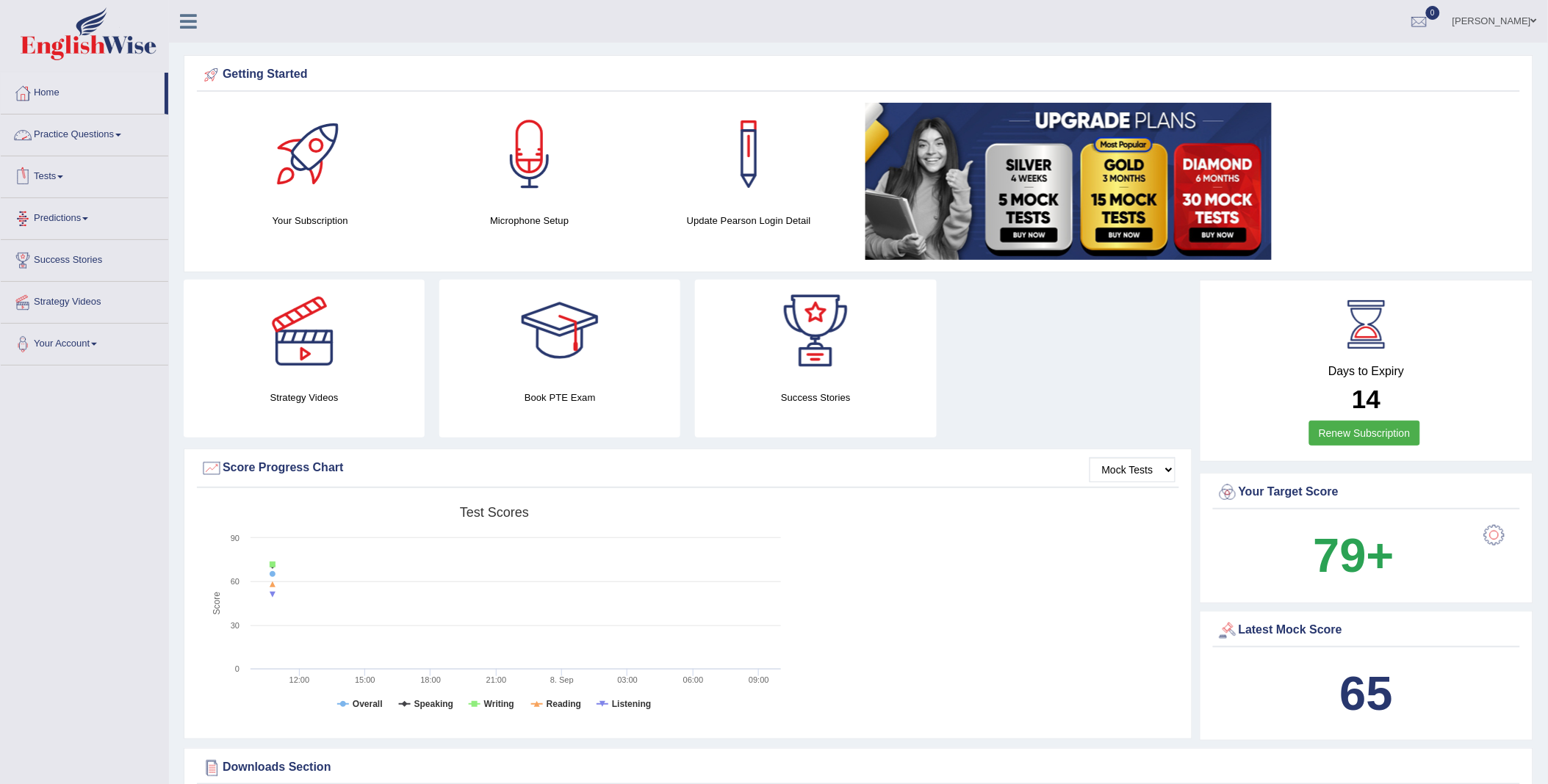
click at [104, 179] on link "Tests" at bounding box center [85, 174] width 168 height 37
click at [56, 238] on link "Take Mock Test" at bounding box center [95, 238] width 137 height 26
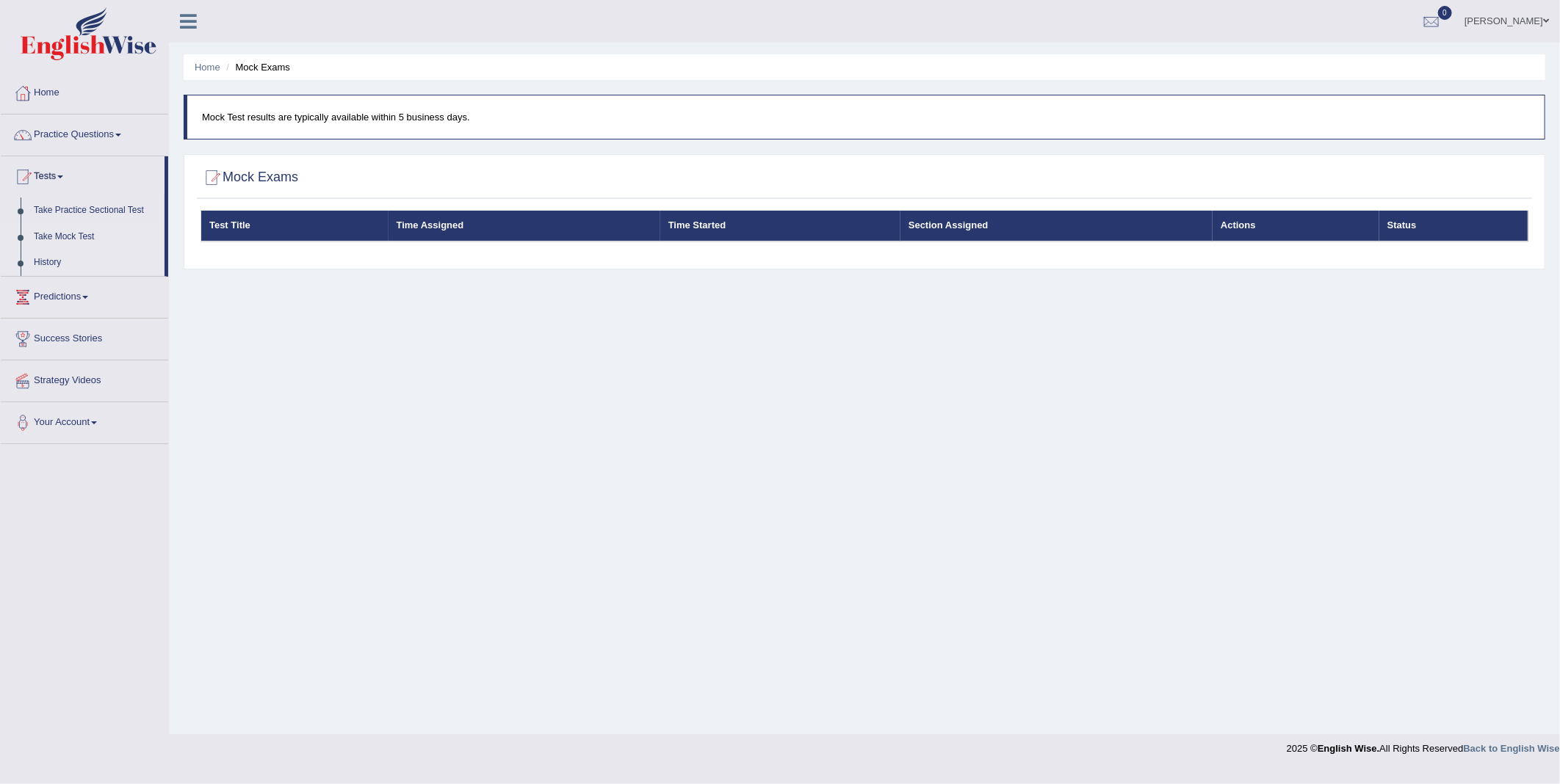
click at [38, 265] on link "History" at bounding box center [95, 263] width 137 height 26
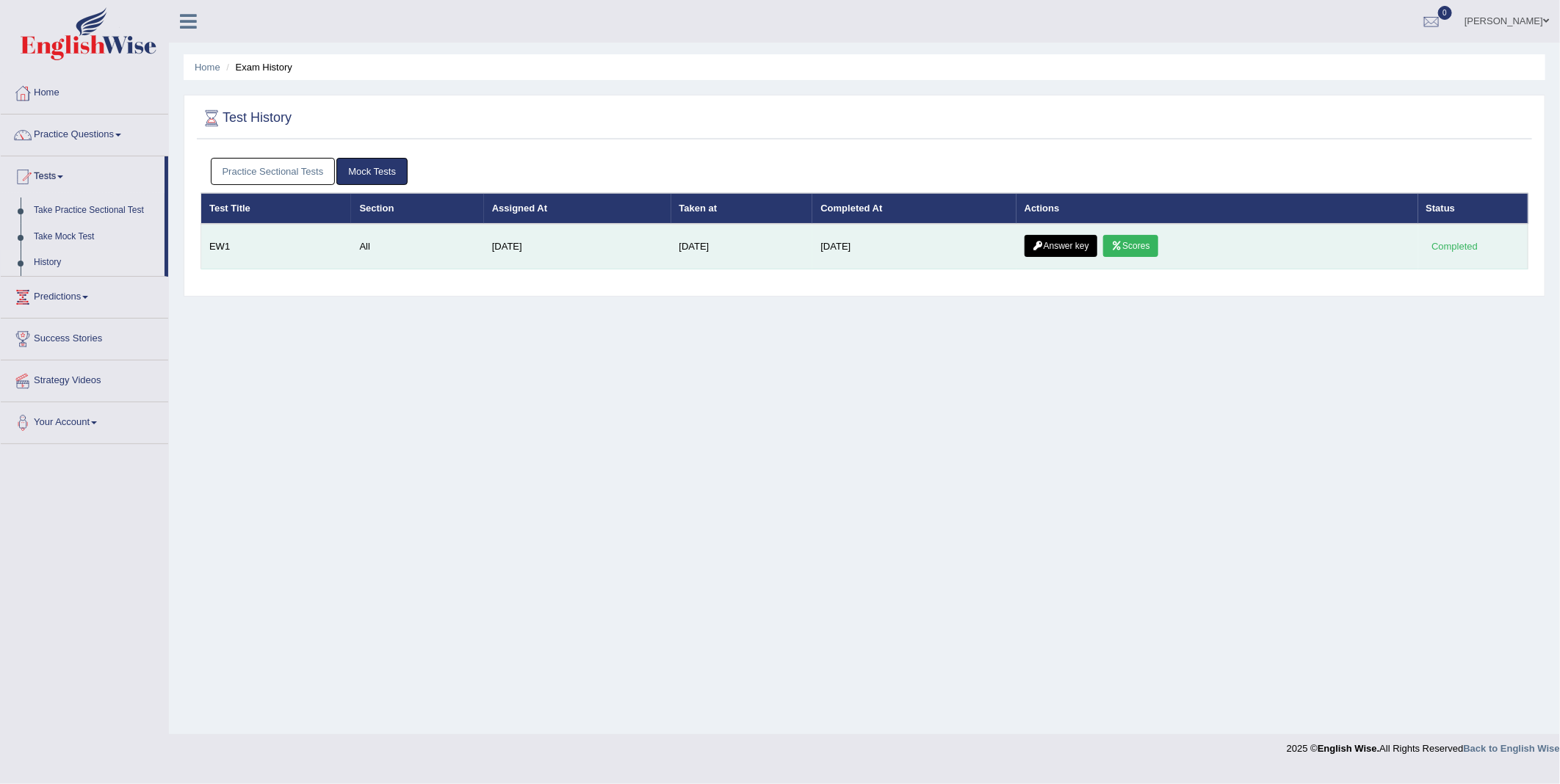
click at [1113, 244] on icon at bounding box center [1116, 246] width 11 height 9
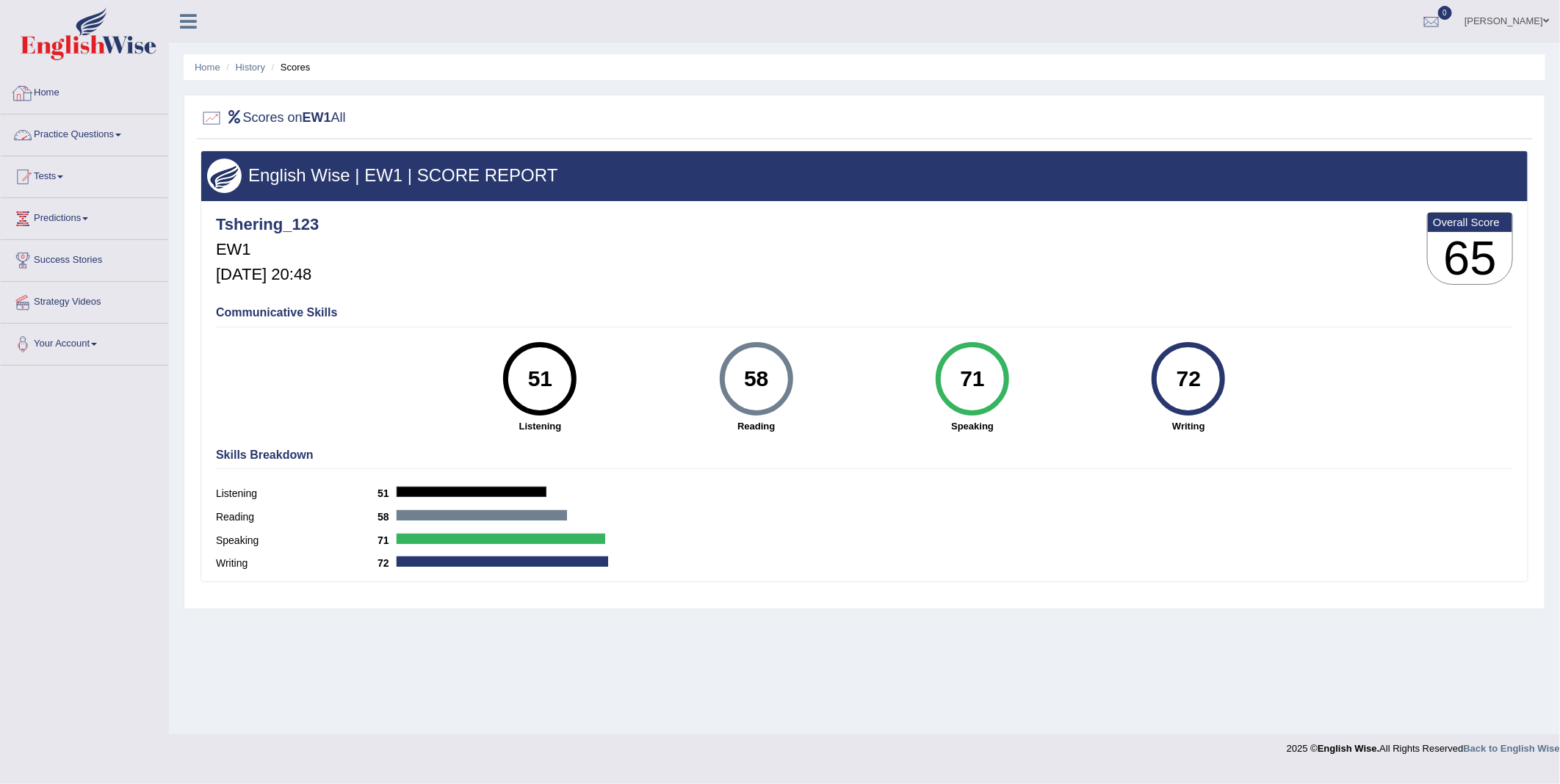
click at [40, 91] on link "Home" at bounding box center [85, 90] width 168 height 37
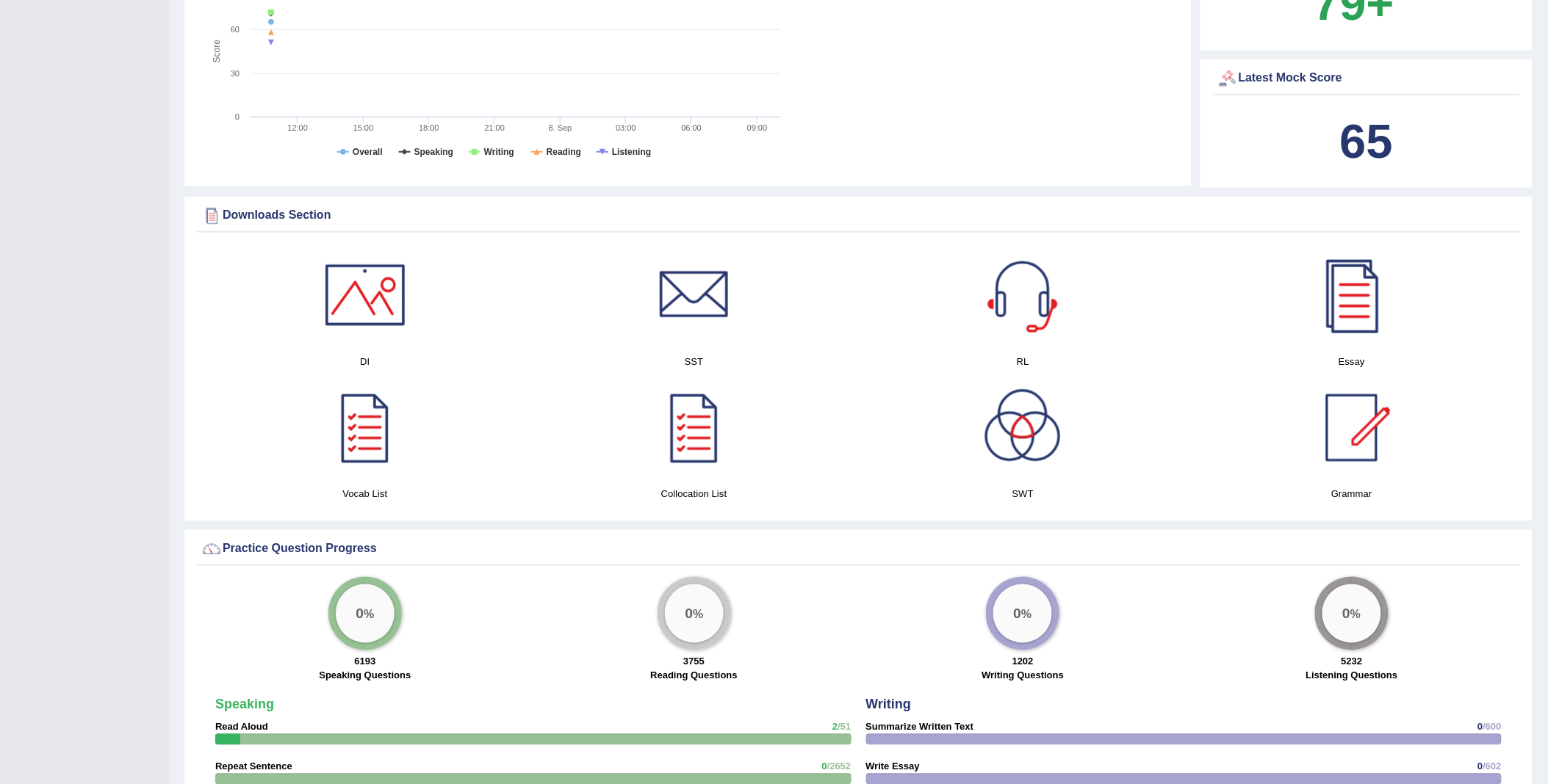
scroll to position [570, 0]
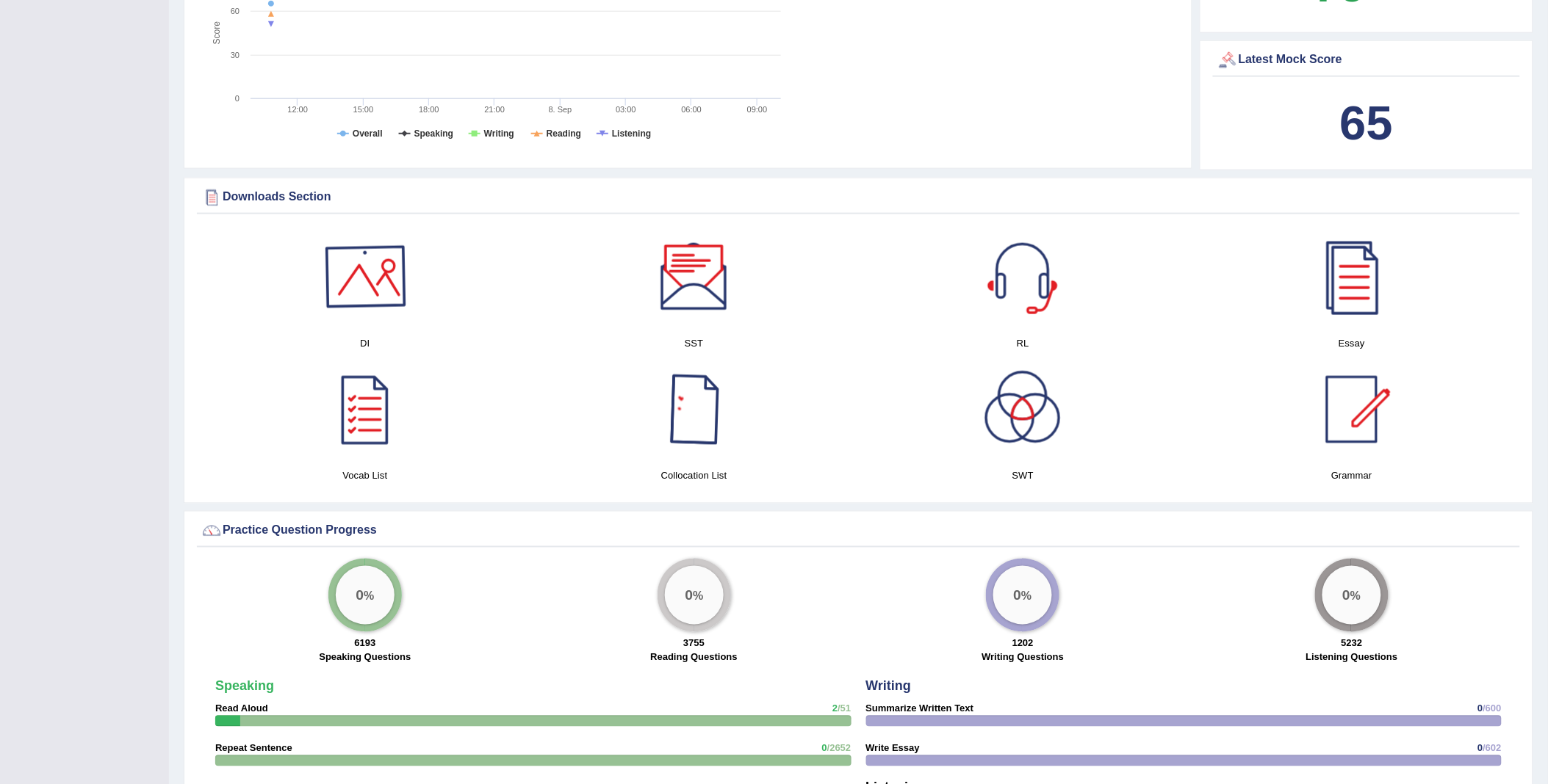
click at [365, 270] on div at bounding box center [365, 276] width 103 height 103
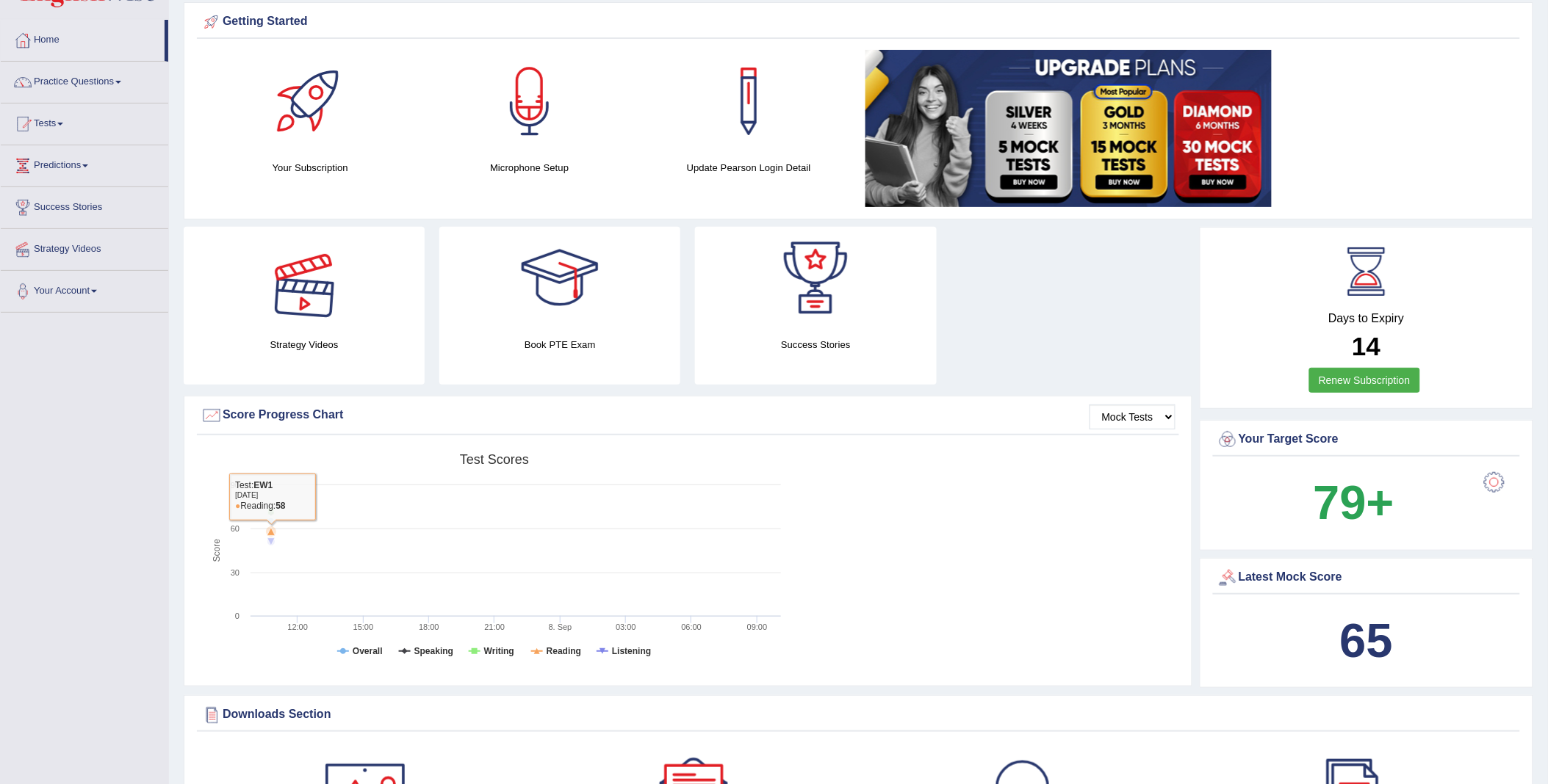
scroll to position [0, 0]
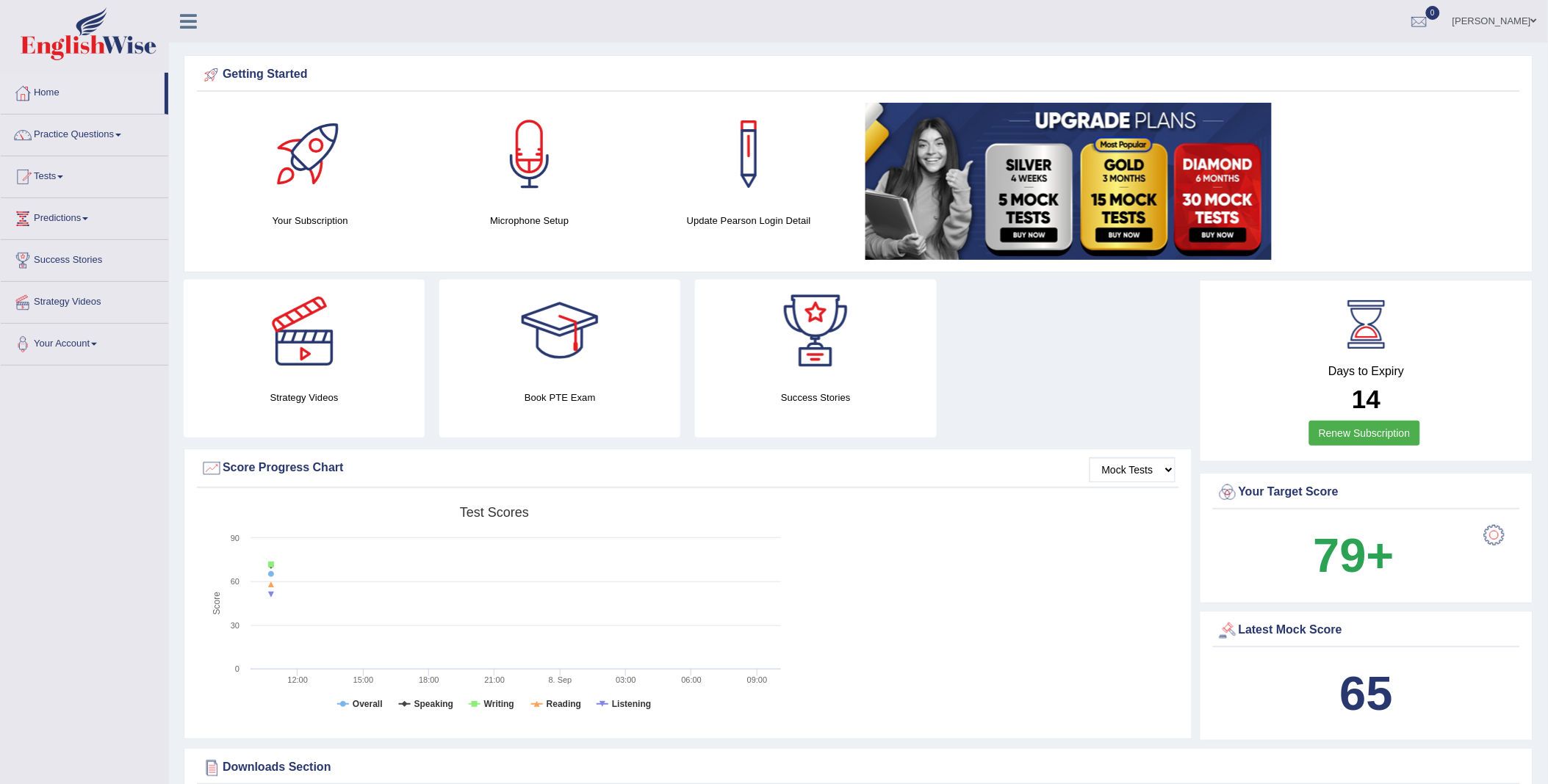
click at [1489, 526] on div at bounding box center [1495, 536] width 30 height 30
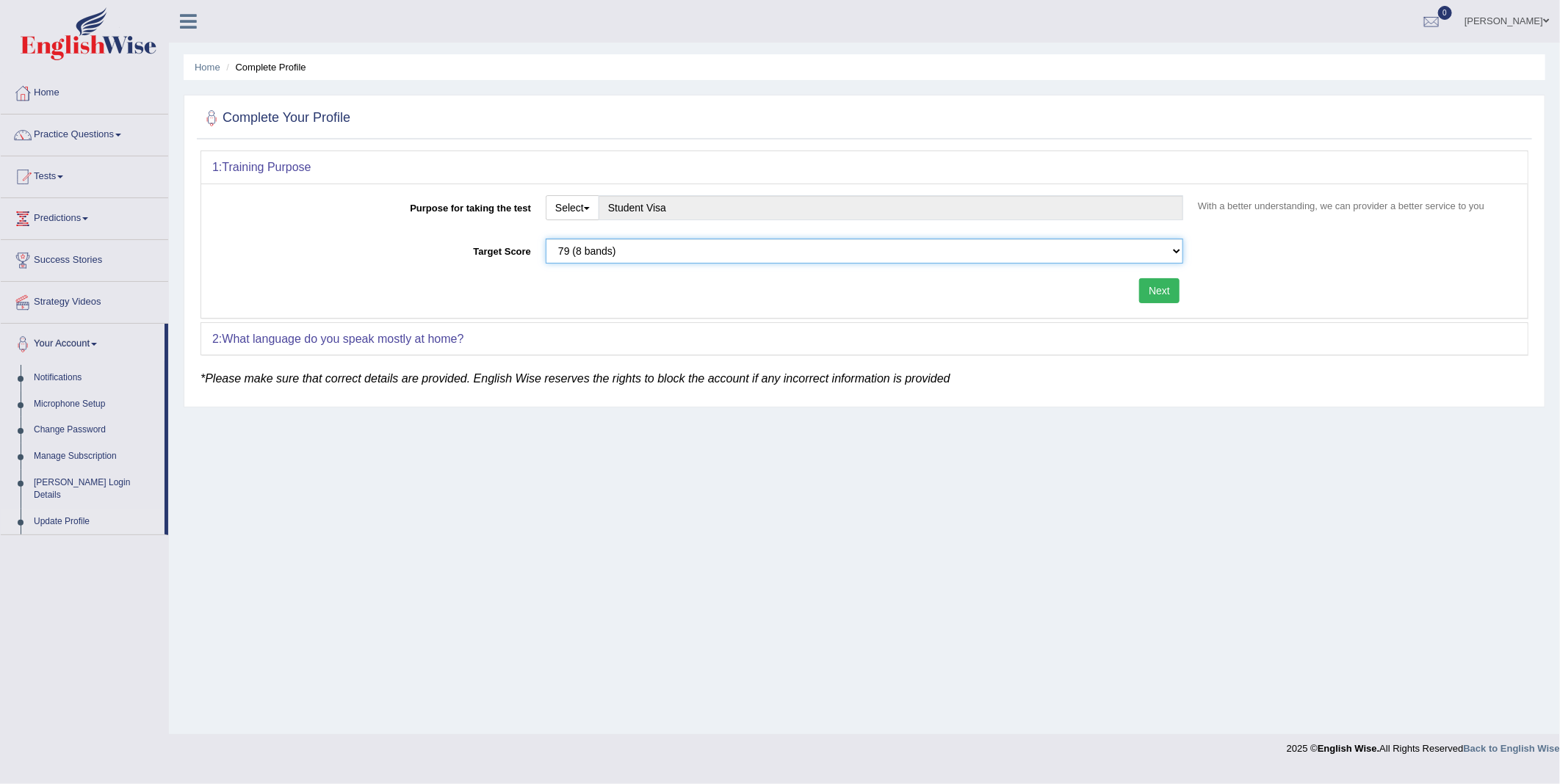
click at [598, 259] on select "Please select the correct value 50 (6 bands) 58 (6.5 bands) 65 (7 bands) 79 (8 …" at bounding box center [865, 251] width 638 height 25
click at [1170, 251] on select "Please select the correct value 50 (6 bands) 58 (6.5 bands) 65 (7 bands) 79 (8 …" at bounding box center [865, 251] width 638 height 25
click at [1236, 390] on div "1: Training Purpose Purpose for taking the test Select Student Visa Permanent R…" at bounding box center [865, 274] width 1336 height 249
click at [584, 211] on button "Select" at bounding box center [572, 208] width 53 height 25
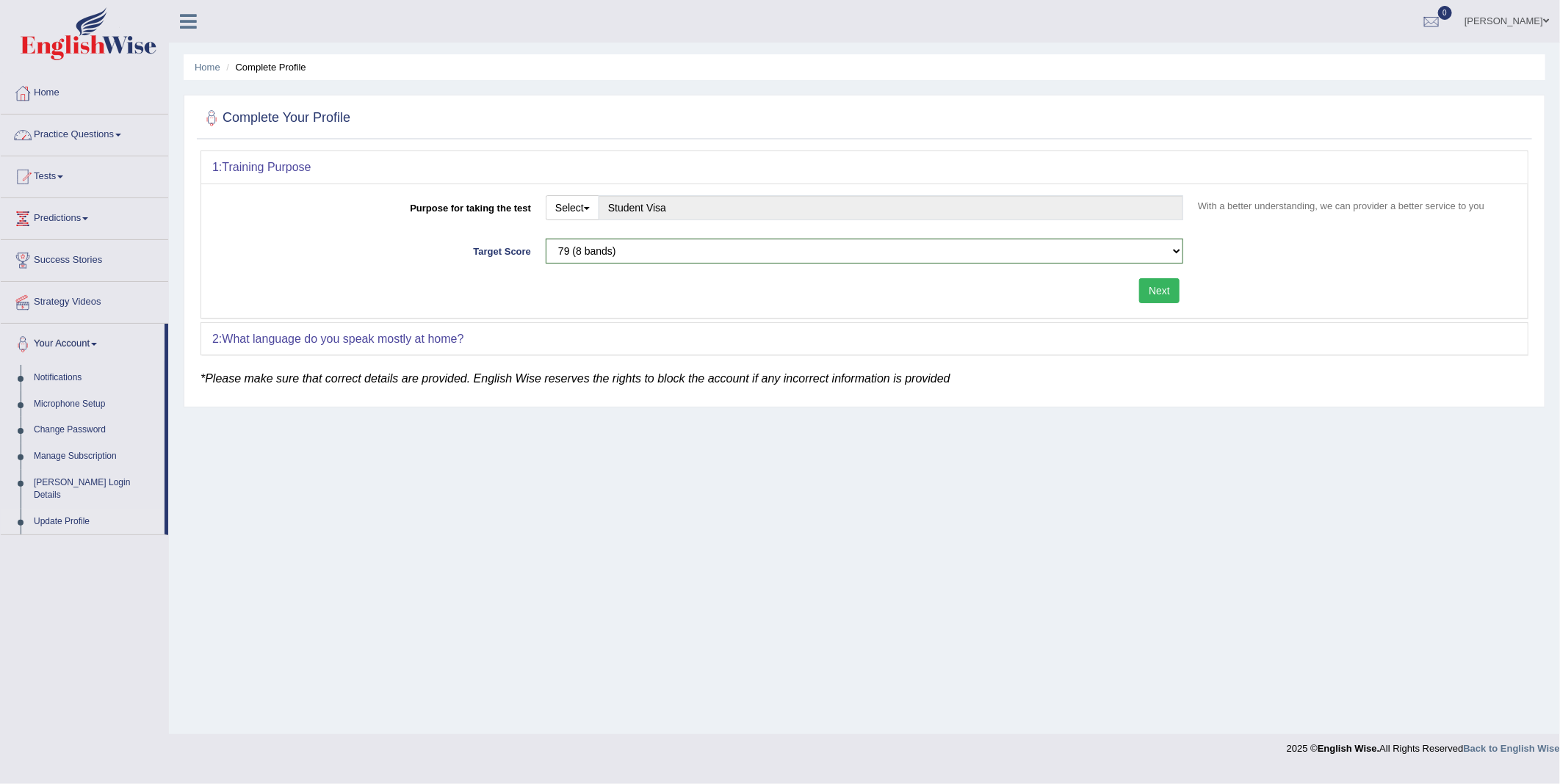
click at [72, 94] on link "Home" at bounding box center [85, 90] width 168 height 37
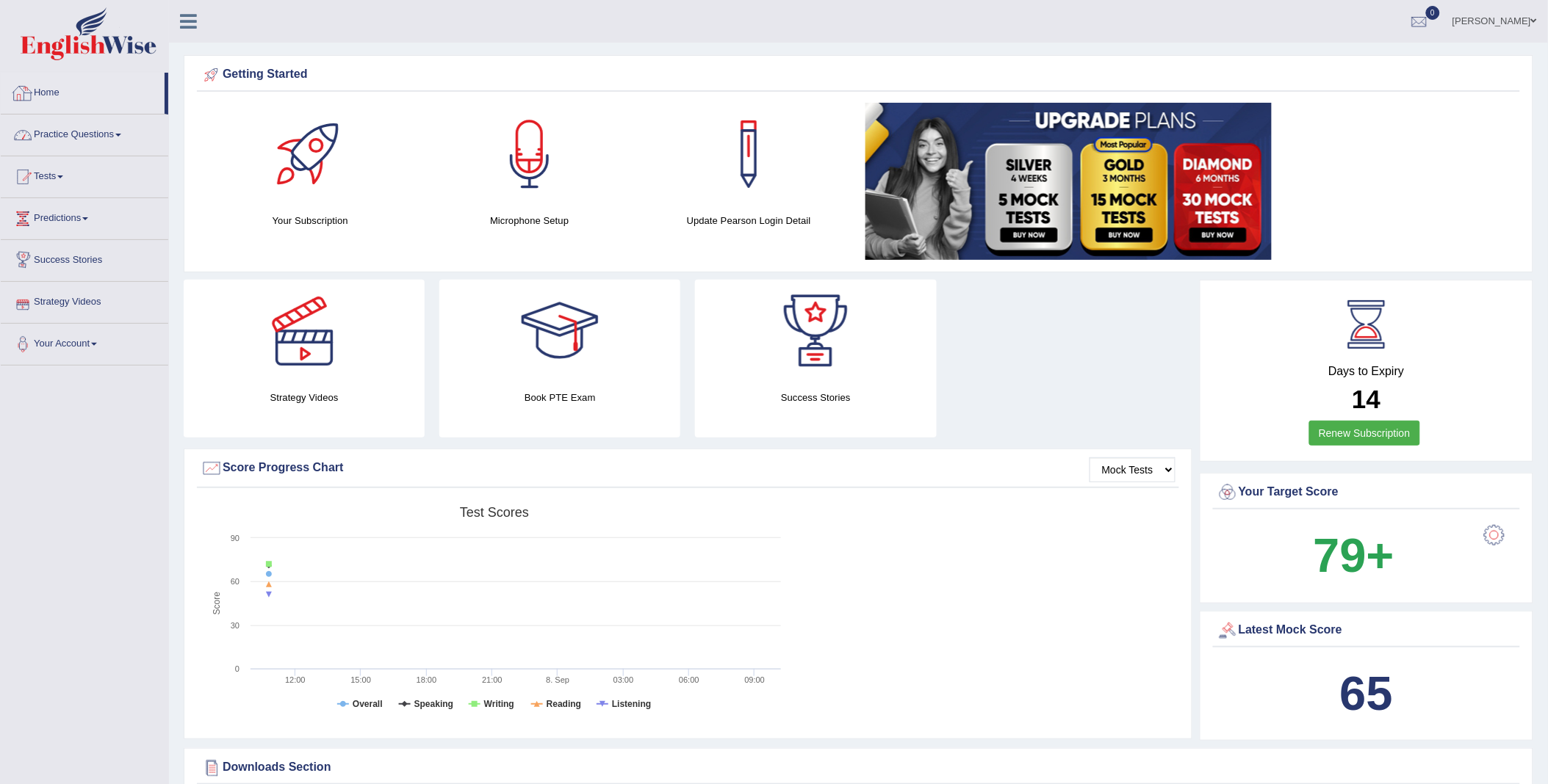
click at [75, 147] on link "Practice Questions" at bounding box center [85, 132] width 168 height 37
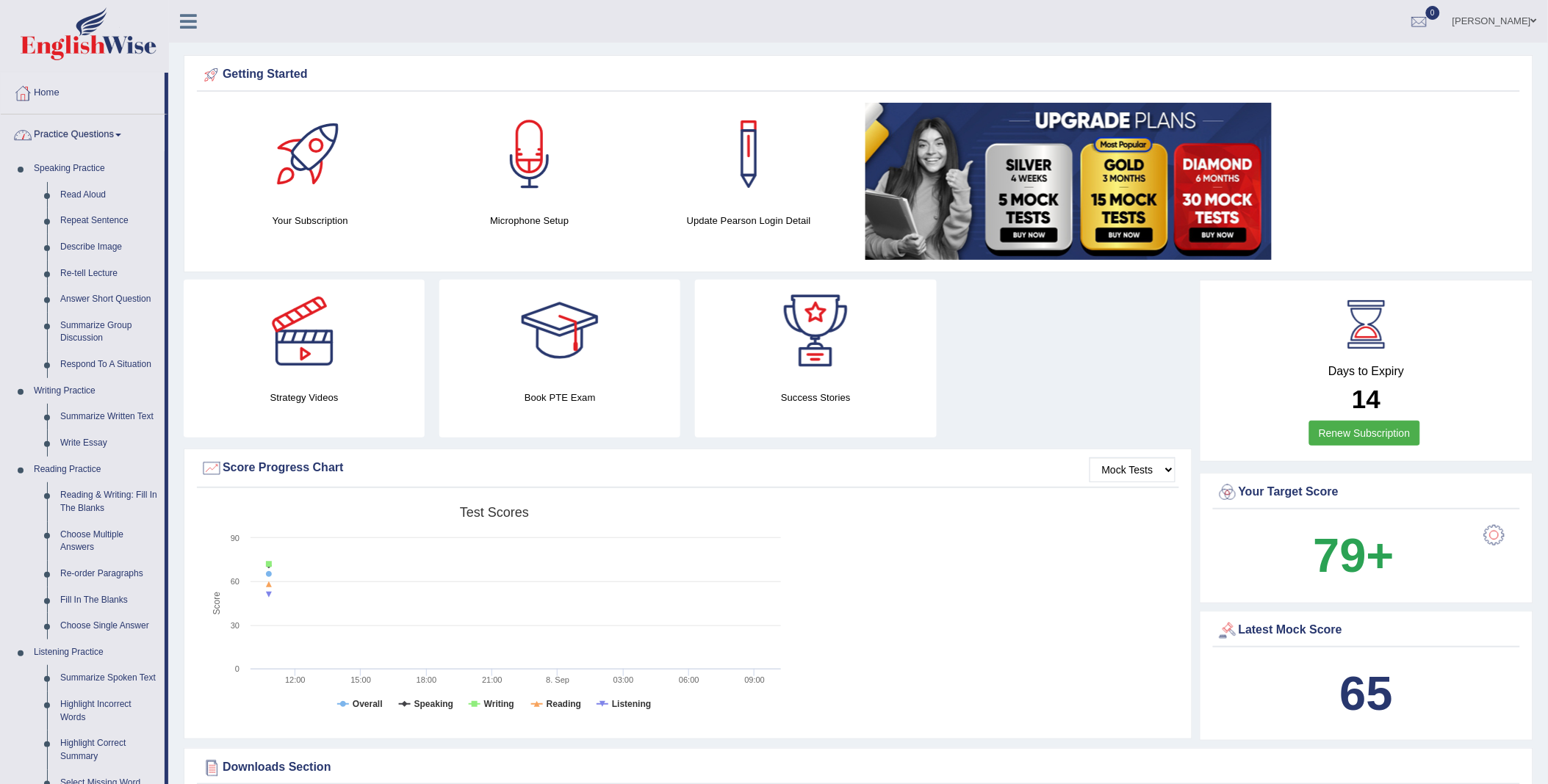
click at [101, 137] on link "Practice Questions" at bounding box center [82, 132] width 164 height 37
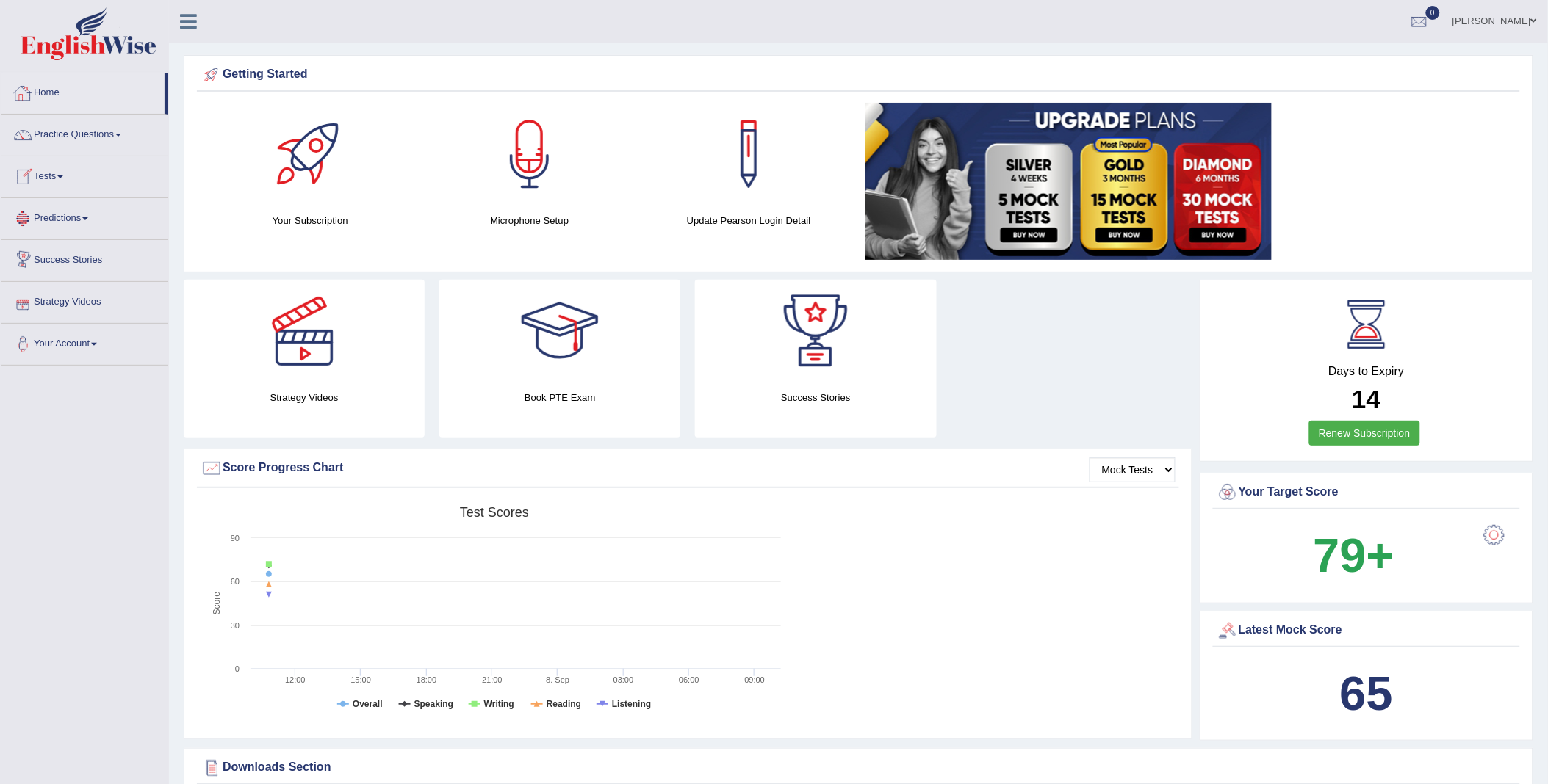
click at [52, 90] on link "Home" at bounding box center [82, 90] width 164 height 37
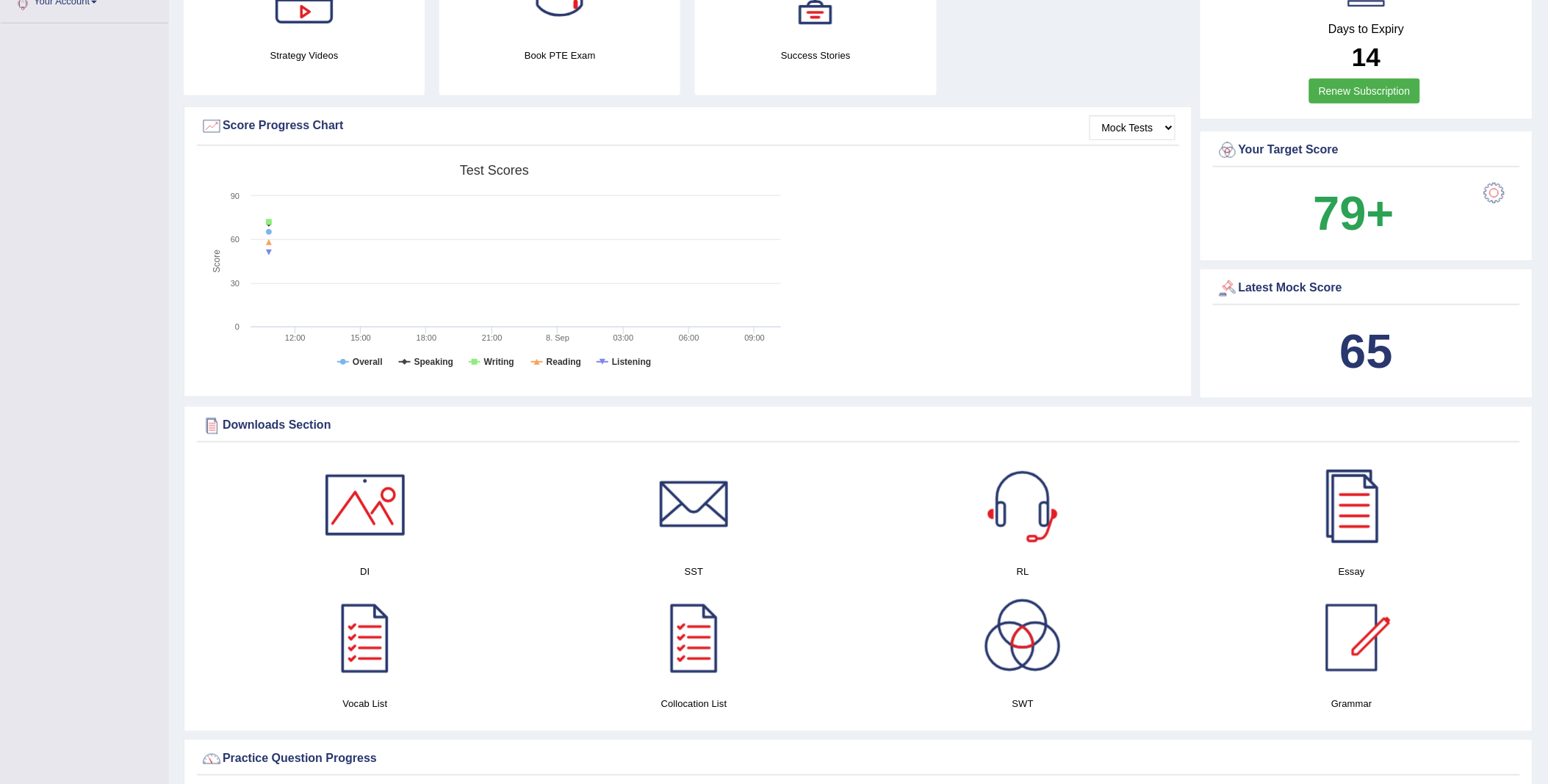
scroll to position [489, 0]
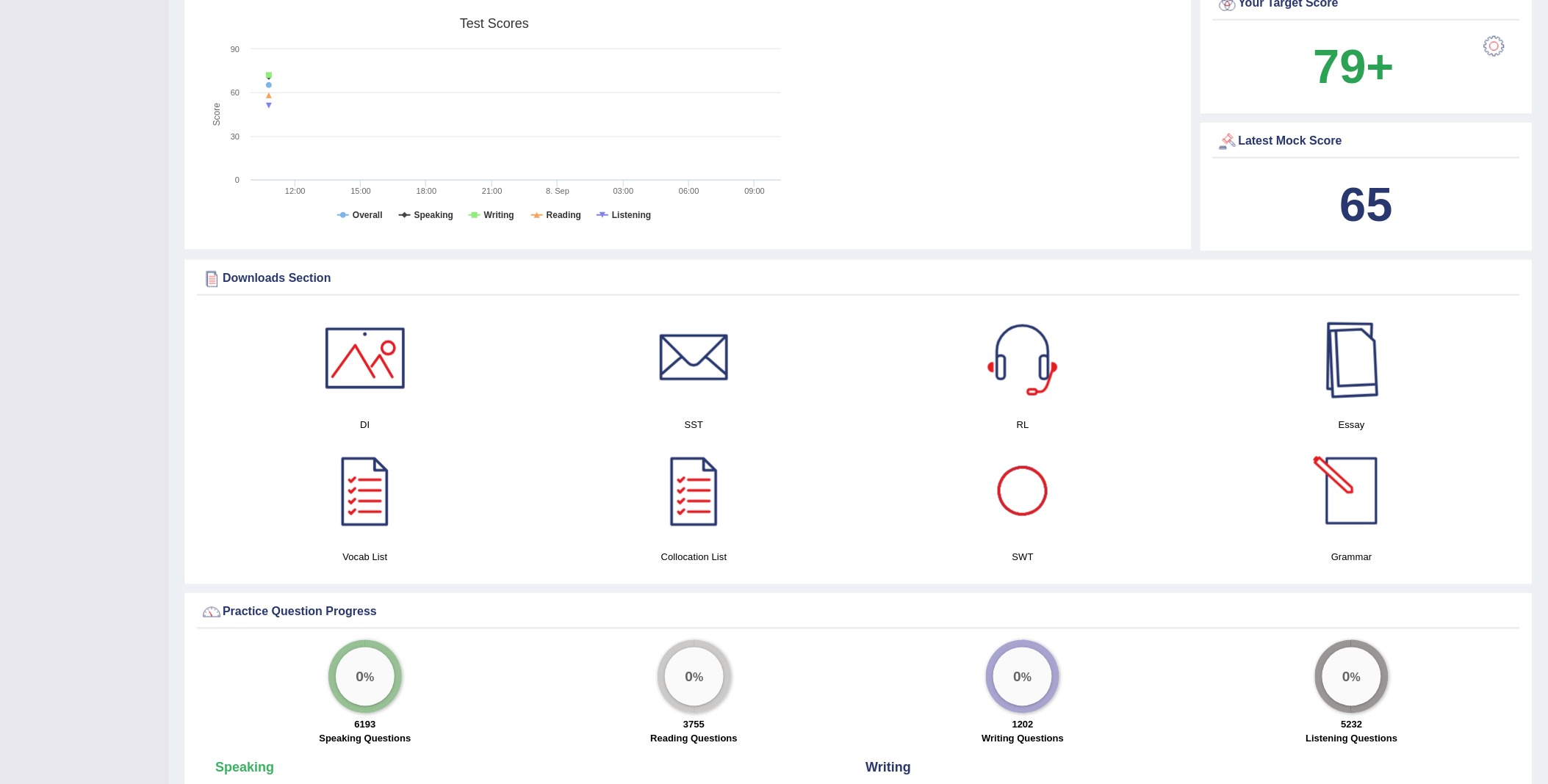
click at [1353, 501] on div at bounding box center [1352, 491] width 103 height 103
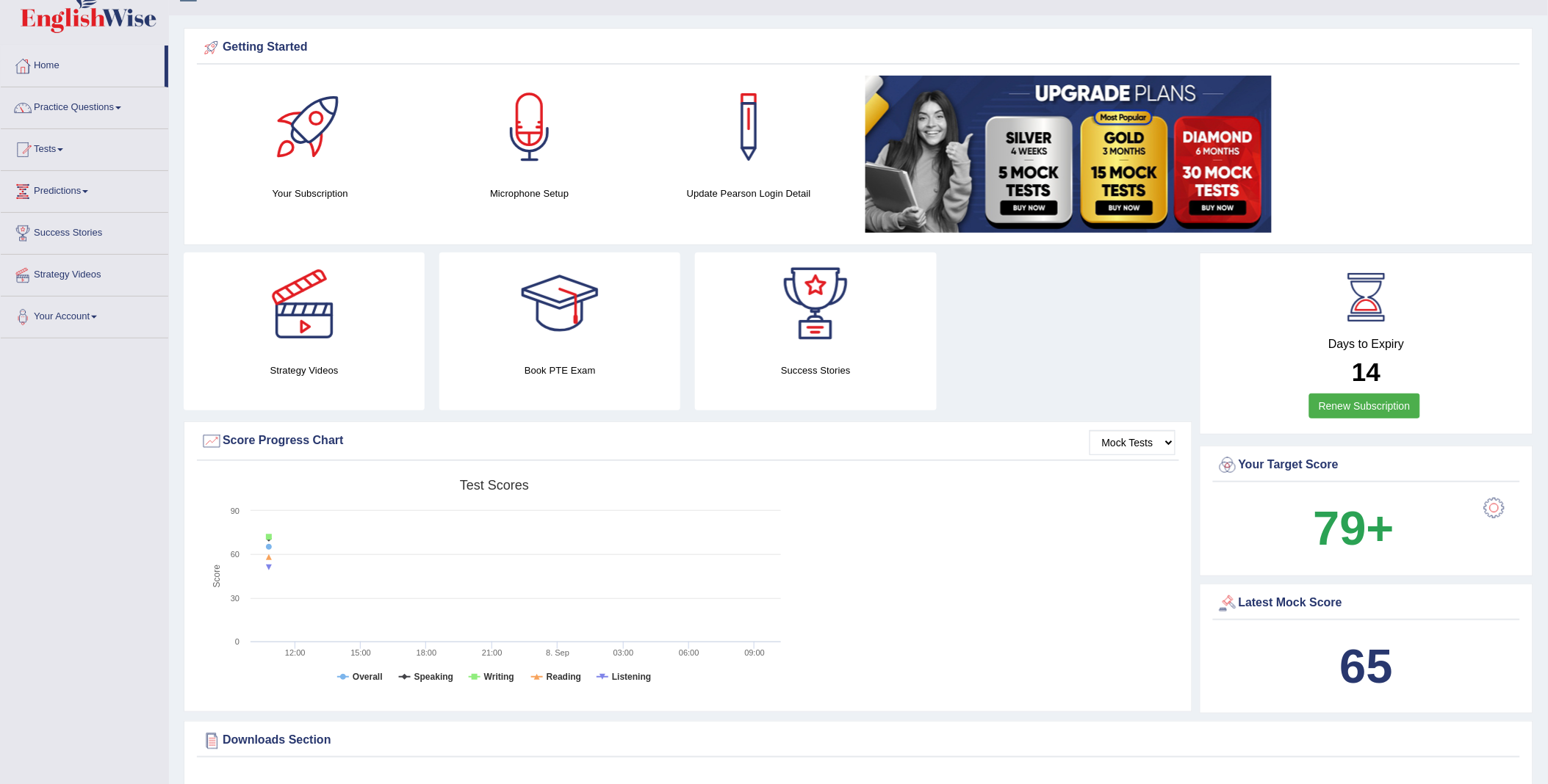
scroll to position [0, 0]
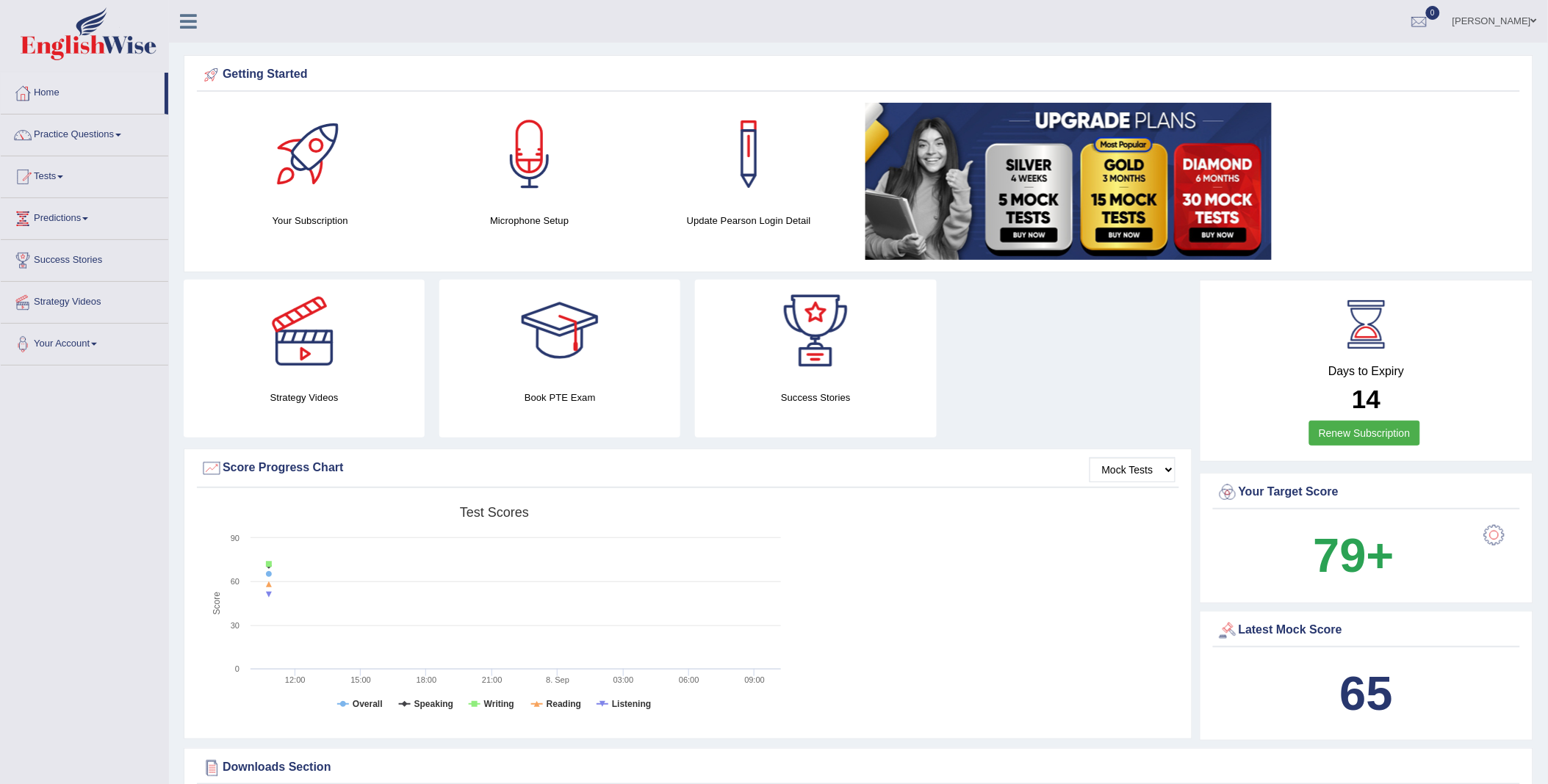
click at [1511, 16] on link "Tshering Choden" at bounding box center [1495, 19] width 107 height 38
click at [1454, 173] on link "Log out" at bounding box center [1467, 175] width 159 height 34
